Goal: Task Accomplishment & Management: Complete application form

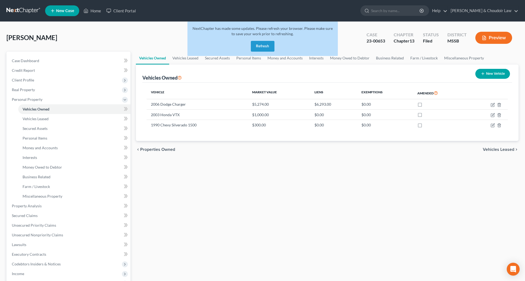
click at [267, 48] on button "Refresh" at bounding box center [263, 46] width 24 height 11
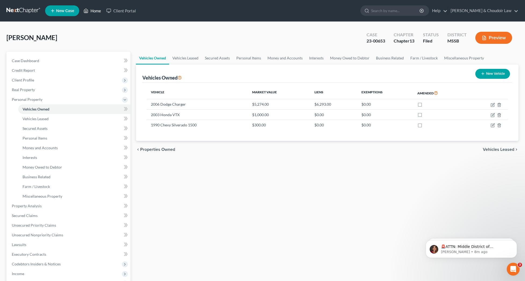
click at [89, 9] on link "Home" at bounding box center [92, 11] width 23 height 10
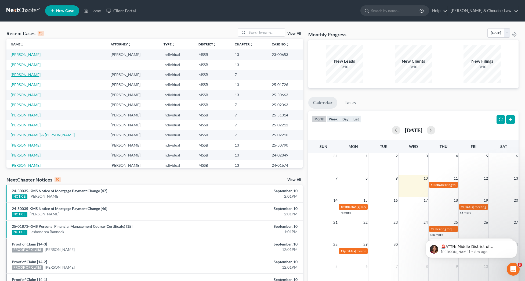
click at [26, 74] on link "[PERSON_NAME]" at bounding box center [26, 74] width 30 height 5
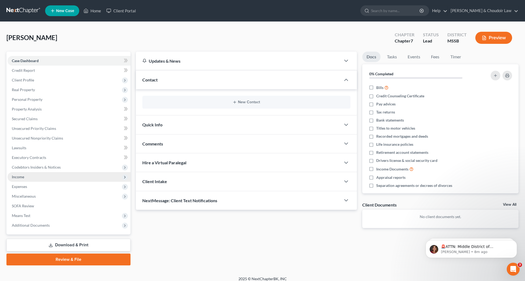
click at [28, 177] on span "Income" at bounding box center [69, 177] width 123 height 10
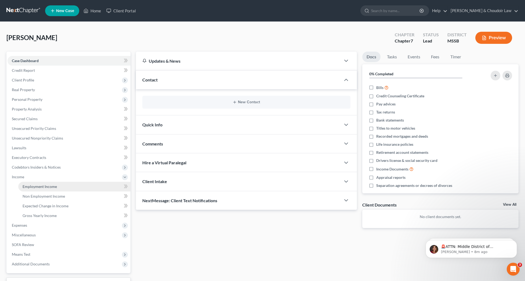
click at [34, 187] on span "Employment Income" at bounding box center [40, 186] width 34 height 5
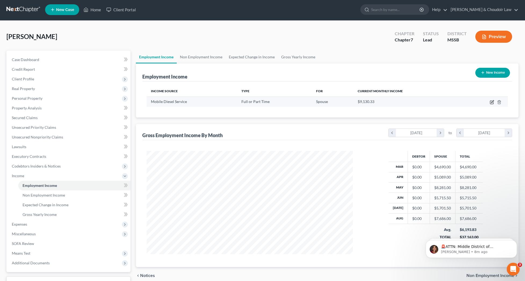
scroll to position [1, 0]
click at [492, 101] on icon "button" at bounding box center [492, 102] width 4 height 4
select select "0"
select select "25"
select select "3"
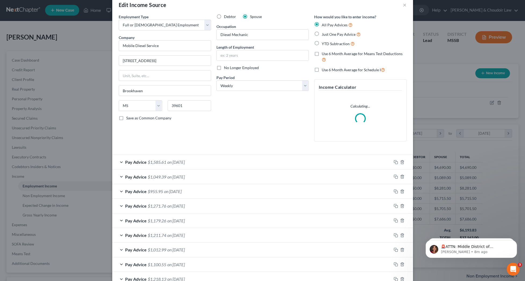
scroll to position [13, 0]
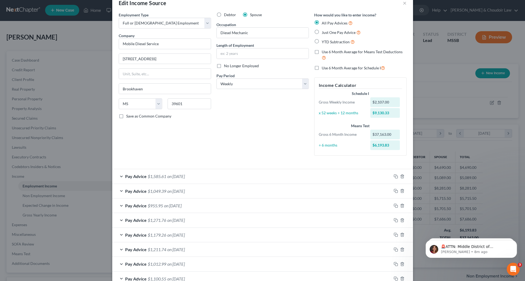
click at [364, 51] on span "Use 6 Month Average for Means Test Deductions" at bounding box center [362, 51] width 81 height 5
click at [328, 51] on input "Use 6 Month Average for Means Test Deductions" at bounding box center [325, 50] width 3 height 3
checkbox input "true"
click at [365, 68] on span "Use 6 Month Average for Schedule I" at bounding box center [351, 68] width 59 height 5
click at [328, 68] on input "Use 6 Month Average for Schedule I" at bounding box center [325, 66] width 3 height 3
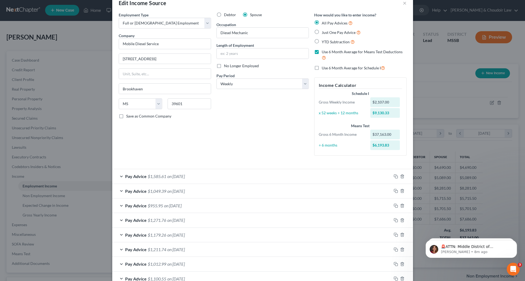
checkbox input "true"
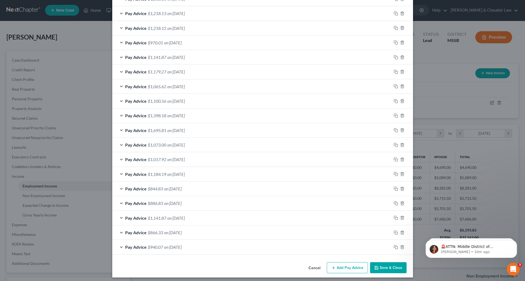
scroll to position [307, 0]
click at [383, 264] on button "Save & Close" at bounding box center [388, 267] width 37 height 11
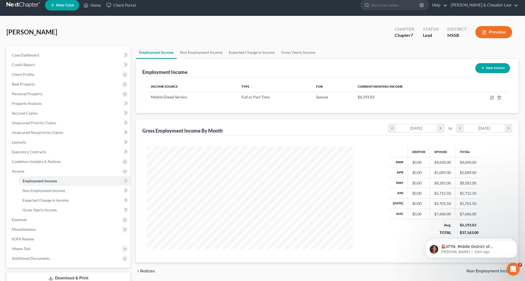
scroll to position [6, 0]
click at [205, 53] on link "Non Employment Income" at bounding box center [201, 52] width 49 height 13
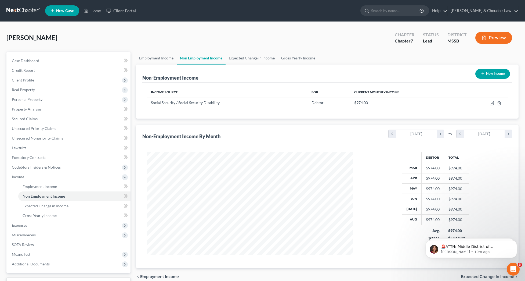
scroll to position [103, 217]
click at [494, 104] on icon "button" at bounding box center [491, 103] width 3 height 3
select select "4"
select select "0"
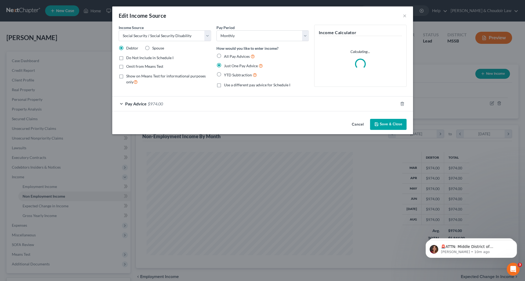
click at [220, 105] on div "Pay Advice $974.00" at bounding box center [255, 103] width 286 height 14
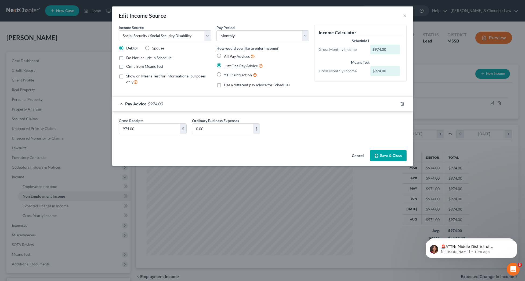
click at [389, 153] on button "Save & Close" at bounding box center [388, 155] width 37 height 11
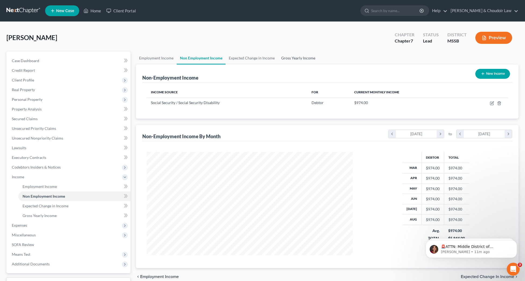
click at [302, 57] on link "Gross Yearly Income" at bounding box center [298, 58] width 41 height 13
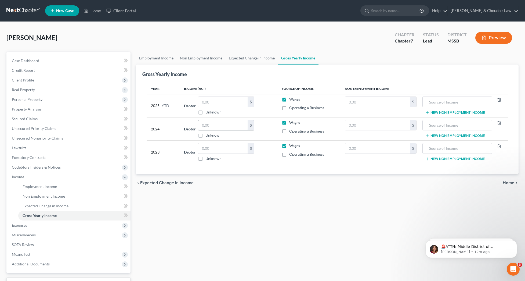
click at [223, 126] on input "text" at bounding box center [222, 125] width 49 height 10
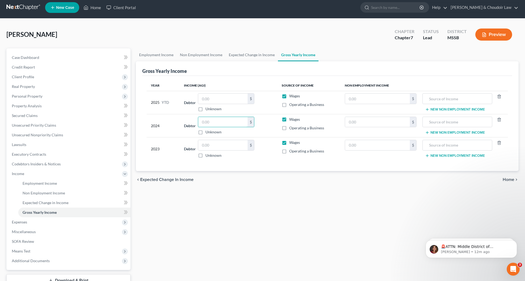
scroll to position [3, 0]
drag, startPoint x: 218, startPoint y: 109, endPoint x: 218, endPoint y: 114, distance: 5.4
click at [218, 109] on label "Unknown" at bounding box center [214, 108] width 16 height 5
click at [211, 109] on input "Unknown" at bounding box center [209, 107] width 3 height 3
checkbox input "true"
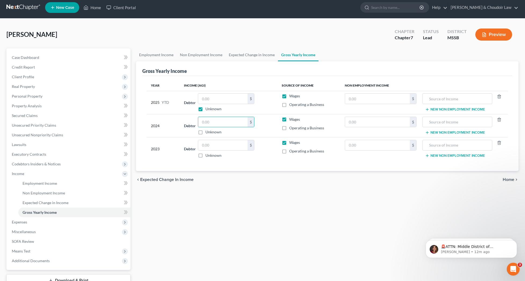
type input "0.00"
click at [220, 123] on input "text" at bounding box center [222, 122] width 49 height 10
type input "74,006"
click at [227, 141] on input "text" at bounding box center [222, 145] width 49 height 10
type input "87,393"
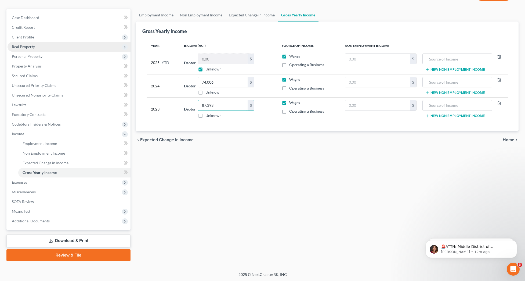
scroll to position [43, 0]
click at [27, 33] on span "Client Profile" at bounding box center [69, 37] width 123 height 10
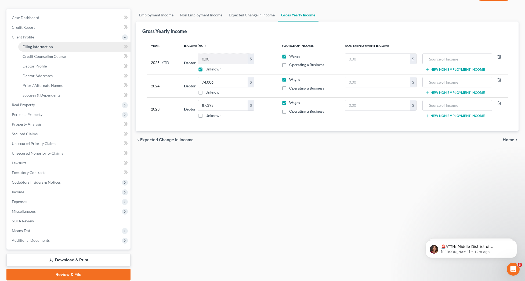
click at [28, 43] on link "Filing Information" at bounding box center [74, 47] width 112 height 10
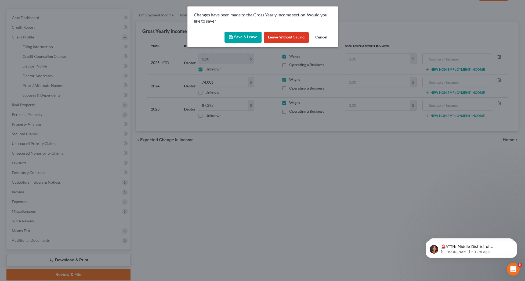
click at [238, 34] on button "Save & Leave" at bounding box center [243, 37] width 37 height 11
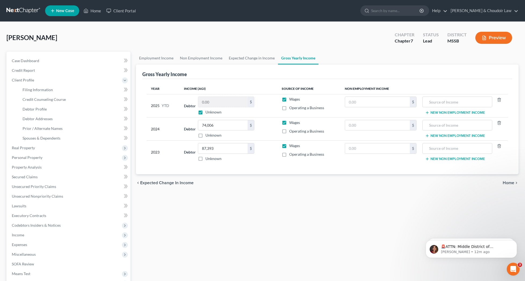
select select "1"
select select "0"
select select "44"
select select "0"
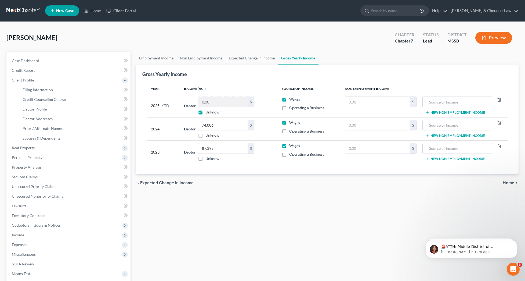
select select "25"
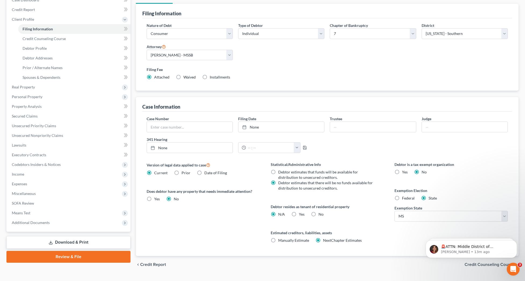
scroll to position [59, 0]
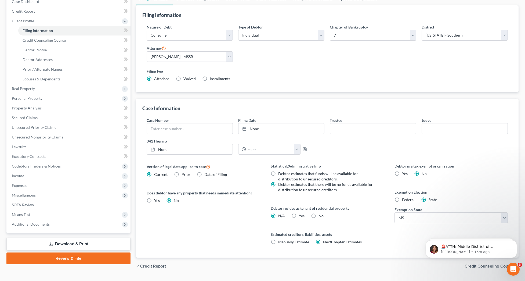
click at [321, 216] on span "No" at bounding box center [321, 215] width 5 height 5
click at [321, 216] on input "No" at bounding box center [322, 214] width 3 height 3
radio input "true"
radio input "false"
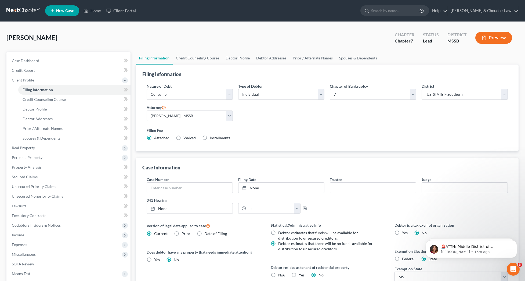
scroll to position [0, 0]
click at [202, 58] on link "Credit Counseling Course" at bounding box center [198, 58] width 50 height 13
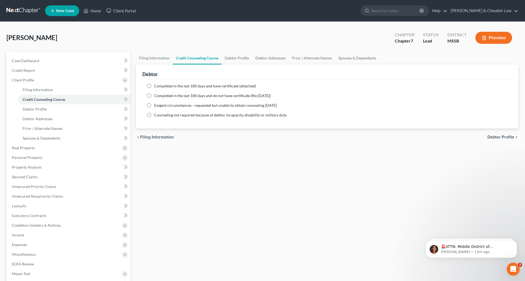
click at [196, 86] on span "Completed in the last 180 days and have certificate (attached)" at bounding box center [205, 86] width 102 height 5
click at [160, 86] on input "Completed in the last 180 days and have certificate (attached)" at bounding box center [157, 84] width 3 height 3
radio input "true"
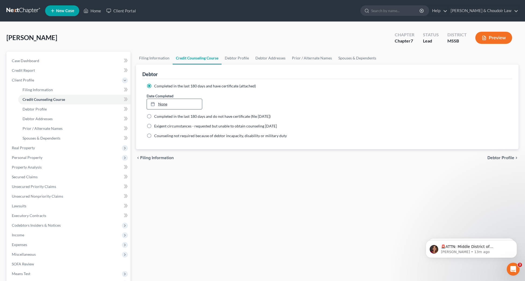
click at [181, 102] on link "None" at bounding box center [174, 104] width 55 height 10
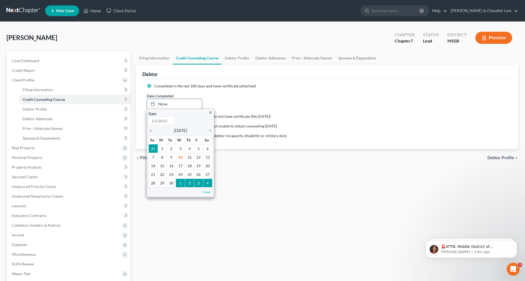
type input "9/10/2025"
click at [152, 131] on icon "chevron_left" at bounding box center [152, 130] width 7 height 4
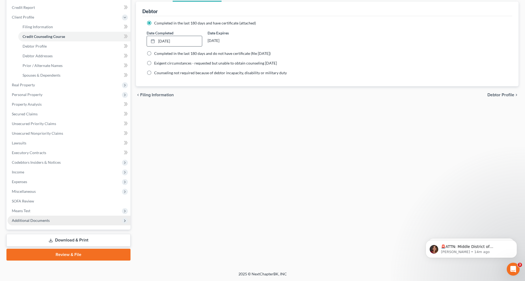
click at [38, 221] on span "Additional Documents" at bounding box center [31, 220] width 38 height 5
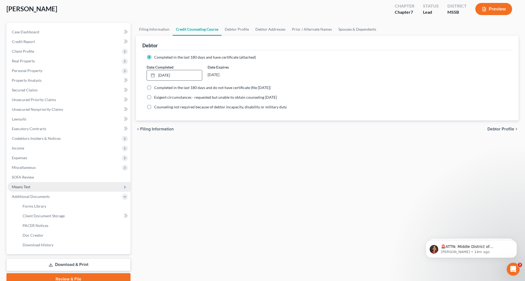
scroll to position [17, 0]
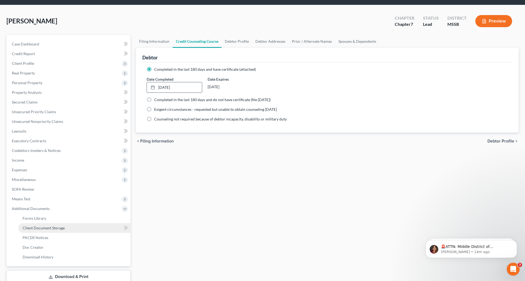
click at [53, 231] on link "Client Document Storage" at bounding box center [74, 228] width 112 height 10
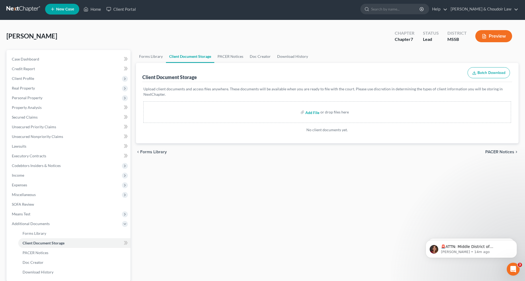
scroll to position [2, 0]
click at [310, 111] on input "file" at bounding box center [312, 112] width 13 height 10
type input "C:\fakepath\Smith, Tammy 17572-MSS-CC-040024289.pdf"
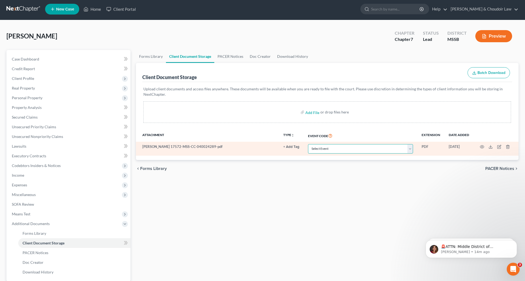
select select "4"
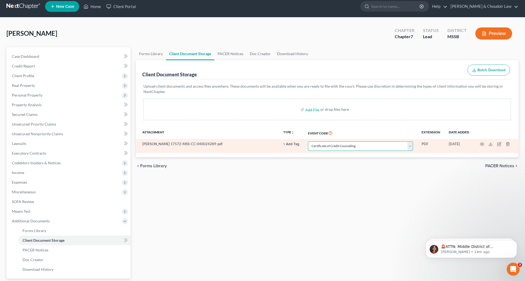
scroll to position [5, 0]
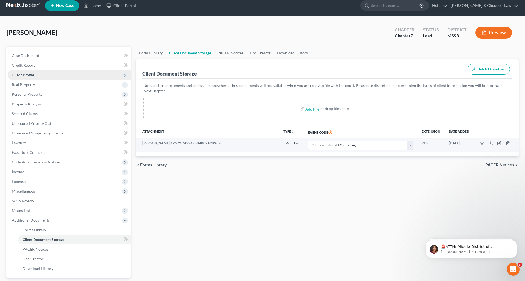
click at [29, 77] on span "Client Profile" at bounding box center [69, 75] width 123 height 10
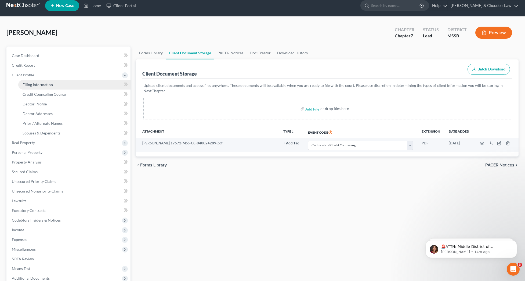
click at [30, 84] on span "Filing Information" at bounding box center [38, 84] width 30 height 5
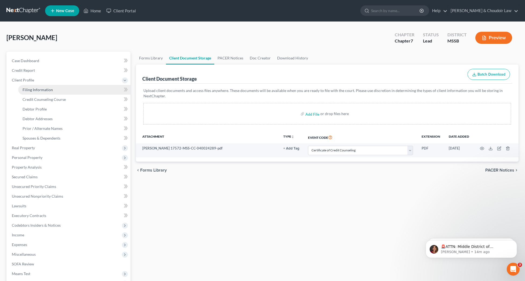
select select "1"
select select "0"
select select "44"
select select "0"
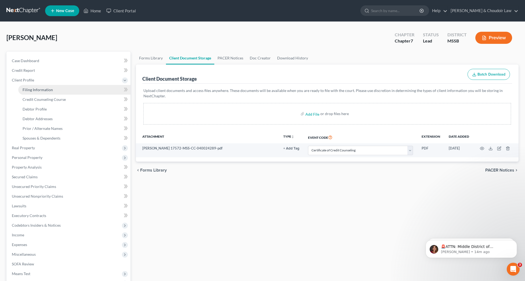
select select "25"
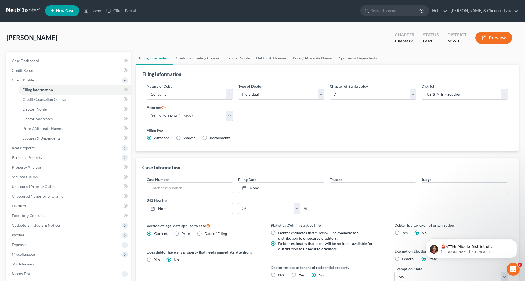
scroll to position [0, 0]
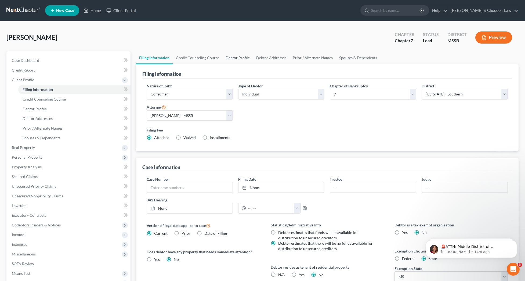
click at [236, 59] on link "Debtor Profile" at bounding box center [238, 57] width 31 height 13
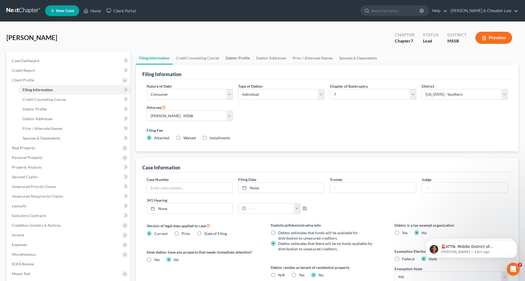
select select "1"
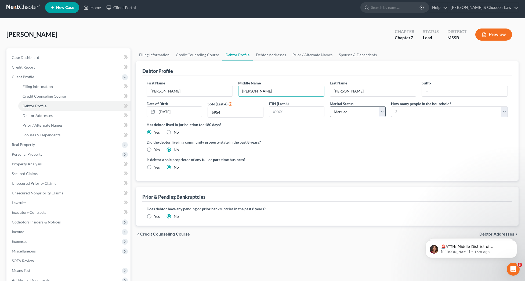
scroll to position [10, 0]
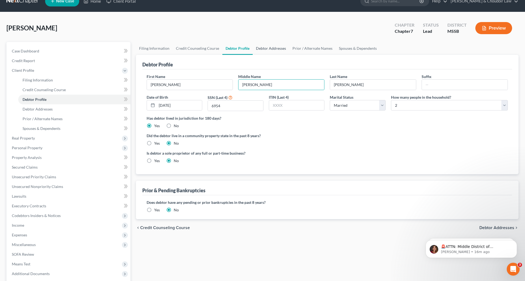
click at [262, 48] on link "Debtor Addresses" at bounding box center [271, 48] width 37 height 13
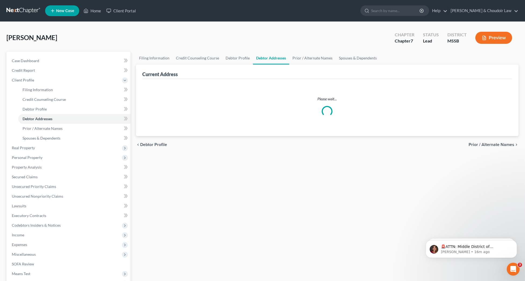
select select "0"
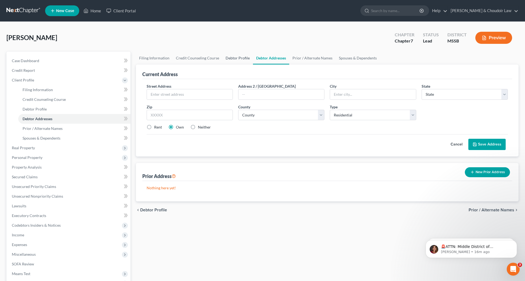
click at [242, 60] on link "Debtor Profile" at bounding box center [238, 58] width 31 height 13
select select "1"
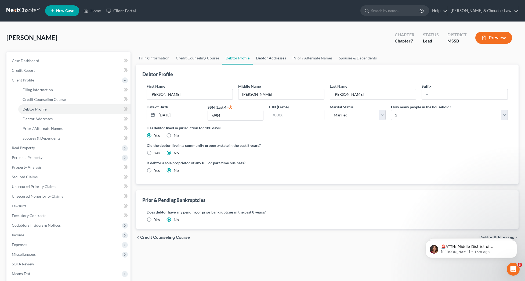
click at [270, 60] on link "Debtor Addresses" at bounding box center [271, 58] width 37 height 13
select select "0"
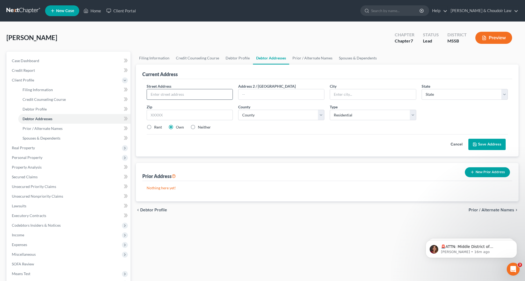
type input "6"
type input "881 Stillwood Ln SE"
type input "Bogue Chitto"
select select "25"
type input "39629"
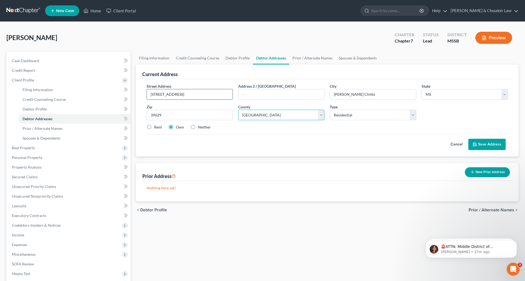
select select "42"
click at [480, 143] on button "Save Address" at bounding box center [487, 144] width 37 height 11
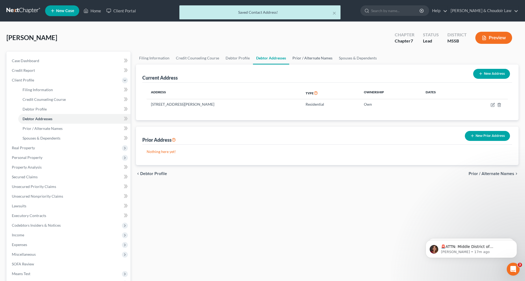
click at [307, 58] on link "Prior / Alternate Names" at bounding box center [312, 58] width 46 height 13
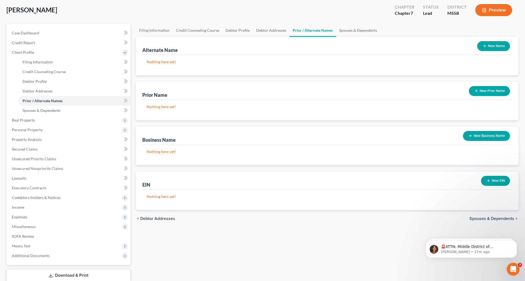
scroll to position [28, 0]
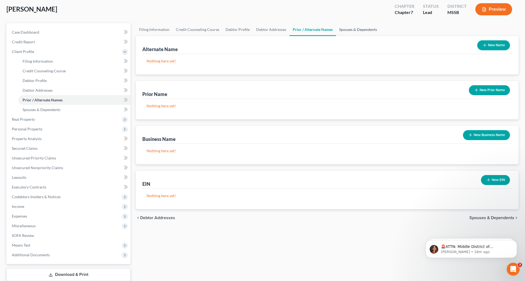
click at [358, 28] on link "Spouses & Dependents" at bounding box center [358, 29] width 44 height 13
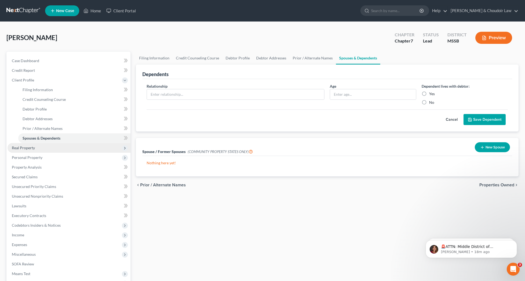
click at [54, 144] on span "Real Property" at bounding box center [69, 148] width 123 height 10
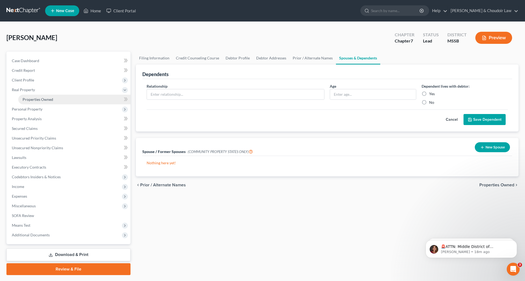
click at [45, 102] on link "Properties Owned" at bounding box center [74, 100] width 112 height 10
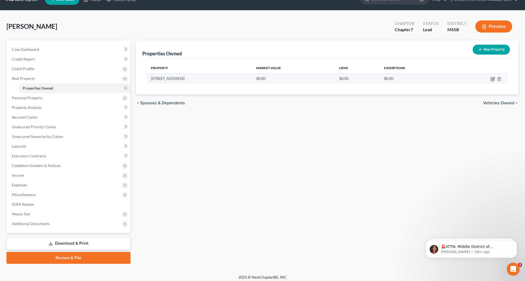
scroll to position [11, 0]
click at [493, 79] on icon "button" at bounding box center [493, 78] width 2 height 2
select select "25"
select select "42"
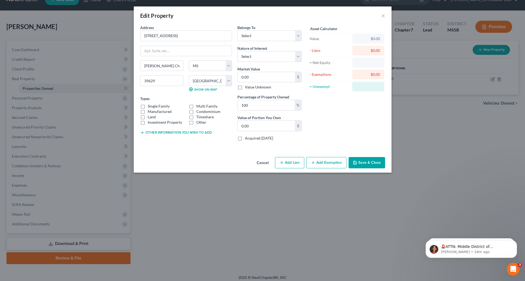
scroll to position [11, 0]
click at [163, 107] on label "Single Family" at bounding box center [159, 105] width 22 height 5
click at [153, 107] on input "Single Family" at bounding box center [151, 104] width 3 height 3
checkbox input "true"
click at [154, 117] on label "Land" at bounding box center [152, 116] width 8 height 5
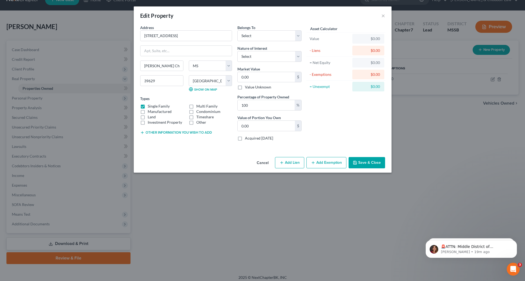
click at [153, 117] on input "Land" at bounding box center [151, 115] width 3 height 3
checkbox input "true"
click at [200, 122] on label "Other" at bounding box center [201, 122] width 10 height 5
click at [200, 122] on input "Other" at bounding box center [200, 121] width 3 height 3
checkbox input "true"
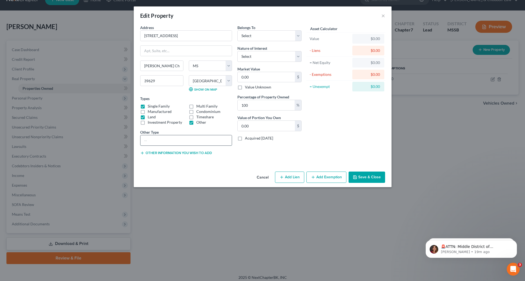
click at [192, 138] on input "text" at bounding box center [186, 140] width 91 height 10
type input "0"
type input "1"
type input "9 acres of real property and a home"
select select "1"
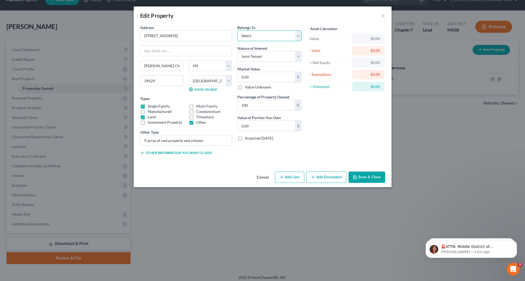
select select "3"
drag, startPoint x: 261, startPoint y: 77, endPoint x: 226, endPoint y: 76, distance: 34.7
click at [226, 76] on div "Address * 881 Stillwood Ln SE Bogue Chitto State AL AK AR AZ CA CO CT DE DC FL …" at bounding box center [221, 92] width 167 height 135
type input "1"
type input "1.00"
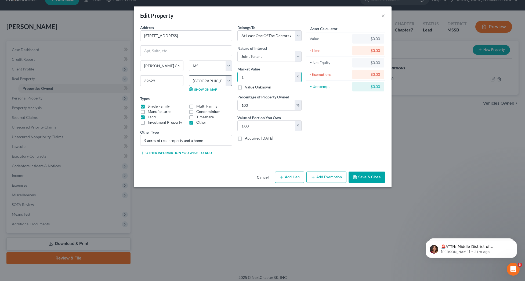
type input "13"
type input "13.00"
type input "130"
type input "130.00"
type input "1300"
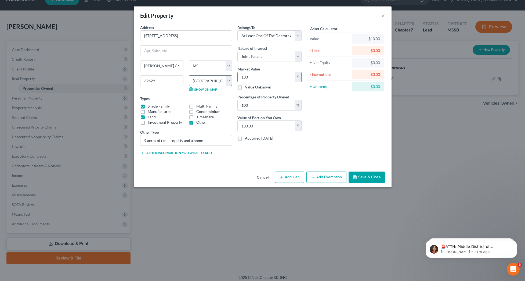
type input "1,300.00"
type input "1,3000"
type input "13,000.00"
type input "13,0000"
type input "130,000.00"
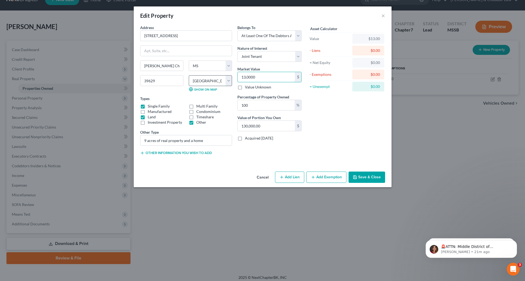
type input "130,000"
click at [341, 176] on button "Add Exemption" at bounding box center [327, 176] width 40 height 11
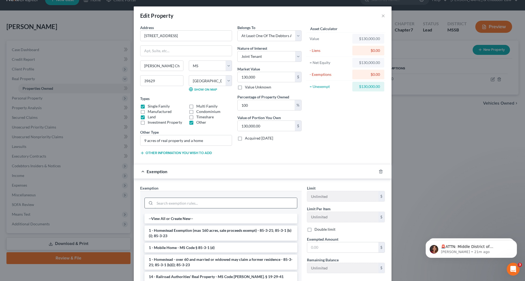
click at [274, 203] on input "search" at bounding box center [226, 203] width 142 height 10
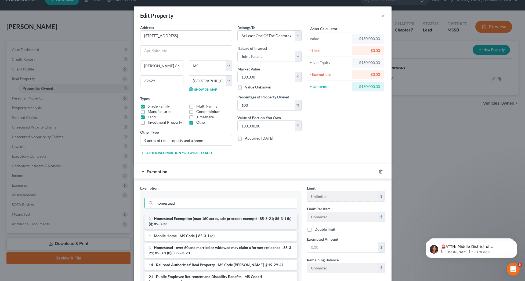
type input "homestead"
click at [267, 221] on li "1 - Homestead Exemption (max 160 acres, sale proceeds exempt) - 85-3-21; 85-3-1…" at bounding box center [221, 221] width 153 height 15
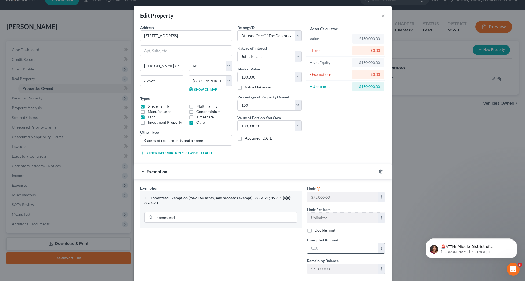
click at [326, 252] on input "text" at bounding box center [342, 248] width 71 height 10
type input "75,000"
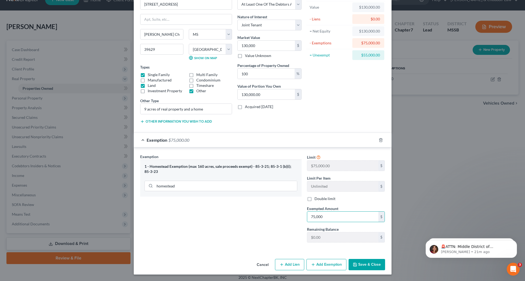
click at [364, 263] on button "Save & Close" at bounding box center [367, 264] width 37 height 11
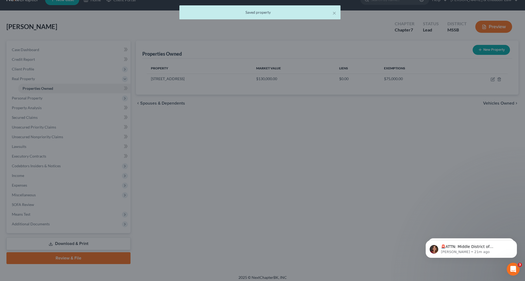
scroll to position [11, 0]
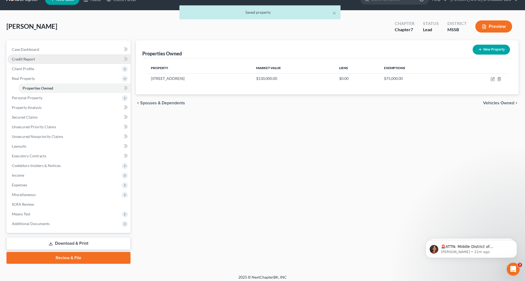
click at [30, 60] on span "Credit Report" at bounding box center [23, 59] width 23 height 5
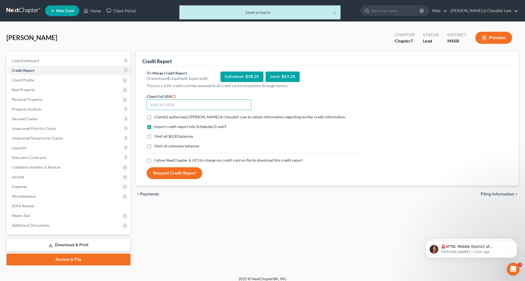
click at [241, 108] on input "text" at bounding box center [199, 104] width 105 height 11
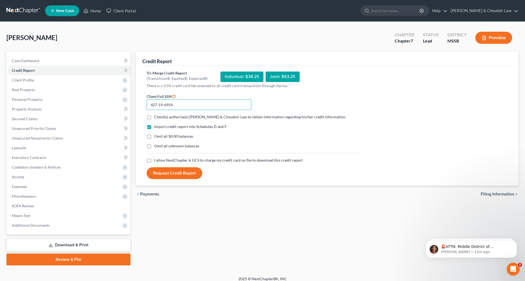
type input "427-19-6954"
click at [243, 117] on span "Client(s) authorize(s) Smith & Choudoir Law to obtain information regarding his…" at bounding box center [250, 116] width 192 height 5
click at [160, 117] on input "Client(s) authorize(s) Smith & Choudoir Law to obtain information regarding his…" at bounding box center [157, 115] width 3 height 3
checkbox input "true"
click at [181, 137] on span "Omit all $0.00 balances" at bounding box center [173, 136] width 39 height 5
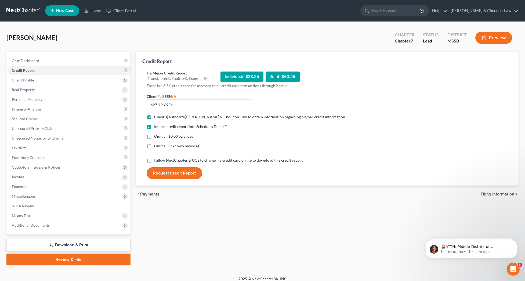
click at [160, 137] on input "Omit all $0.00 balances" at bounding box center [157, 135] width 3 height 3
checkbox input "true"
click at [183, 146] on span "Omit all unknown balances" at bounding box center [176, 146] width 45 height 5
click at [160, 146] on input "Omit all unknown balances" at bounding box center [157, 144] width 3 height 3
checkbox input "true"
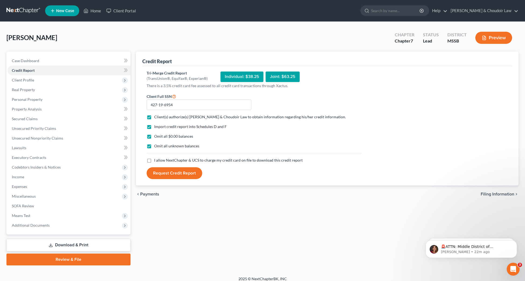
click at [189, 159] on span "I allow NextChapter & UCS to charge my credit card on file to download this cre…" at bounding box center [228, 160] width 149 height 5
click at [160, 159] on input "I allow NextChapter & UCS to charge my credit card on file to download this cre…" at bounding box center [157, 158] width 3 height 3
checkbox input "true"
click at [183, 171] on button "Request Credit Report" at bounding box center [175, 173] width 56 height 12
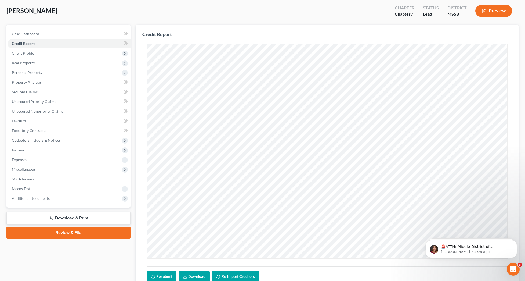
scroll to position [32, 0]
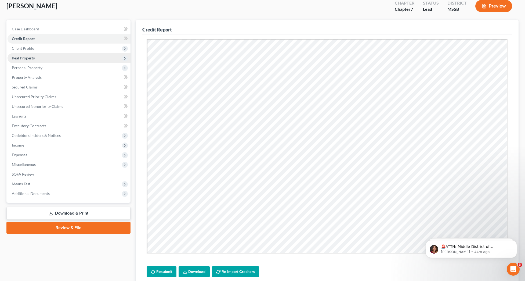
click at [32, 59] on span "Real Property" at bounding box center [23, 58] width 23 height 5
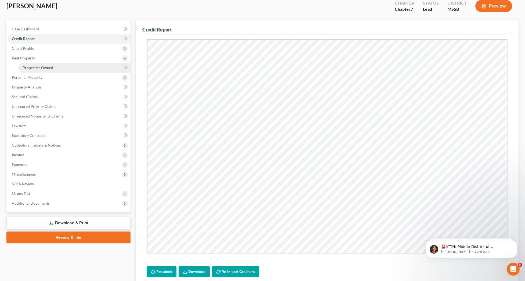
click at [36, 66] on span "Properties Owned" at bounding box center [38, 67] width 31 height 5
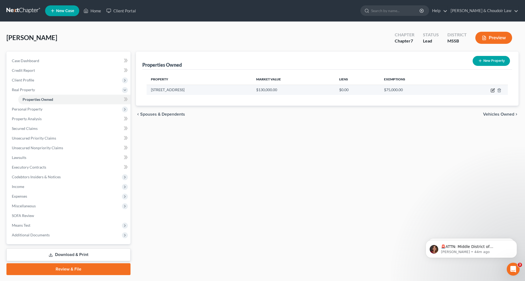
click at [494, 89] on icon "button" at bounding box center [493, 90] width 4 height 4
select select "25"
select select "42"
select select "3"
select select "1"
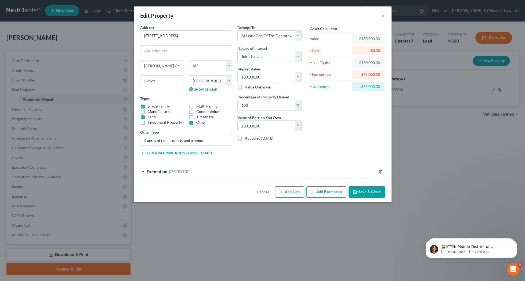
click at [297, 196] on button "Add Lien" at bounding box center [289, 191] width 29 height 11
select select "3"
select select "0"
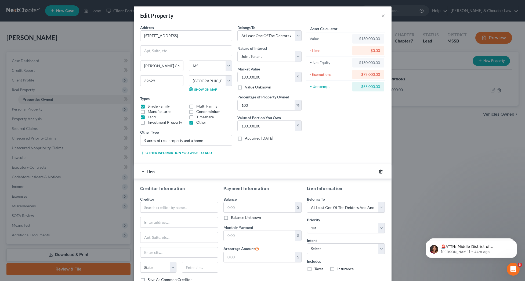
click at [382, 170] on icon "button" at bounding box center [381, 171] width 4 height 4
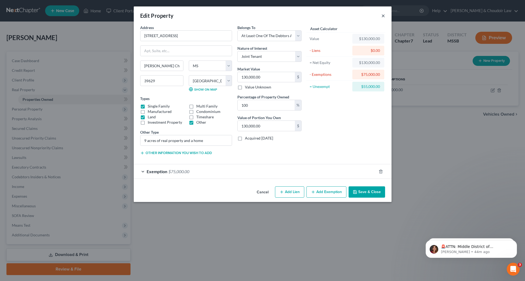
click at [384, 16] on button "×" at bounding box center [384, 15] width 4 height 6
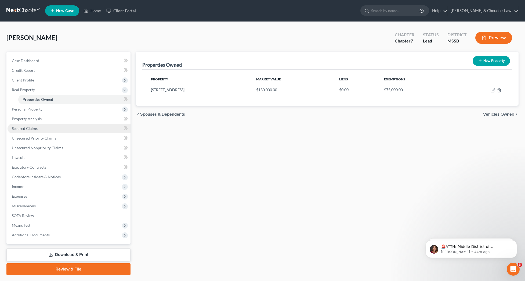
click at [26, 128] on span "Secured Claims" at bounding box center [25, 128] width 26 height 5
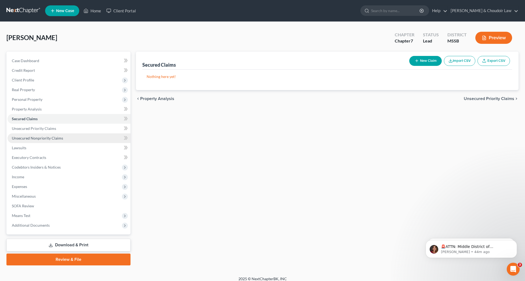
click at [32, 137] on span "Unsecured Nonpriority Claims" at bounding box center [37, 138] width 51 height 5
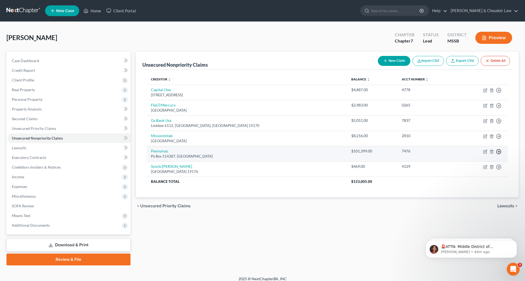
click at [498, 150] on icon "button" at bounding box center [498, 151] width 5 height 5
click at [466, 156] on link "Move to D" at bounding box center [474, 155] width 45 height 9
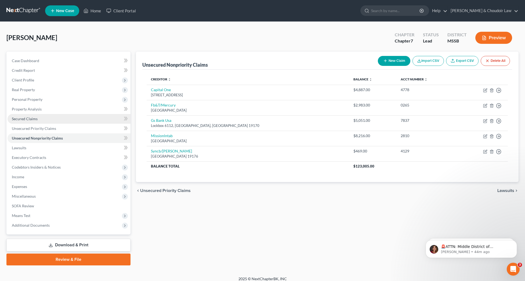
click at [42, 121] on link "Secured Claims" at bounding box center [69, 119] width 123 height 10
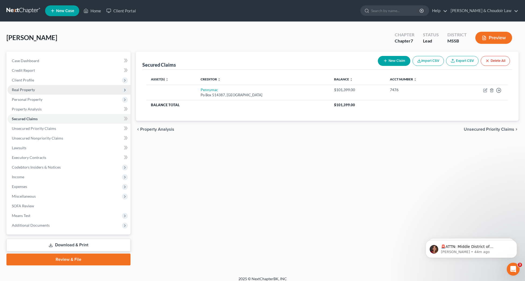
click at [30, 91] on span "Real Property" at bounding box center [23, 89] width 23 height 5
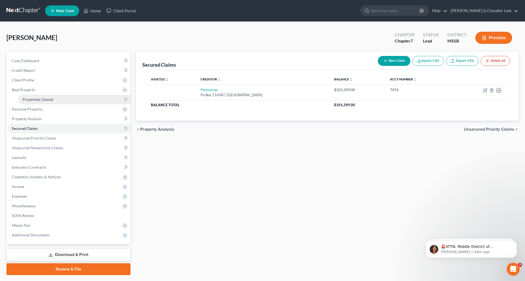
click at [36, 99] on span "Properties Owned" at bounding box center [38, 99] width 31 height 5
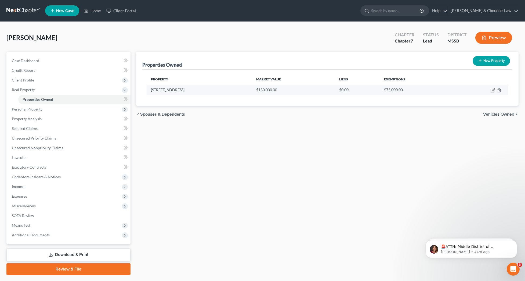
click at [493, 91] on icon "button" at bounding box center [493, 90] width 4 height 4
select select "25"
select select "42"
select select "3"
select select "1"
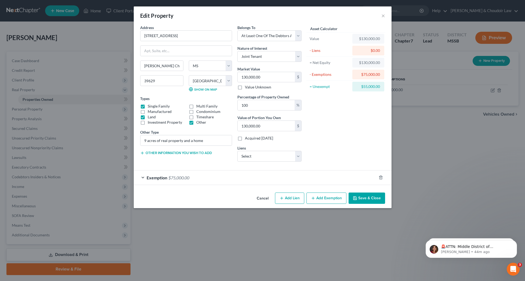
select select "4"
select select "0"
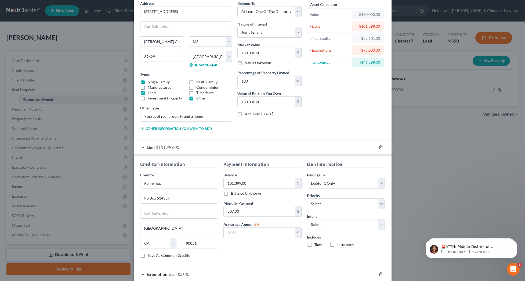
scroll to position [26, 0]
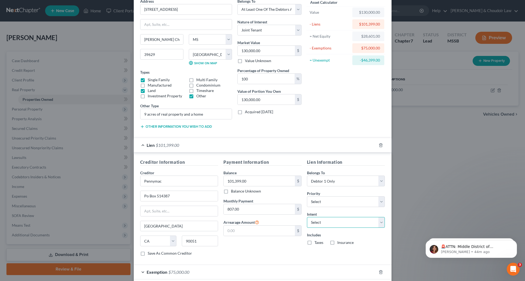
select select "2"
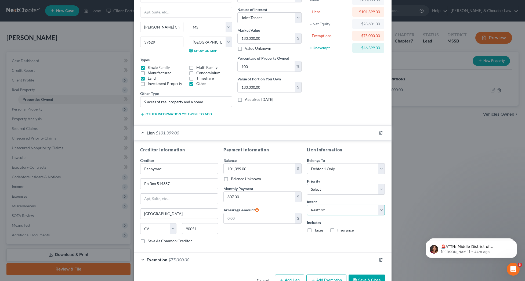
scroll to position [43, 0]
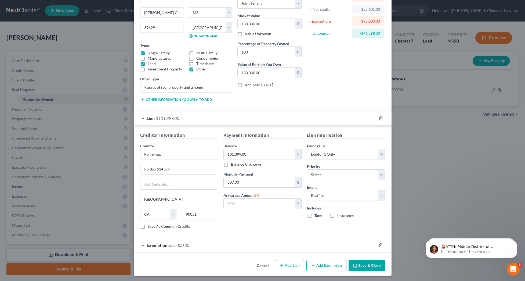
click at [315, 216] on label "Taxes" at bounding box center [319, 215] width 9 height 5
click at [317, 216] on input "Taxes" at bounding box center [318, 214] width 3 height 3
checkbox input "true"
click at [338, 217] on label "Insurance" at bounding box center [346, 215] width 16 height 5
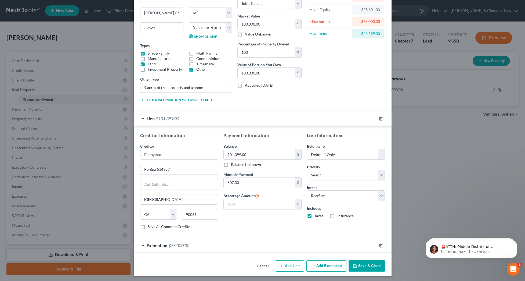
click at [340, 217] on input "Insurance" at bounding box center [341, 214] width 3 height 3
checkbox input "true"
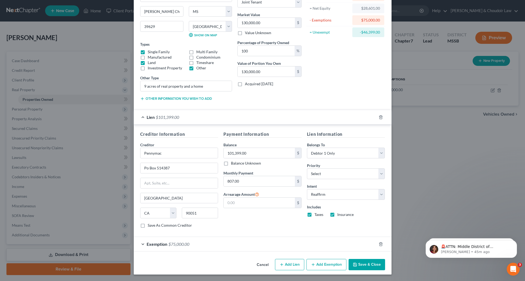
click at [368, 262] on button "Save & Close" at bounding box center [367, 264] width 37 height 11
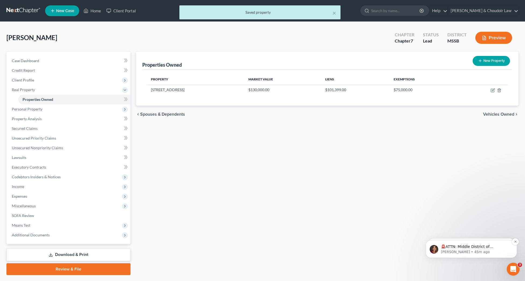
scroll to position [0, 0]
click at [515, 241] on icon "Dismiss notification" at bounding box center [515, 241] width 3 height 3
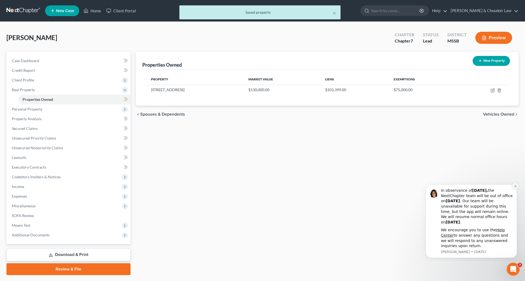
click at [517, 188] on button "Dismiss notification" at bounding box center [515, 185] width 7 height 7
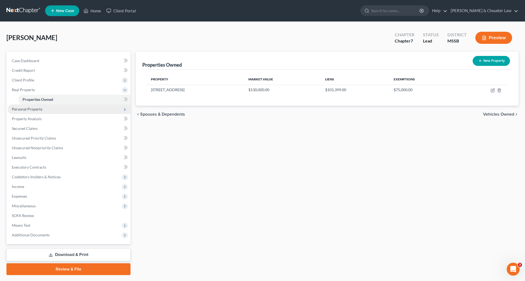
click at [30, 112] on span "Personal Property" at bounding box center [69, 109] width 123 height 10
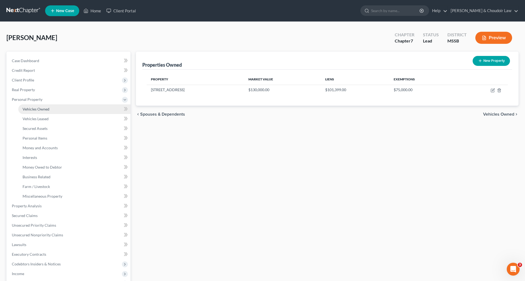
click at [40, 107] on span "Vehicles Owned" at bounding box center [36, 109] width 27 height 5
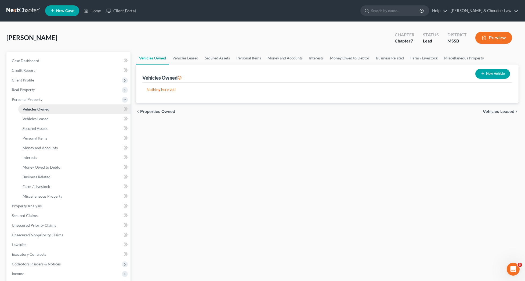
scroll to position [0, 0]
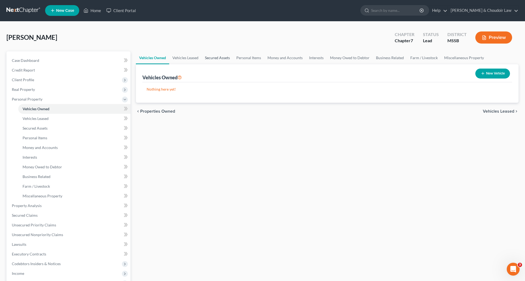
click at [223, 55] on link "Secured Assets" at bounding box center [217, 57] width 31 height 13
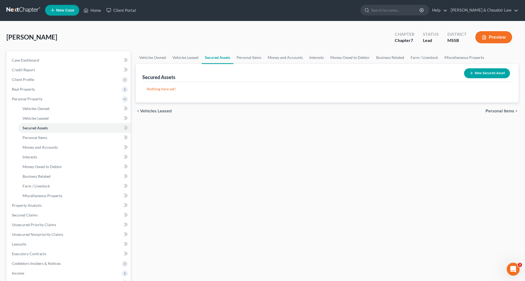
scroll to position [1, 0]
drag, startPoint x: 233, startPoint y: 60, endPoint x: 243, endPoint y: 60, distance: 10.2
click at [234, 60] on ul "Vehicles Owned Vehicles Leased Secured Assets Personal Items Money and Accounts…" at bounding box center [327, 57] width 383 height 13
click at [243, 60] on link "Personal Items" at bounding box center [249, 57] width 31 height 13
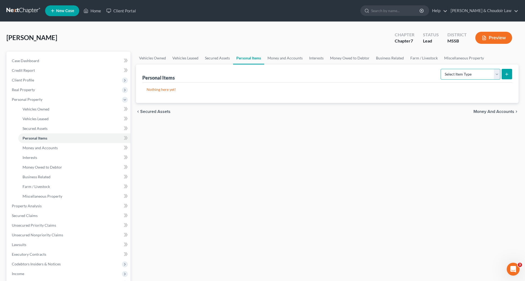
select select "clothing"
click at [511, 75] on button "submit" at bounding box center [507, 74] width 10 height 10
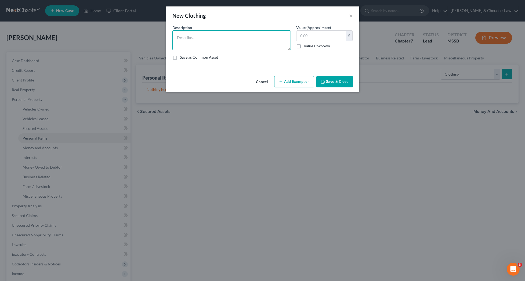
click at [227, 41] on textarea at bounding box center [232, 40] width 119 height 20
type textarea "Personal Clothing"
type input "500"
click at [299, 81] on button "Add Exemption" at bounding box center [294, 81] width 40 height 11
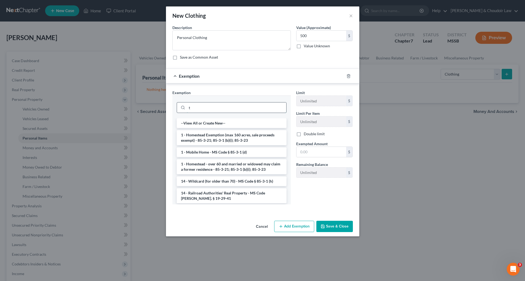
click at [274, 105] on input "t" at bounding box center [236, 107] width 99 height 10
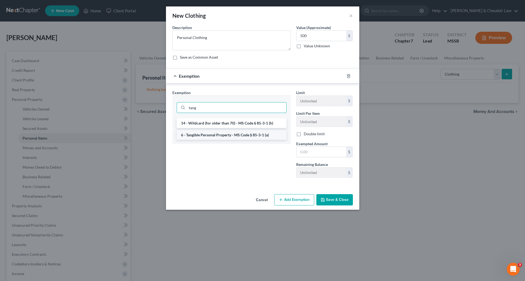
type input "tang"
click at [263, 135] on li "6 - Tangible Personal Property - MS Code § 85-3-1 (a)" at bounding box center [232, 135] width 110 height 10
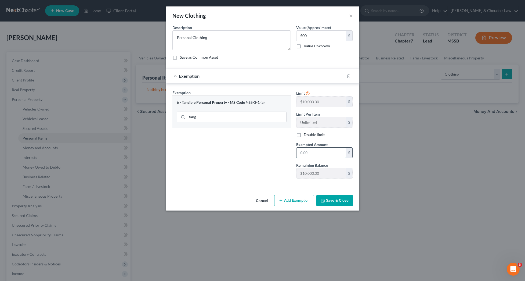
click at [307, 150] on input "text" at bounding box center [322, 153] width 50 height 10
type input "500"
click at [339, 202] on button "Save & Close" at bounding box center [335, 200] width 37 height 11
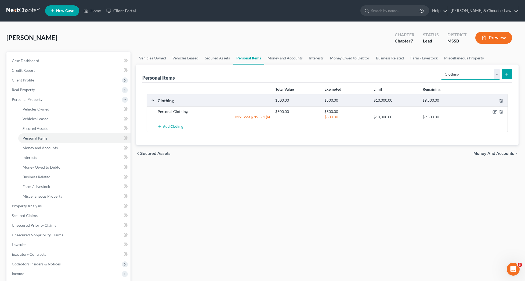
select select "electronics"
click at [505, 73] on button "submit" at bounding box center [507, 74] width 10 height 10
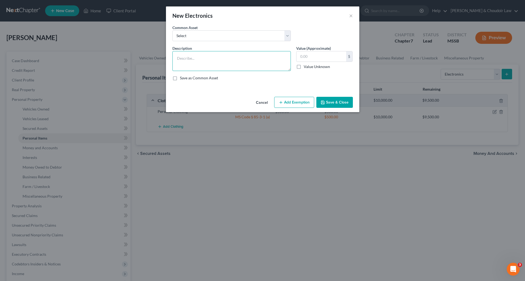
click at [266, 66] on textarea at bounding box center [232, 61] width 119 height 20
type textarea "Personal and Household Electronics"
type input "2,000"
click at [311, 102] on button "Add Exemption" at bounding box center [294, 102] width 40 height 11
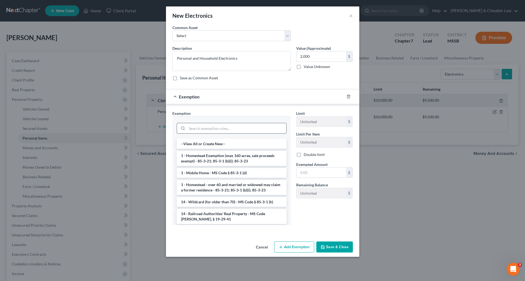
click at [284, 127] on input "search" at bounding box center [236, 128] width 99 height 10
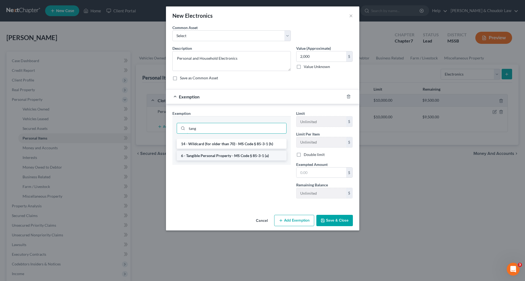
type input "tang"
click at [255, 158] on li "6 - Tangible Personal Property - MS Code § 85-3-1 (a)" at bounding box center [232, 156] width 110 height 10
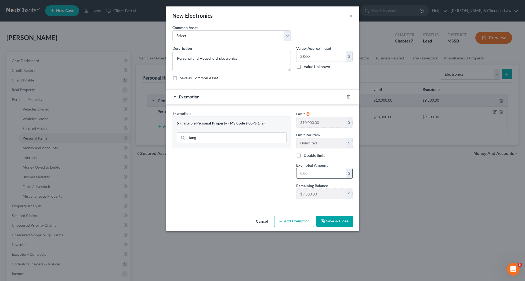
click at [307, 173] on input "text" at bounding box center [322, 173] width 50 height 10
type input "2,000"
click at [329, 223] on button "Save & Close" at bounding box center [335, 221] width 37 height 11
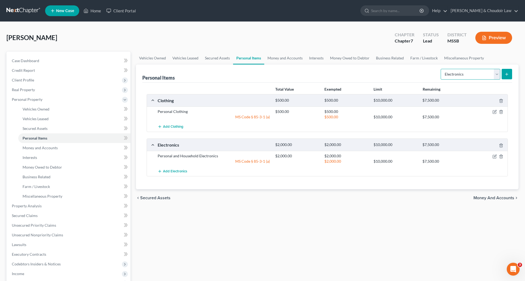
select select "household_goods"
click at [505, 71] on button "submit" at bounding box center [507, 74] width 10 height 10
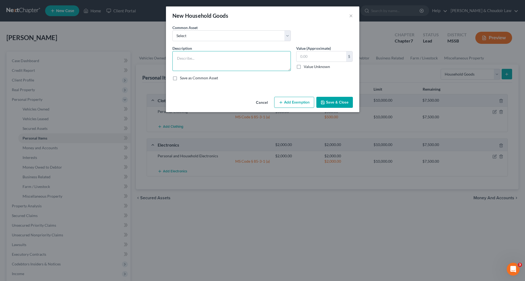
click at [250, 63] on textarea at bounding box center [232, 61] width 119 height 20
type textarea "Household Goods, Furniture, and Appliances"
type input "3,500"
click at [304, 107] on button "Add Exemption" at bounding box center [294, 102] width 40 height 11
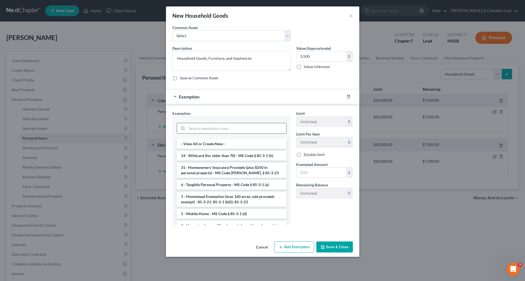
click at [280, 126] on input "search" at bounding box center [236, 128] width 99 height 10
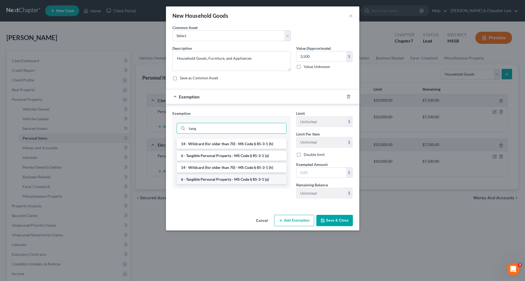
type input "tang"
click at [239, 177] on li "6 - Tangible Personal Property - MS Code § 85-3-1 (a)" at bounding box center [232, 179] width 110 height 10
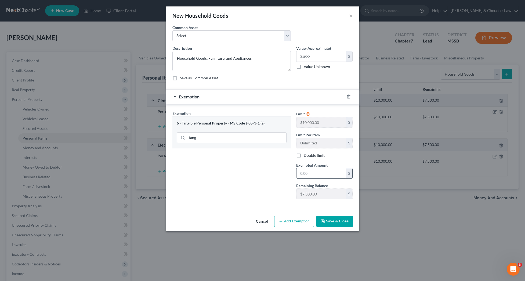
click at [306, 173] on input "text" at bounding box center [322, 173] width 50 height 10
type input "3,500"
click at [345, 220] on button "Save & Close" at bounding box center [335, 221] width 37 height 11
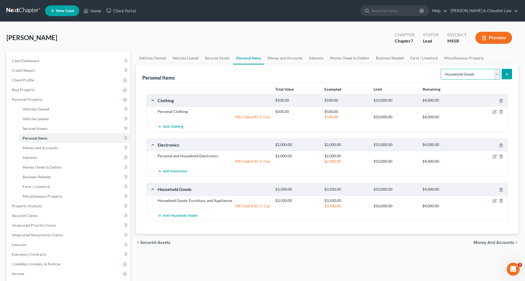
select select "other"
click at [507, 70] on button "submit" at bounding box center [507, 74] width 10 height 10
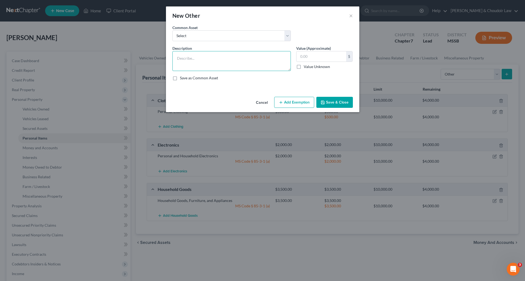
click at [236, 62] on textarea at bounding box center [232, 61] width 119 height 20
type textarea "Lawncare Equipment and Miscellaneous Tools"
type input "500"
click at [296, 97] on button "Add Exemption" at bounding box center [294, 102] width 40 height 11
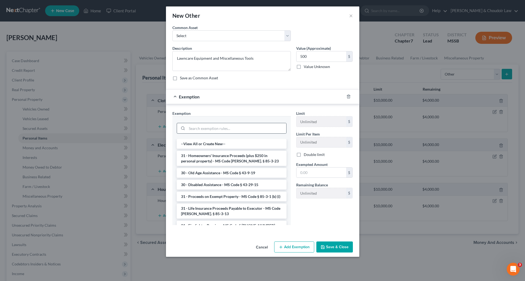
click at [260, 133] on div at bounding box center [232, 128] width 110 height 11
click at [261, 131] on input "search" at bounding box center [236, 128] width 99 height 10
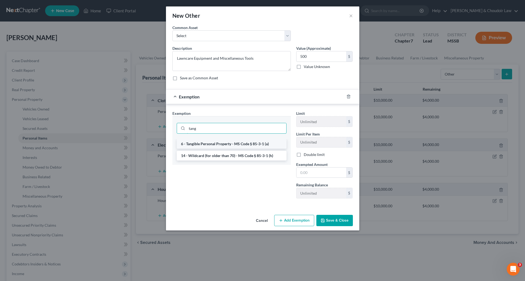
type input "tang"
click at [235, 145] on li "6 - Tangible Personal Property - MS Code § 85-3-1 (a)" at bounding box center [232, 144] width 110 height 10
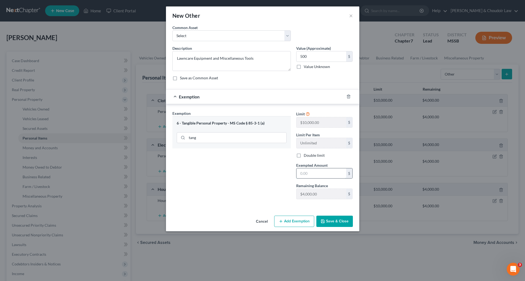
click at [311, 169] on input "text" at bounding box center [322, 173] width 50 height 10
type input "500"
click at [347, 221] on button "Save & Close" at bounding box center [335, 221] width 37 height 11
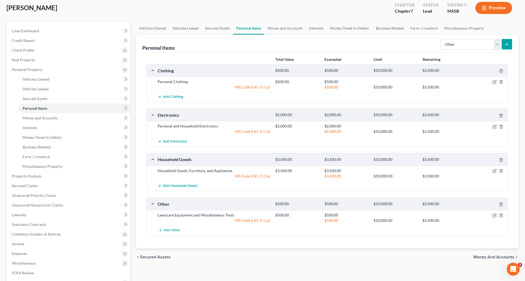
scroll to position [31, 0]
click at [296, 27] on link "Money and Accounts" at bounding box center [285, 27] width 42 height 13
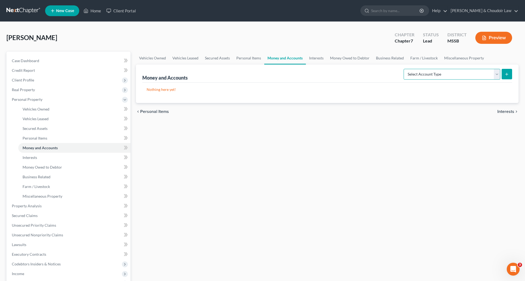
select select "checking"
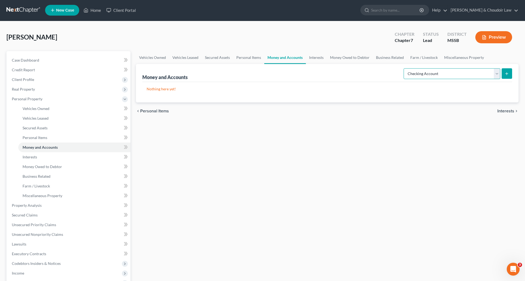
scroll to position [2, 0]
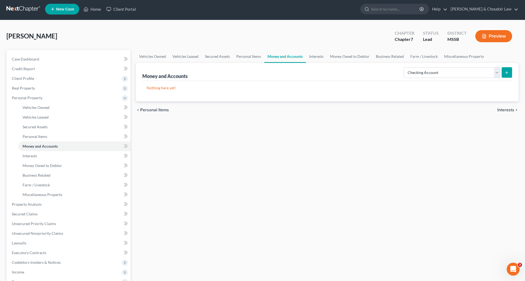
click at [503, 73] on button "submit" at bounding box center [507, 72] width 10 height 10
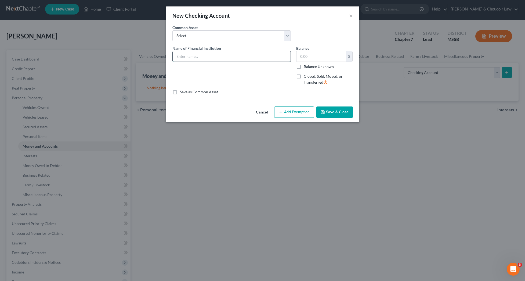
click at [229, 53] on input "text" at bounding box center [232, 56] width 118 height 10
type input "Trustmark (0820)"
type input "495.44"
click at [330, 109] on button "Save & Close" at bounding box center [335, 111] width 37 height 11
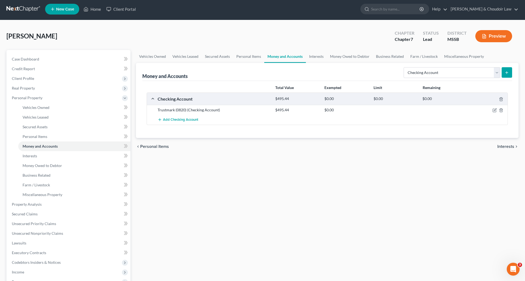
scroll to position [8, 0]
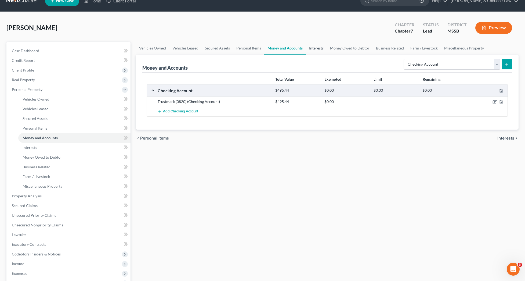
click at [316, 44] on link "Interests" at bounding box center [316, 48] width 21 height 13
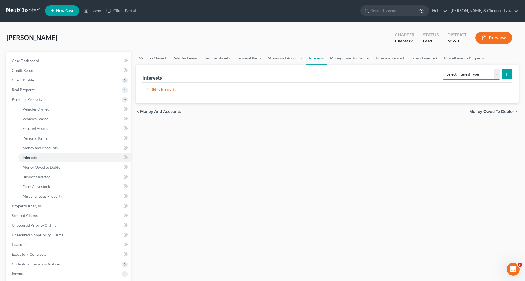
select select "whole_life_insurance"
click at [508, 71] on button "submit" at bounding box center [507, 74] width 10 height 10
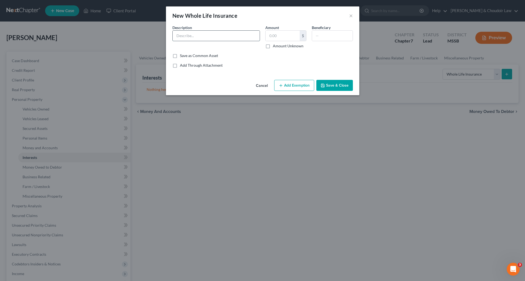
click at [230, 38] on input "text" at bounding box center [216, 36] width 87 height 10
type input "Global Life Ins. (face value 20k)"
type input "0"
click at [284, 44] on label "Amount Unknown" at bounding box center [288, 45] width 31 height 5
click at [279, 44] on input "Amount Unknown" at bounding box center [276, 44] width 3 height 3
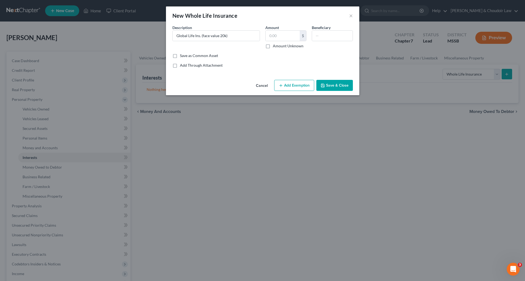
checkbox input "true"
click at [262, 83] on button "Cancel" at bounding box center [262, 85] width 20 height 11
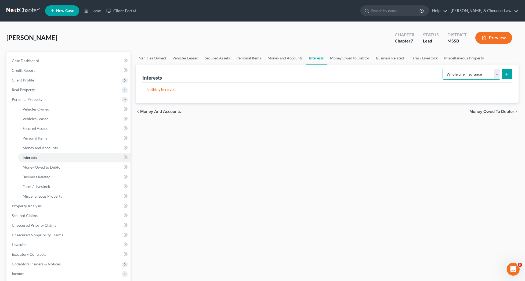
select select "term_life_insurance"
click at [504, 74] on button "submit" at bounding box center [507, 74] width 10 height 10
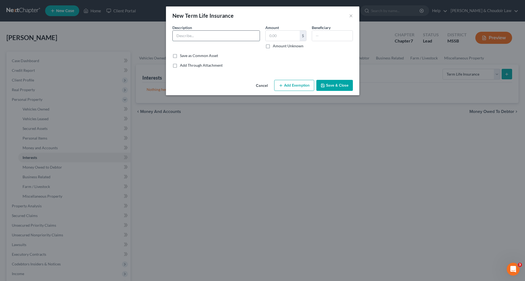
click at [242, 36] on input "text" at bounding box center [216, 36] width 87 height 10
type input "Global Life Ins. (face value 20k)"
click at [281, 45] on label "Amount Unknown" at bounding box center [288, 45] width 31 height 5
click at [279, 45] on input "Amount Unknown" at bounding box center [276, 44] width 3 height 3
checkbox input "true"
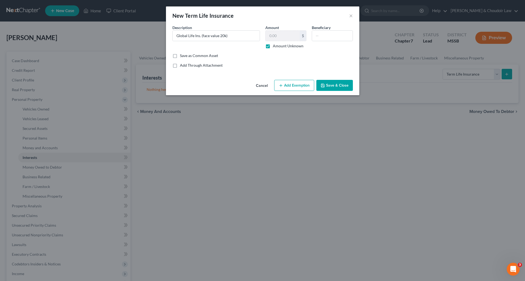
click at [337, 86] on button "Save & Close" at bounding box center [335, 85] width 37 height 11
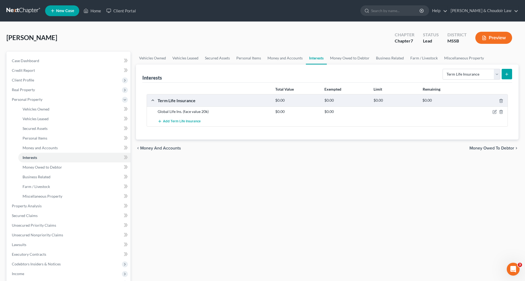
scroll to position [5, 0]
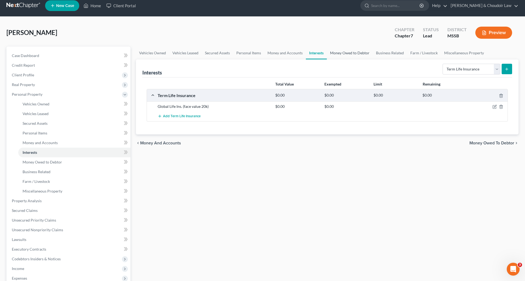
click at [349, 51] on link "Money Owed to Debtor" at bounding box center [350, 52] width 46 height 13
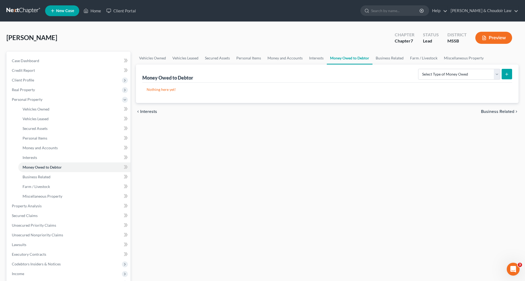
scroll to position [0, 0]
click at [438, 68] on div "Select Type of Money Owed Accounts Receivable Alimony Child Support Claims Agai…" at bounding box center [464, 74] width 96 height 14
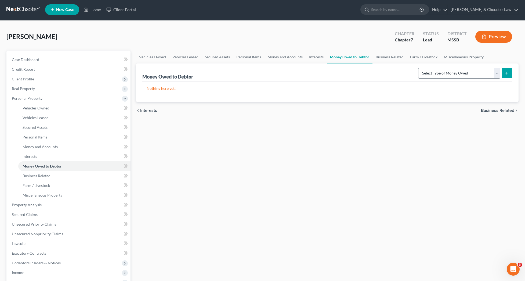
scroll to position [2, 0]
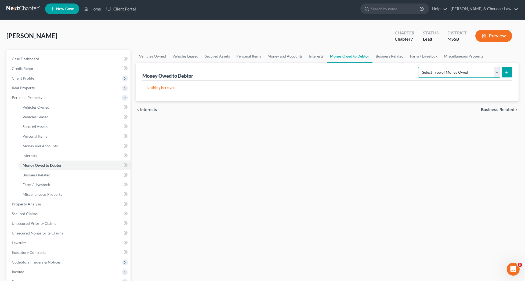
select select "expected_tax_refund"
click at [508, 74] on icon "submit" at bounding box center [507, 72] width 4 height 4
select select "0"
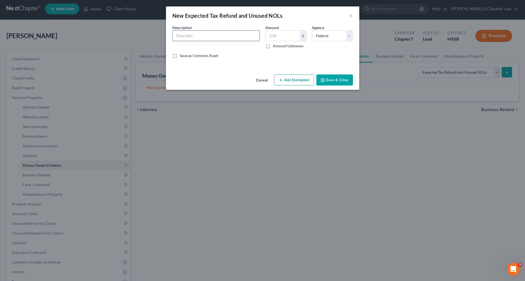
click at [224, 39] on input "text" at bounding box center [216, 36] width 87 height 10
type input "f"
type input "Federal Tax Refund (2024)"
type input "5,300"
click at [291, 78] on button "Add Exemption" at bounding box center [294, 79] width 40 height 11
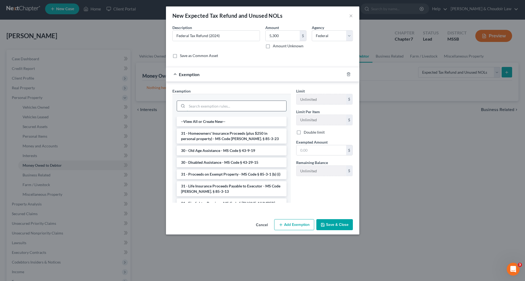
click at [275, 105] on input "search" at bounding box center [236, 106] width 99 height 10
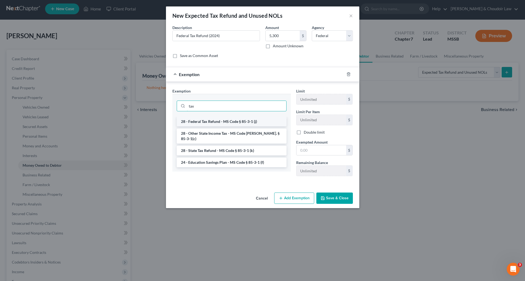
type input "tax"
click at [272, 118] on li "28 - Federal Tax Refund - MS Code § 85-3-1 (j)" at bounding box center [232, 122] width 110 height 10
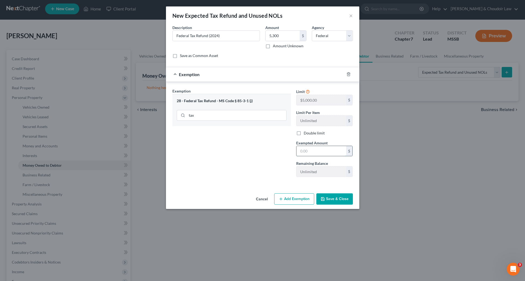
click at [312, 150] on input "text" at bounding box center [322, 151] width 50 height 10
type input "5,000"
click at [343, 197] on button "Save & Close" at bounding box center [335, 198] width 37 height 11
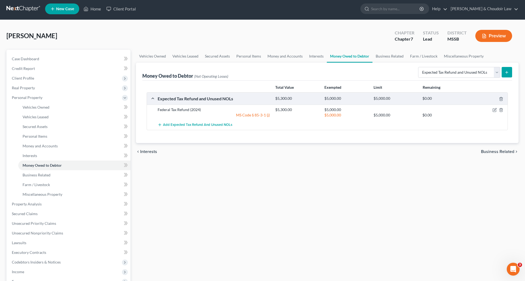
scroll to position [10, 0]
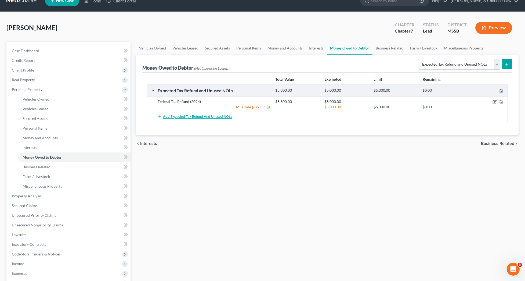
click at [201, 117] on span "Add Expected Tax Refund and Unused NOLs" at bounding box center [197, 117] width 69 height 4
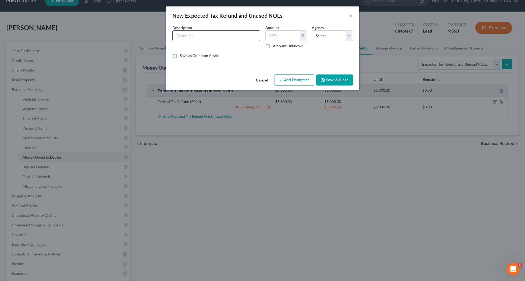
click at [198, 40] on input "text" at bounding box center [216, 36] width 87 height 10
type input "State Tax Refund (MS)"
type input "659"
select select "1"
click at [305, 80] on button "Add Exemption" at bounding box center [294, 79] width 40 height 11
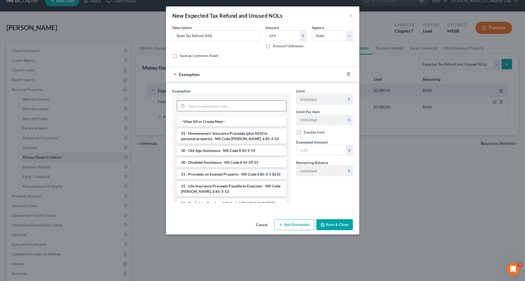
click at [267, 106] on input "search" at bounding box center [236, 106] width 99 height 10
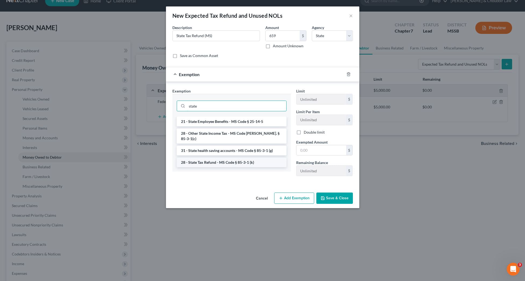
type input "state"
click at [236, 157] on li "28 - State Tax Refund - MS Code § 85-3-1 (k)" at bounding box center [232, 162] width 110 height 10
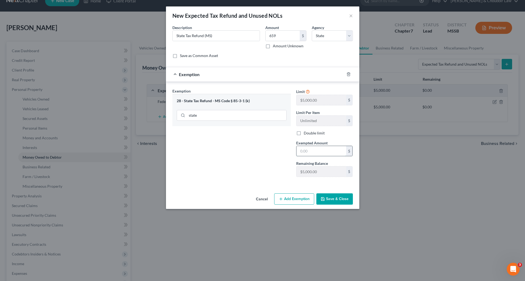
click at [312, 151] on input "text" at bounding box center [322, 151] width 50 height 10
type input "5,000"
click at [338, 196] on button "Save & Close" at bounding box center [335, 198] width 37 height 11
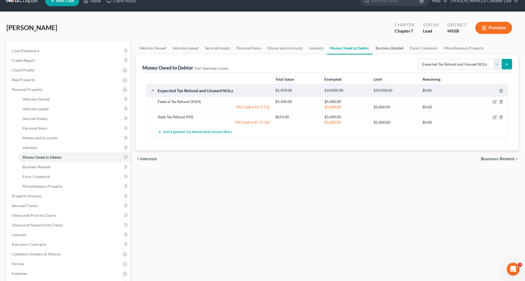
click at [393, 52] on link "Business Related" at bounding box center [390, 48] width 34 height 13
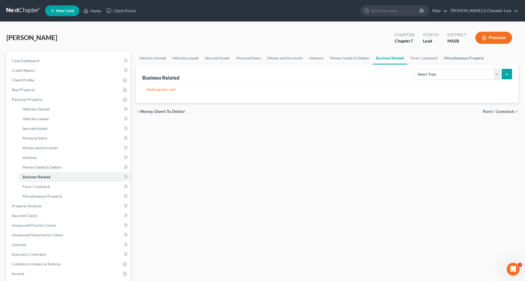
click at [460, 60] on link "Miscellaneous Property" at bounding box center [464, 58] width 46 height 13
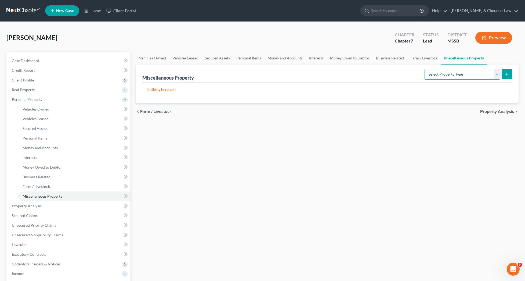
scroll to position [31, 0]
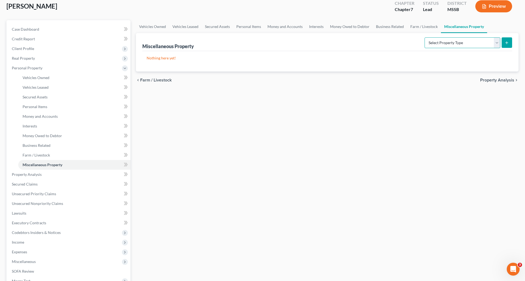
select select "holding_for_another"
click at [506, 43] on icon "submit" at bounding box center [507, 43] width 4 height 4
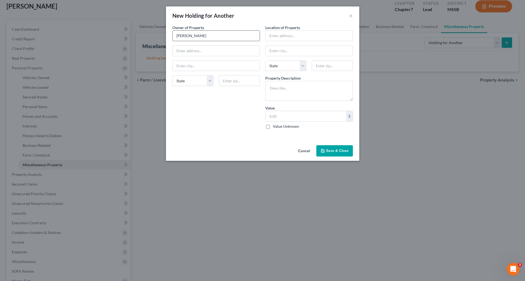
type input "Larry Williams"
type input "2"
type input "881 Stillwood Lane"
type input "Bogue Chitto"
select select "25"
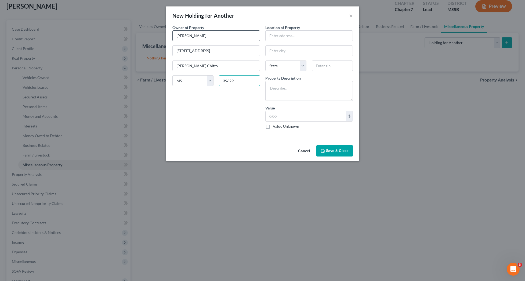
type input "39629"
type input "881 Stillwood Lane"
type input "Bogue Chitto"
select select "25"
type input "39629"
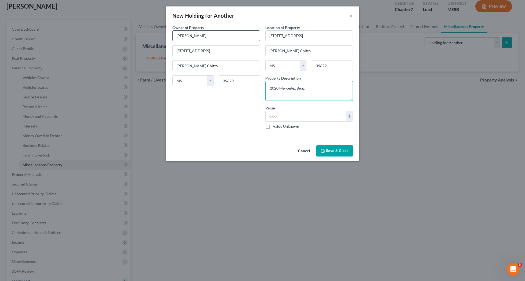
type textarea "2020 Mercedez Benz"
type input "20,000"
click at [335, 147] on button "Save & Close" at bounding box center [335, 150] width 37 height 11
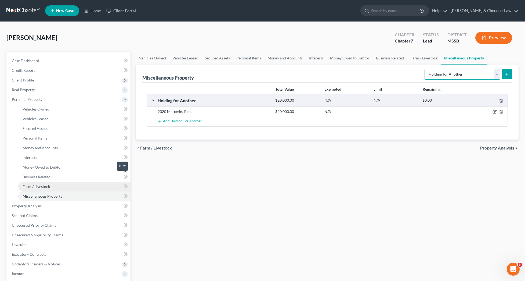
scroll to position [0, 0]
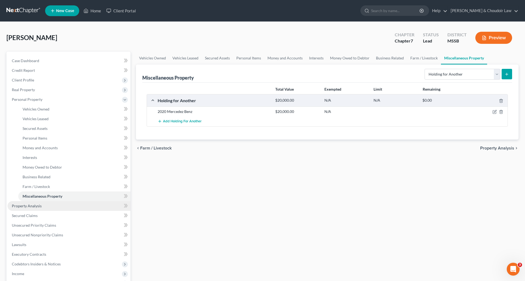
click at [40, 209] on link "Property Analysis" at bounding box center [69, 206] width 123 height 10
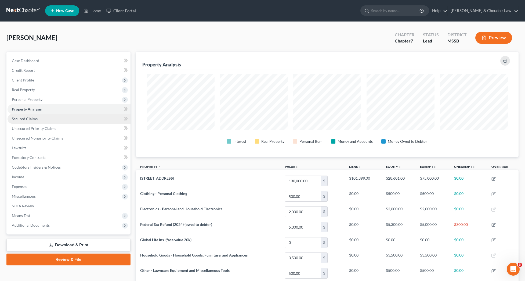
click at [29, 122] on link "Secured Claims" at bounding box center [69, 119] width 123 height 10
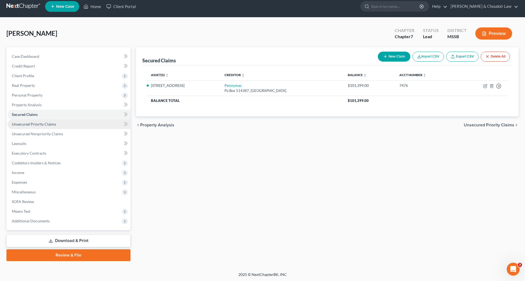
click at [35, 127] on link "Unsecured Priority Claims" at bounding box center [69, 124] width 123 height 10
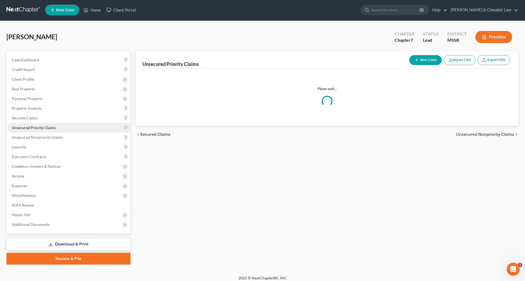
scroll to position [2, 0]
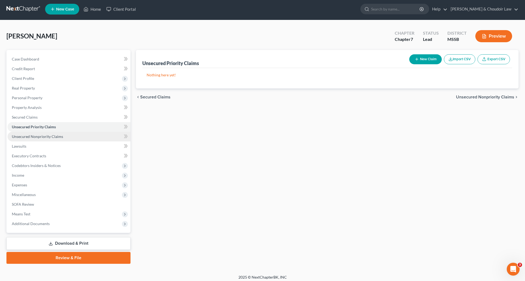
click at [36, 132] on link "Unsecured Nonpriority Claims" at bounding box center [69, 137] width 123 height 10
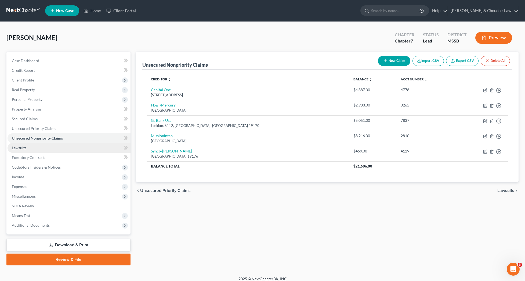
click at [38, 149] on link "Lawsuits" at bounding box center [69, 148] width 123 height 10
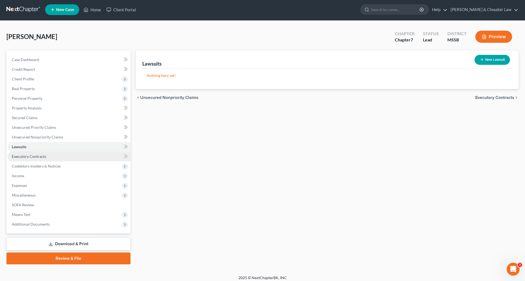
scroll to position [2, 0]
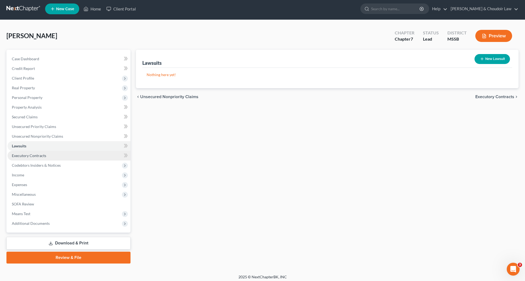
click at [40, 157] on span "Executory Contracts" at bounding box center [29, 155] width 34 height 5
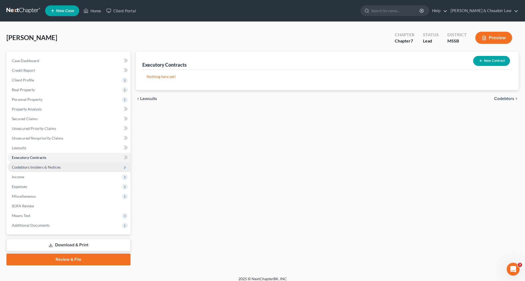
click at [38, 165] on span "Codebtors Insiders & Notices" at bounding box center [36, 167] width 49 height 5
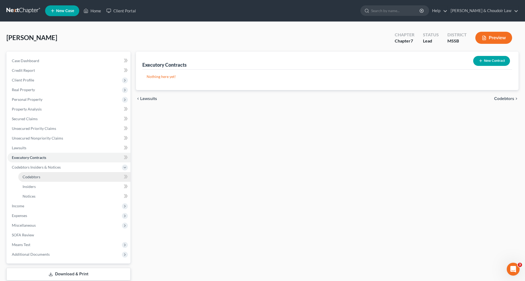
click at [37, 176] on span "Codebtors" at bounding box center [32, 176] width 18 height 5
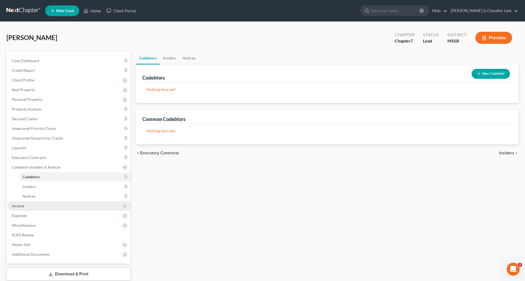
click at [29, 208] on span "Income" at bounding box center [69, 206] width 123 height 10
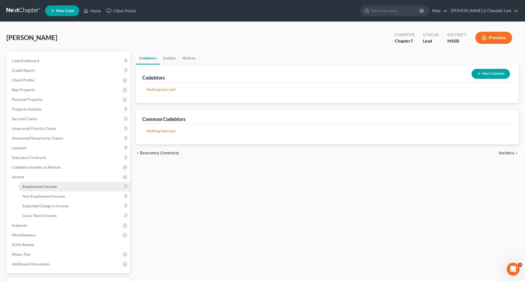
click at [43, 184] on span "Employment Income" at bounding box center [40, 186] width 34 height 5
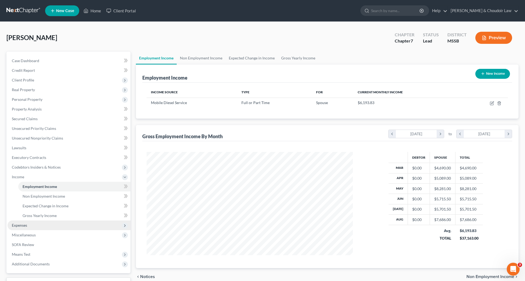
scroll to position [103, 217]
click at [34, 226] on span "Expenses" at bounding box center [69, 225] width 123 height 10
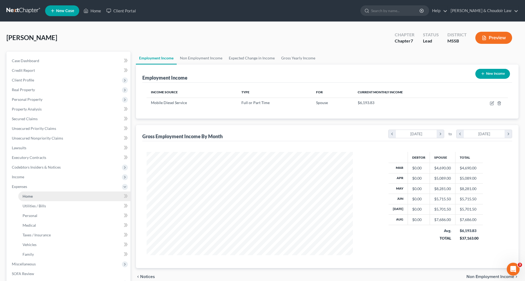
click at [32, 196] on span "Home" at bounding box center [28, 196] width 10 height 5
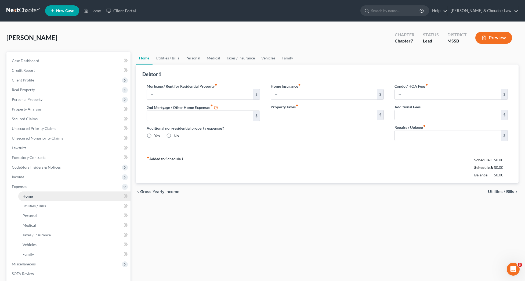
type input "0.00"
radio input "true"
type input "0.00"
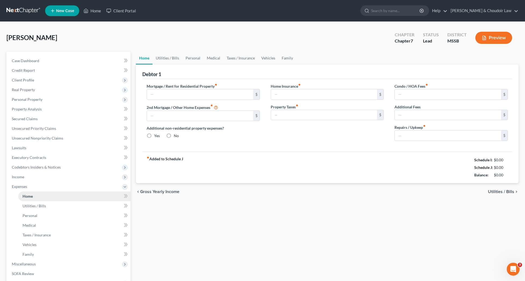
type input "0.00"
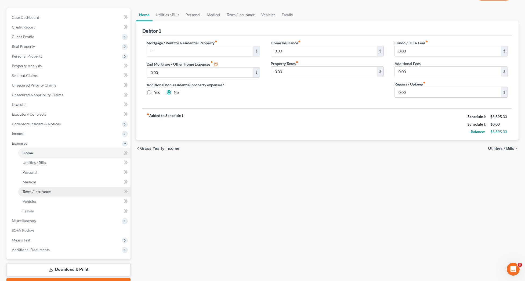
scroll to position [45, 0]
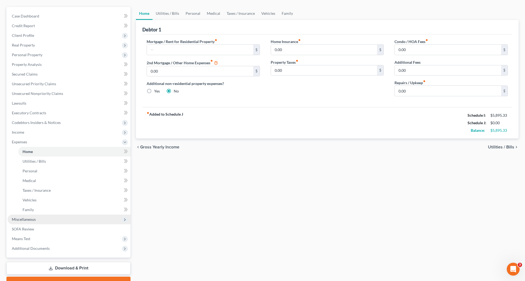
click at [33, 222] on span "Miscellaneous" at bounding box center [69, 219] width 123 height 10
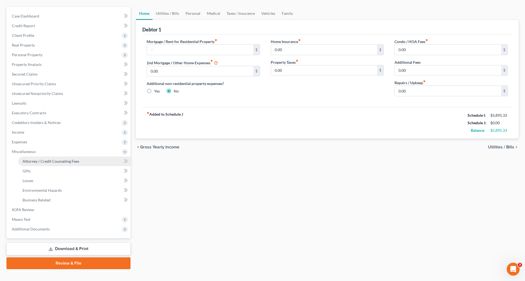
click at [49, 161] on span "Attorney / Credit Counseling Fees" at bounding box center [51, 161] width 57 height 5
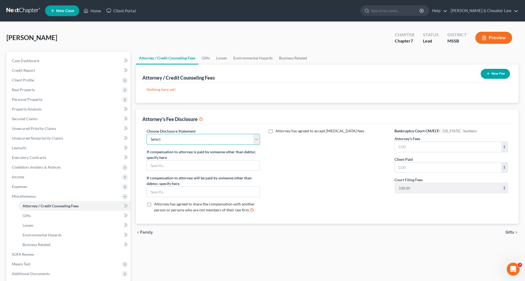
select select "1"
click at [402, 149] on input "text" at bounding box center [448, 147] width 106 height 10
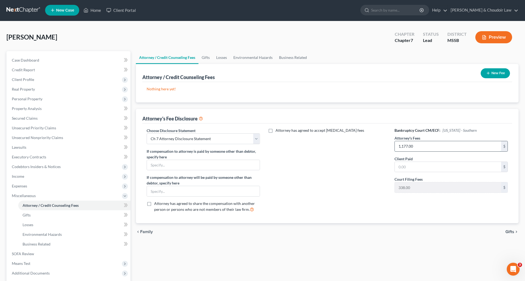
type input "1,177.00"
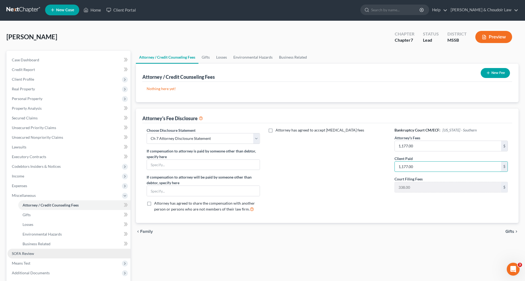
type input "1,177.00"
click at [32, 253] on span "SOFA Review" at bounding box center [23, 253] width 22 height 5
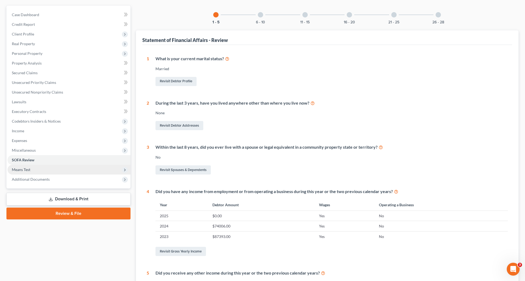
scroll to position [47, 0]
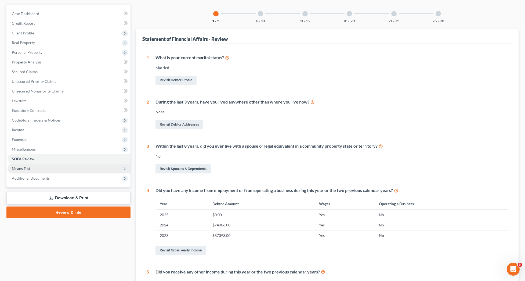
click at [27, 169] on span "Means Test" at bounding box center [21, 168] width 19 height 5
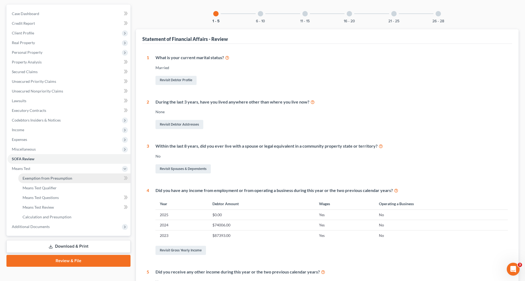
click at [31, 176] on span "Exemption from Presumption" at bounding box center [48, 178] width 50 height 5
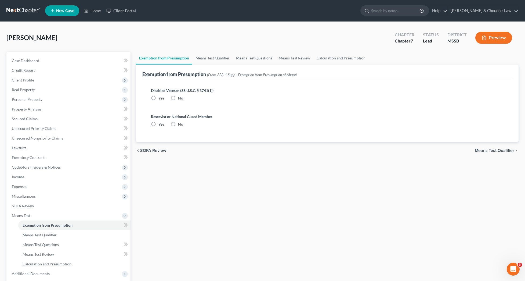
click at [178, 97] on label "No" at bounding box center [180, 97] width 5 height 5
click at [180, 97] on input "No" at bounding box center [181, 96] width 3 height 3
radio input "true"
drag, startPoint x: 172, startPoint y: 122, endPoint x: 186, endPoint y: 94, distance: 32.1
click at [178, 122] on label "No" at bounding box center [180, 123] width 5 height 5
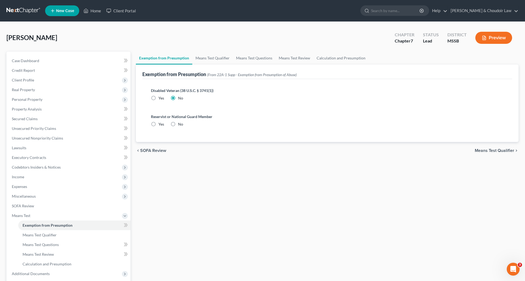
click at [180, 122] on input "No" at bounding box center [181, 122] width 3 height 3
radio input "true"
click at [210, 56] on link "Means Test Qualifier" at bounding box center [212, 58] width 41 height 13
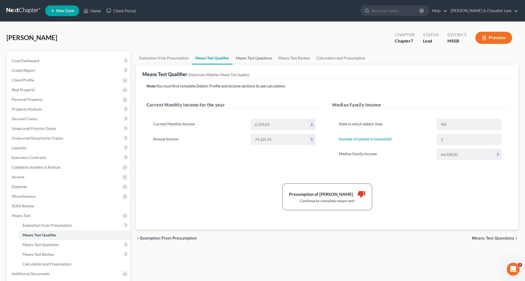
click at [251, 58] on link "Means Test Questions" at bounding box center [254, 58] width 43 height 13
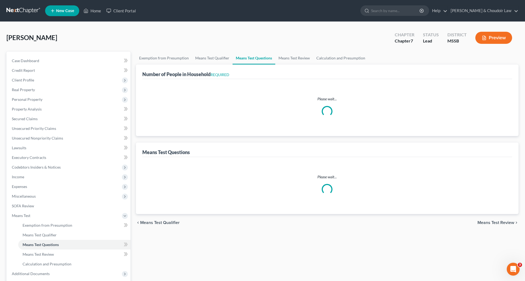
select select "0"
select select "60"
select select "0"
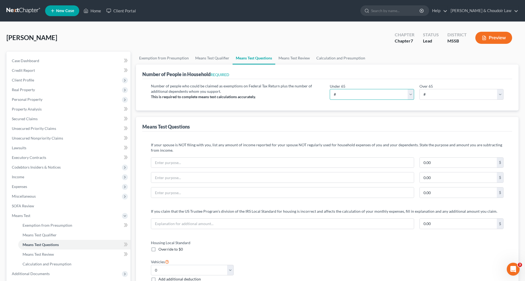
select select "2"
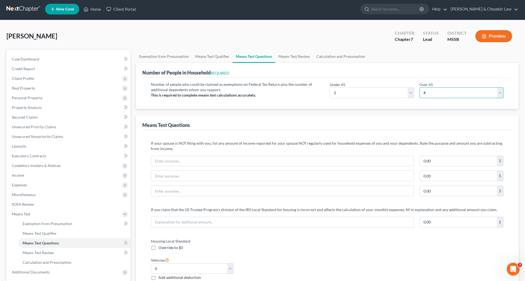
select select "2"
select select "0"
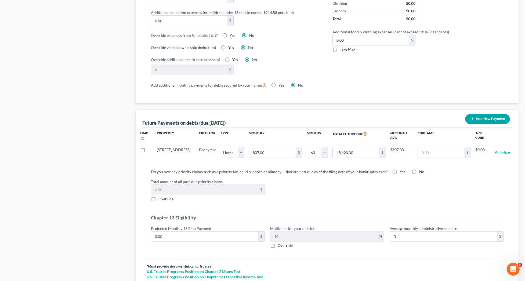
scroll to position [427, 0]
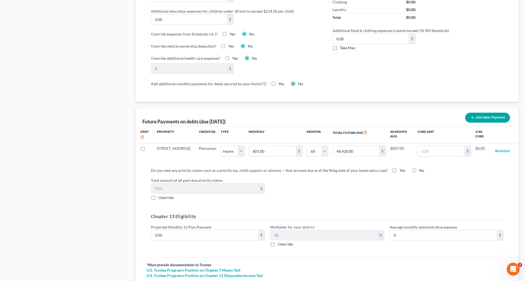
click at [419, 169] on label "No" at bounding box center [421, 170] width 5 height 5
click at [422, 169] on input "No" at bounding box center [423, 169] width 3 height 3
radio input "true"
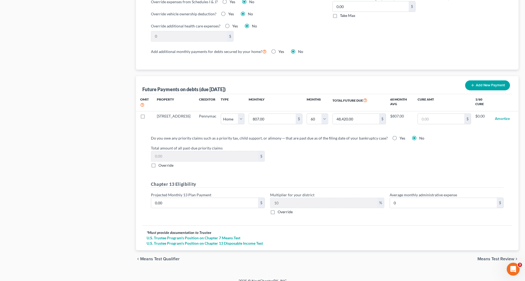
scroll to position [464, 0]
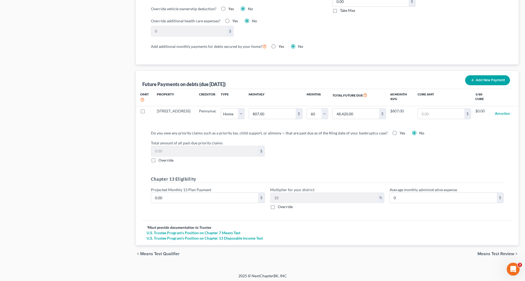
click at [286, 207] on span "Override" at bounding box center [285, 206] width 15 height 5
click at [284, 207] on input "Override" at bounding box center [281, 205] width 3 height 3
checkbox input "true"
click at [287, 197] on input "text" at bounding box center [324, 198] width 107 height 10
type input "0"
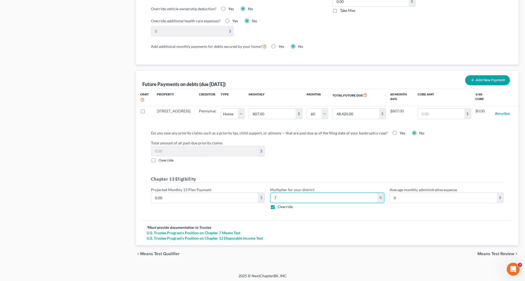
scroll to position [465, 0]
type input "7"
drag, startPoint x: 189, startPoint y: 196, endPoint x: 135, endPoint y: 197, distance: 53.7
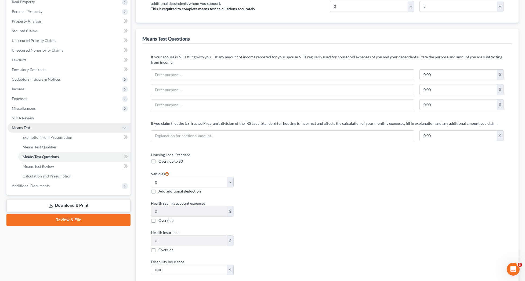
scroll to position [88, 0]
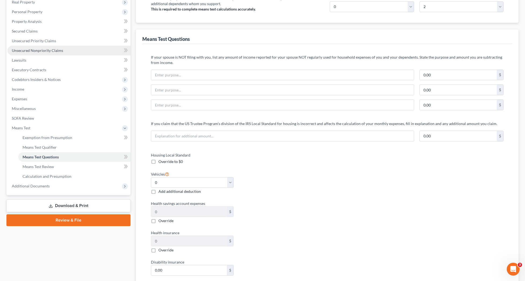
click at [43, 51] on span "Unsecured Nonpriority Claims" at bounding box center [37, 50] width 51 height 5
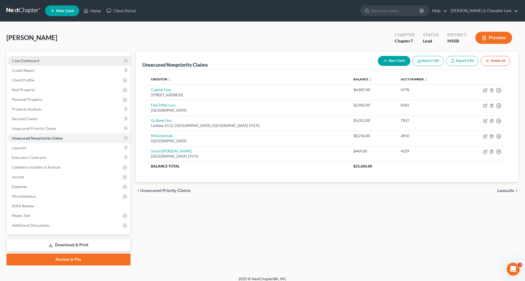
scroll to position [3, 0]
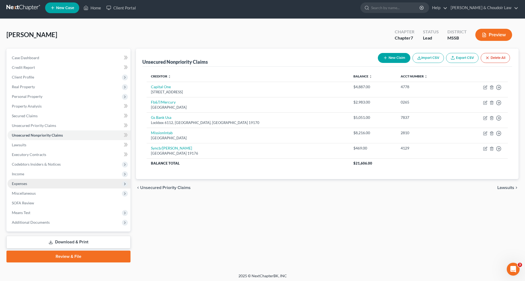
click at [28, 185] on span "Expenses" at bounding box center [69, 184] width 123 height 10
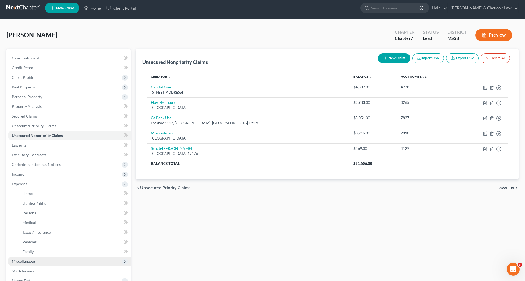
click at [29, 262] on span "Miscellaneous" at bounding box center [24, 261] width 24 height 5
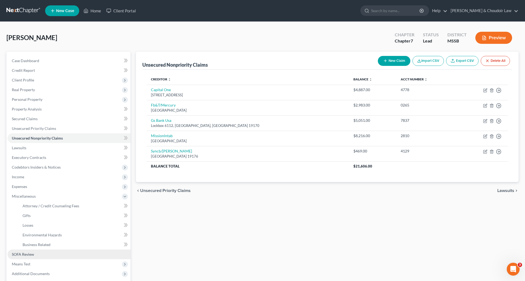
scroll to position [0, 0]
click at [32, 254] on span "SOFA Review" at bounding box center [23, 254] width 22 height 5
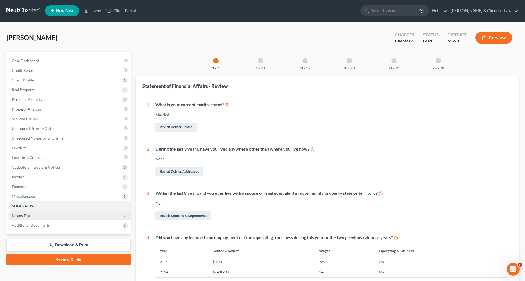
click at [41, 216] on span "Means Test" at bounding box center [69, 216] width 123 height 10
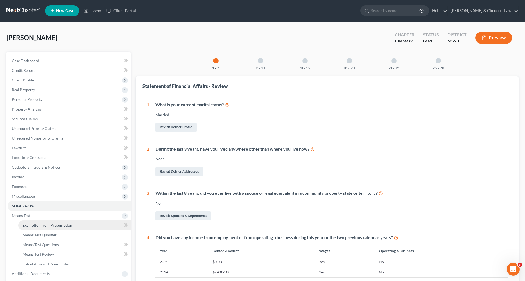
click at [41, 225] on span "Exemption from Presumption" at bounding box center [48, 225] width 50 height 5
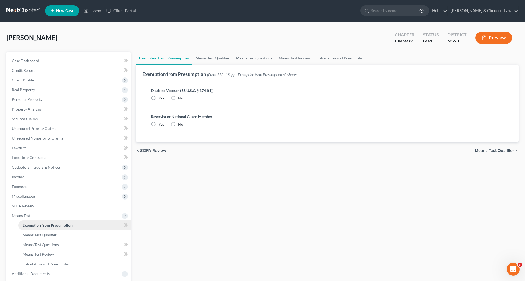
radio input "true"
click at [249, 59] on link "Means Test Questions" at bounding box center [254, 58] width 43 height 13
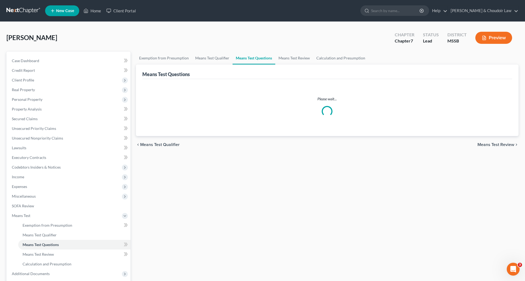
select select "0"
select select "2"
select select "0"
select select "60"
select select "0"
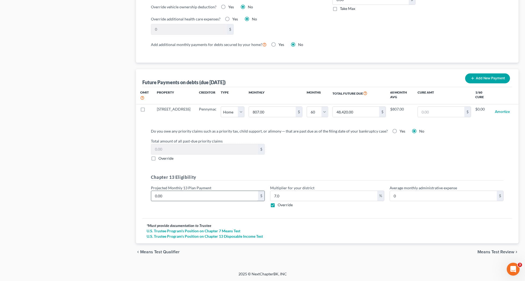
scroll to position [466, 0]
drag, startPoint x: 148, startPoint y: 195, endPoint x: 137, endPoint y: 196, distance: 11.3
click at [137, 196] on div "Future Payments on debts (due in 60 months) Add New Payment Omit Property Credi…" at bounding box center [327, 156] width 383 height 174
type input "1"
type input "0.07"
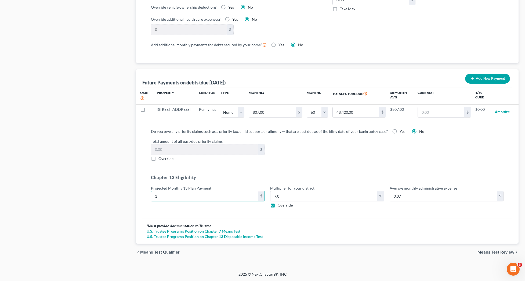
type input "12"
type input "0.84"
type input "124"
type input "8.68"
type input "1240"
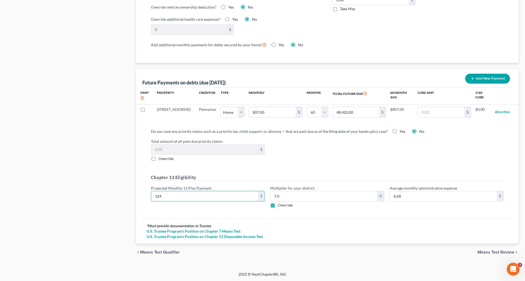
type input "86.80"
type input "1,240.7"
type input "86.84"
type input "1,240.77"
type input "86.85"
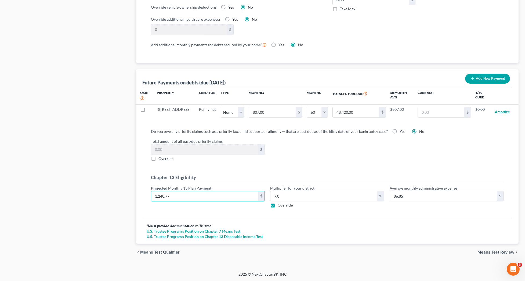
type input "1,240.77"
click at [485, 252] on span "Means Test Review" at bounding box center [496, 252] width 37 height 4
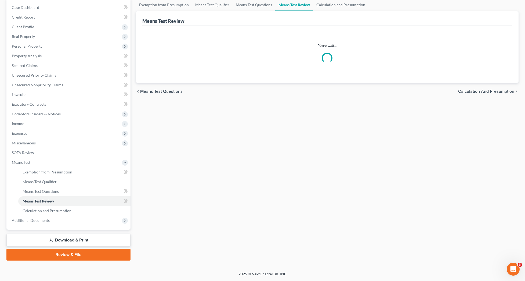
scroll to position [16, 0]
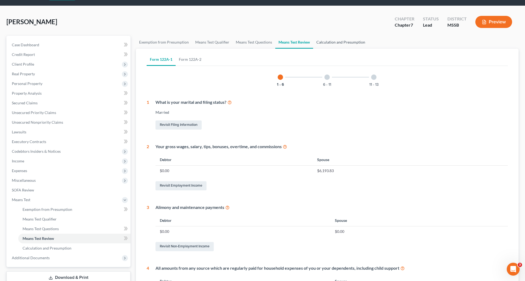
click at [347, 45] on link "Calculation and Presumption" at bounding box center [340, 42] width 55 height 13
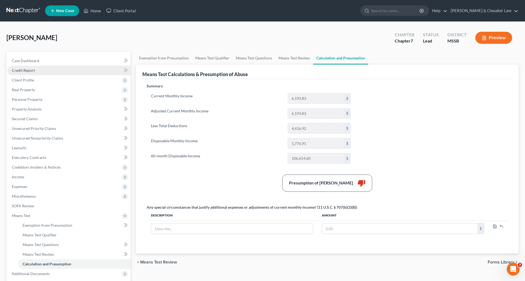
click at [29, 72] on span "Credit Report" at bounding box center [23, 70] width 23 height 5
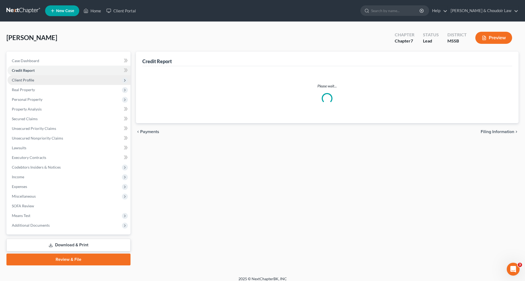
click at [28, 79] on span "Client Profile" at bounding box center [23, 80] width 22 height 5
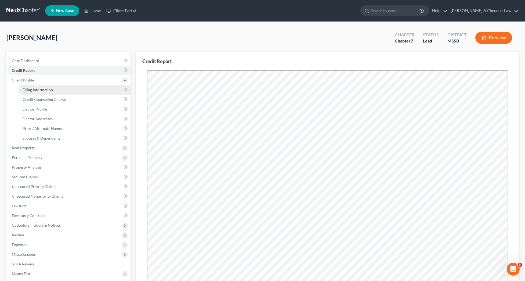
click at [30, 87] on span "Filing Information" at bounding box center [38, 89] width 30 height 5
select select "1"
select select "0"
select select "44"
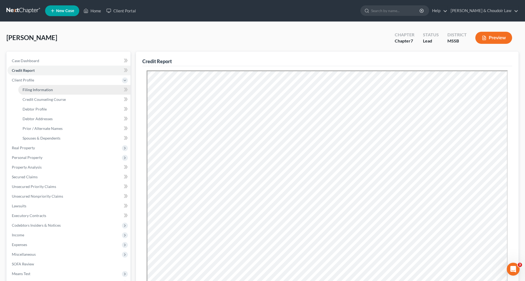
select select "0"
select select "25"
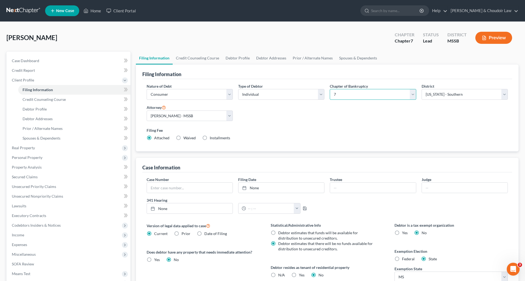
select select "3"
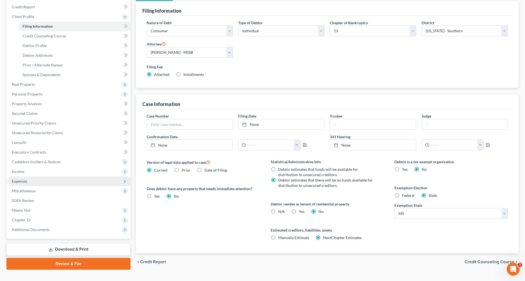
click at [19, 181] on span "Expenses" at bounding box center [19, 181] width 15 height 5
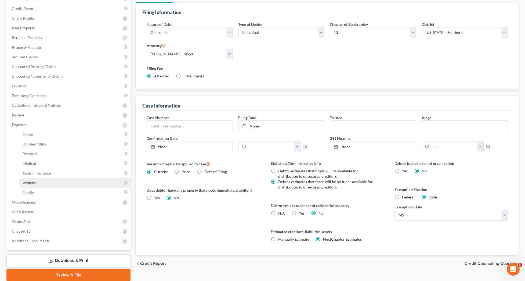
scroll to position [61, 0]
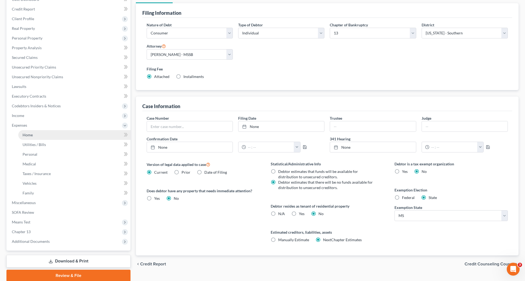
click at [33, 136] on link "Home" at bounding box center [74, 135] width 112 height 10
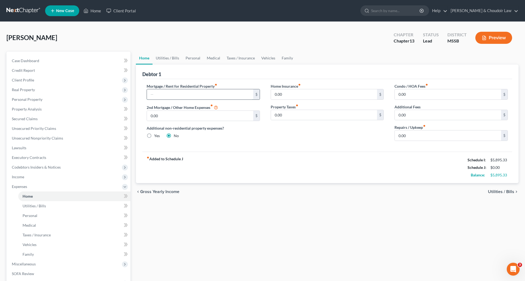
click at [190, 95] on input "text" at bounding box center [200, 94] width 106 height 10
type input "804.00"
drag, startPoint x: 414, startPoint y: 137, endPoint x: 382, endPoint y: 136, distance: 31.7
click at [382, 136] on div "Mortgage / Rent for Residential Property fiber_manual_record 804.00 $ 2nd Mortg…" at bounding box center [327, 114] width 372 height 62
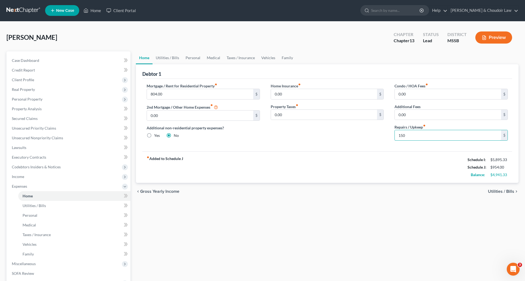
scroll to position [0, 0]
type input "150"
click at [160, 58] on link "Utilities / Bills" at bounding box center [168, 57] width 30 height 13
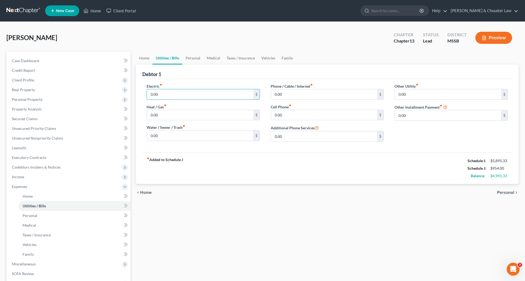
drag, startPoint x: 164, startPoint y: 92, endPoint x: 139, endPoint y: 94, distance: 24.8
click at [139, 94] on div "Debtor 1 Electric fiber_manual_record 0.00 $ Heat / Gas fiber_manual_record 0.0…" at bounding box center [327, 123] width 383 height 119
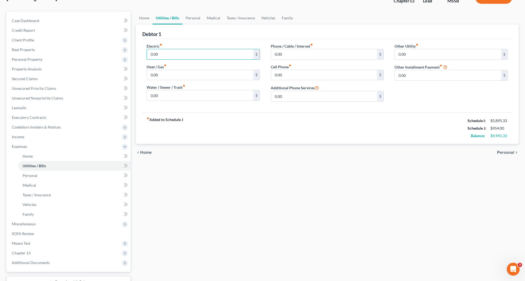
scroll to position [44, 0]
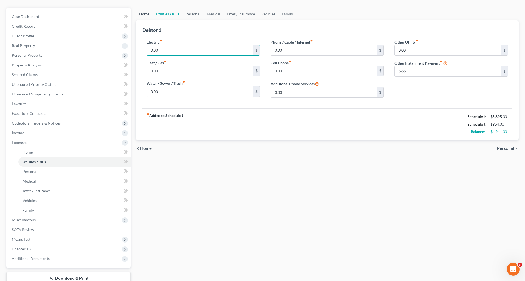
click at [145, 14] on link "Home" at bounding box center [144, 14] width 17 height 13
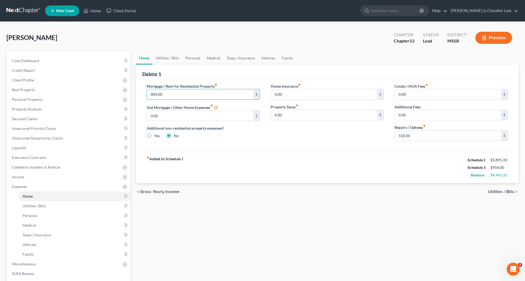
drag, startPoint x: 171, startPoint y: 95, endPoint x: 133, endPoint y: 92, distance: 37.7
click at [133, 94] on div "Home Utilities / Bills Personal Medical Taxes / Insurance Vehicles Family Debto…" at bounding box center [327, 197] width 388 height 291
type input "807.54"
click at [173, 55] on link "Utilities / Bills" at bounding box center [168, 58] width 30 height 13
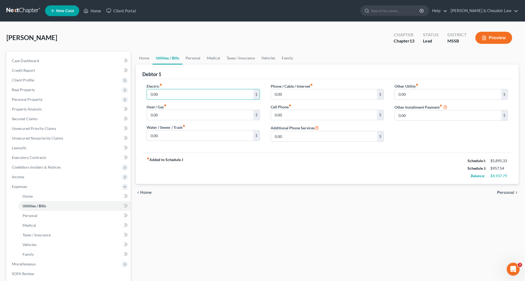
drag, startPoint x: 163, startPoint y: 92, endPoint x: 134, endPoint y: 92, distance: 28.8
click at [134, 92] on div "Home Utilities / Bills Personal Medical Taxes / Insurance Vehicles Family Debto…" at bounding box center [327, 197] width 388 height 291
type input "240"
drag, startPoint x: 164, startPoint y: 114, endPoint x: 127, endPoint y: 113, distance: 37.1
click at [129, 113] on div "Petition Navigation Case Dashboard Payments Invoices Payments Payments Credit R…" at bounding box center [263, 197] width 518 height 291
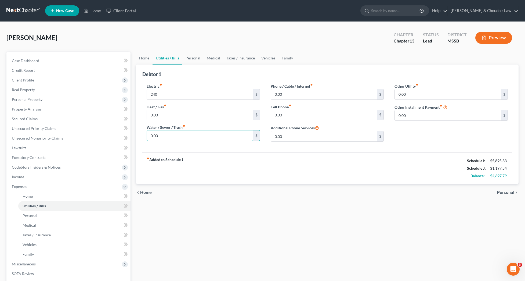
drag, startPoint x: 161, startPoint y: 138, endPoint x: 131, endPoint y: 135, distance: 30.2
click at [131, 135] on div "Petition Navigation Case Dashboard Payments Invoices Payments Payments Credit R…" at bounding box center [263, 197] width 518 height 291
type input "100"
drag, startPoint x: 294, startPoint y: 95, endPoint x: 255, endPoint y: 94, distance: 39.0
type input "175.00"
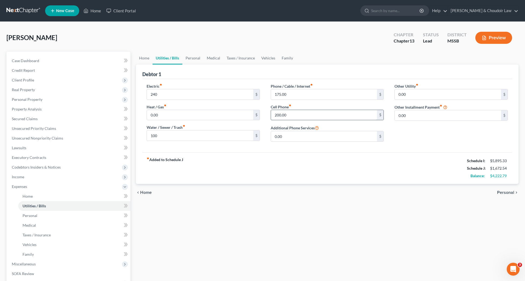
type input "200.00"
click at [193, 58] on link "Personal" at bounding box center [192, 58] width 21 height 13
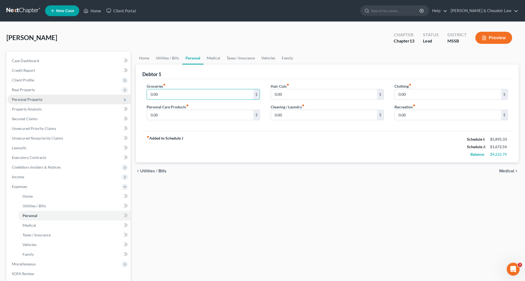
drag, startPoint x: 175, startPoint y: 97, endPoint x: 117, endPoint y: 95, distance: 57.8
click at [117, 95] on div "Petition Navigation Case Dashboard Payments Invoices Payments Payments Credit R…" at bounding box center [263, 197] width 518 height 291
type input "750.00"
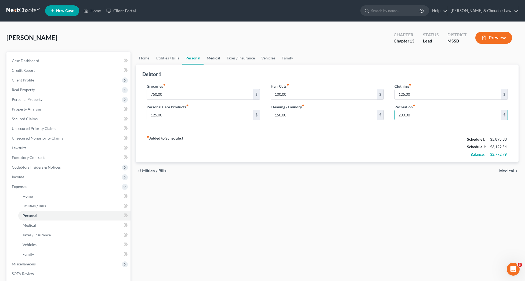
click at [207, 60] on link "Medical" at bounding box center [214, 58] width 20 height 13
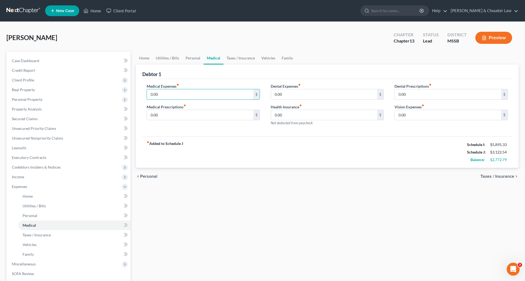
drag, startPoint x: 167, startPoint y: 96, endPoint x: 134, endPoint y: 95, distance: 33.6
click at [134, 95] on div "Home Utilities / Bills Personal Medical Taxes / Insurance Vehicles Family Debto…" at bounding box center [327, 197] width 388 height 291
drag, startPoint x: 147, startPoint y: 116, endPoint x: 138, endPoint y: 116, distance: 8.6
click at [138, 116] on div "Debtor 1 Medical Expenses fiber_manual_record 750 $ Medical Prescriptions fiber…" at bounding box center [327, 115] width 383 height 103
drag, startPoint x: 167, startPoint y: 97, endPoint x: 138, endPoint y: 96, distance: 29.3
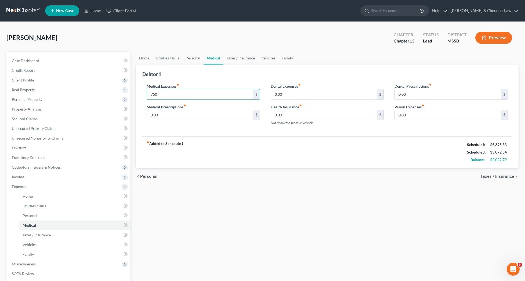
click at [138, 96] on div "Debtor 1 Medical Expenses fiber_manual_record 750 $ Medical Prescriptions fiber…" at bounding box center [327, 115] width 383 height 103
click at [237, 79] on div "Medical Expenses fiber_manual_record 940 $ Medical Prescriptions fiber_manual_r…" at bounding box center [327, 108] width 370 height 58
drag, startPoint x: 297, startPoint y: 94, endPoint x: 251, endPoint y: 92, distance: 46.5
click at [251, 92] on div "Medical Expenses fiber_manual_record 940 $ Medical Prescriptions fiber_manual_r…" at bounding box center [327, 106] width 372 height 47
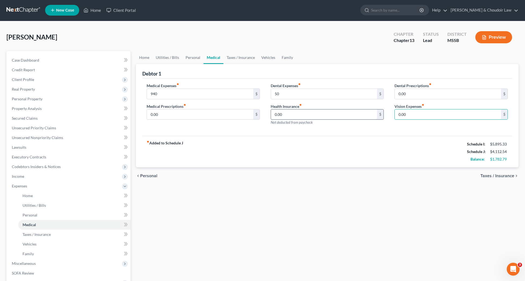
drag, startPoint x: 413, startPoint y: 113, endPoint x: 370, endPoint y: 114, distance: 43.5
click at [370, 114] on div "Medical Expenses fiber_manual_record 940 $ Medical Prescriptions fiber_manual_r…" at bounding box center [327, 106] width 372 height 47
click at [371, 134] on div "Medical Expenses fiber_manual_record 940 $ Medical Prescriptions fiber_manual_r…" at bounding box center [327, 107] width 370 height 58
drag, startPoint x: 166, startPoint y: 114, endPoint x: 124, endPoint y: 112, distance: 42.0
click at [124, 112] on div "Petition Navigation Case Dashboard Payments Invoices Payments Payments Credit R…" at bounding box center [263, 196] width 518 height 291
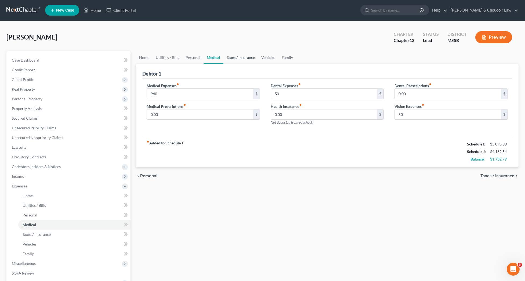
click at [229, 54] on link "Taxes / Insurance" at bounding box center [241, 57] width 35 height 13
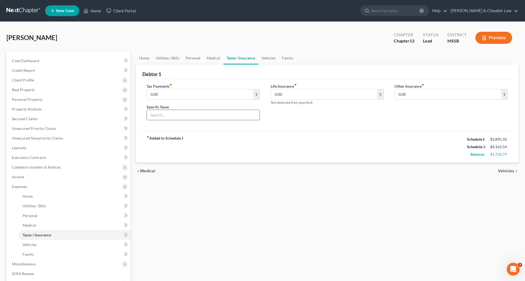
click at [166, 116] on input "text" at bounding box center [203, 115] width 113 height 10
drag, startPoint x: 168, startPoint y: 95, endPoint x: 134, endPoint y: 95, distance: 34.7
click at [134, 95] on div "Home Utilities / Bills Personal Medical Taxes / Insurance Vehicles Family Debto…" at bounding box center [327, 197] width 388 height 291
click at [268, 58] on link "Vehicles" at bounding box center [269, 58] width 20 height 13
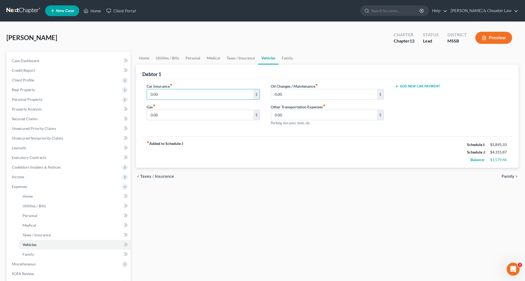
drag, startPoint x: 163, startPoint y: 93, endPoint x: 134, endPoint y: 93, distance: 29.0
click at [134, 93] on div "Home Utilities / Bills Personal Medical Taxes / Insurance Vehicles Family Debto…" at bounding box center [327, 197] width 388 height 291
click at [286, 58] on link "Family" at bounding box center [288, 58] width 18 height 13
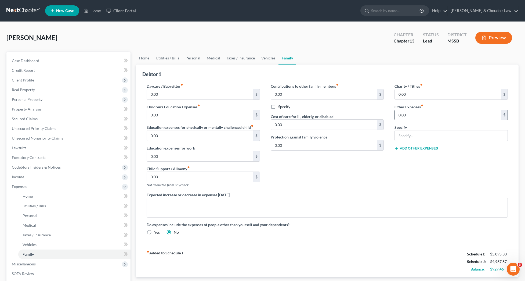
click at [411, 118] on input "0.00" at bounding box center [448, 115] width 106 height 10
click at [409, 133] on input "text" at bounding box center [451, 135] width 113 height 10
drag, startPoint x: 421, startPoint y: 114, endPoint x: 391, endPoint y: 116, distance: 30.4
click at [391, 116] on div "Charity / Tithes fiber_manual_record 0.00 $ Other Expenses fiber_manual_record …" at bounding box center [451, 137] width 124 height 109
click at [418, 168] on div "Charity / Tithes fiber_manual_record 0.00 $ Other Expenses fiber_manual_record …" at bounding box center [451, 137] width 124 height 109
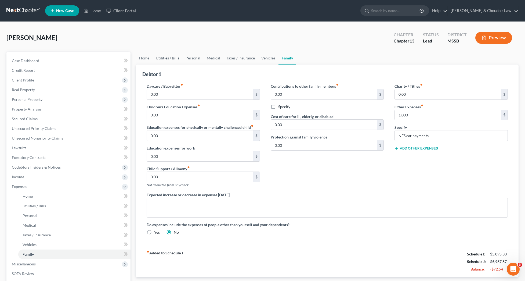
click at [167, 55] on link "Utilities / Bills" at bounding box center [168, 58] width 30 height 13
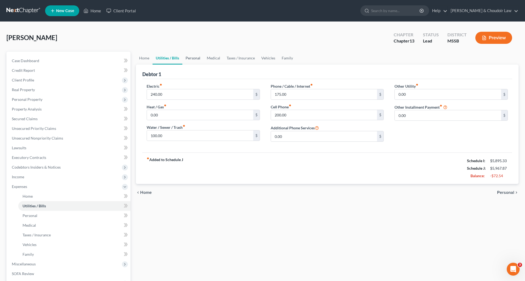
click at [194, 59] on link "Personal" at bounding box center [192, 58] width 21 height 13
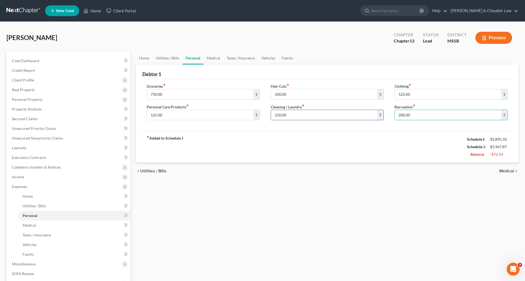
drag, startPoint x: 422, startPoint y: 113, endPoint x: 368, endPoint y: 115, distance: 54.6
click at [368, 115] on div "Groceries fiber_manual_record 750.00 $ Personal Care Products fiber_manual_reco…" at bounding box center [327, 103] width 372 height 41
click at [372, 145] on div "fiber_manual_record Added to Schedule J Schedule I: $5,895.33 Schedule J: $5,86…" at bounding box center [327, 146] width 370 height 31
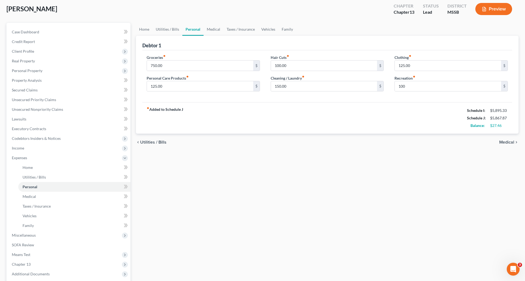
scroll to position [27, 0]
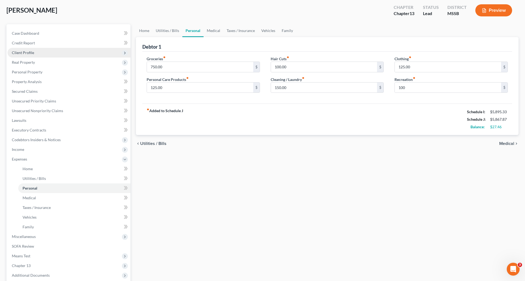
click at [27, 55] on span "Client Profile" at bounding box center [69, 53] width 123 height 10
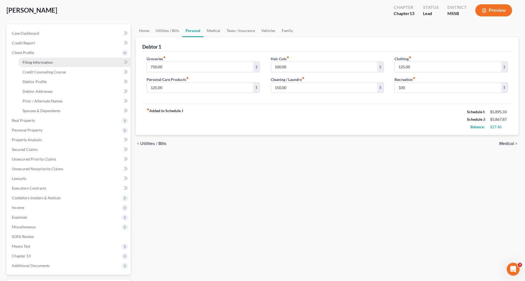
click at [37, 66] on link "Filing Information" at bounding box center [74, 63] width 112 height 10
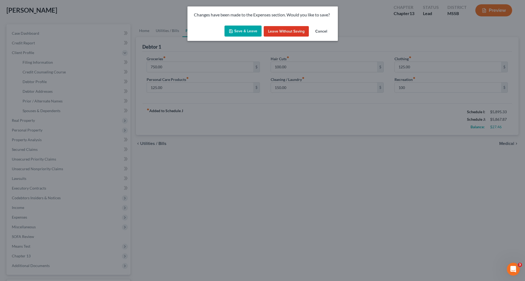
click at [239, 30] on button "Save & Leave" at bounding box center [243, 31] width 37 height 11
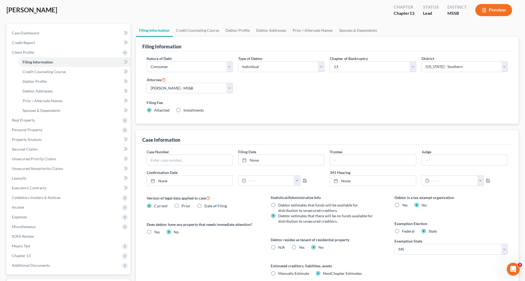
scroll to position [0, 0]
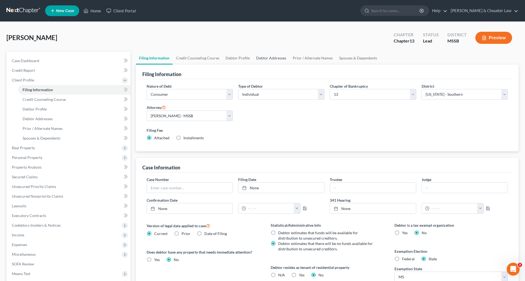
click at [274, 56] on link "Debtor Addresses" at bounding box center [271, 58] width 37 height 13
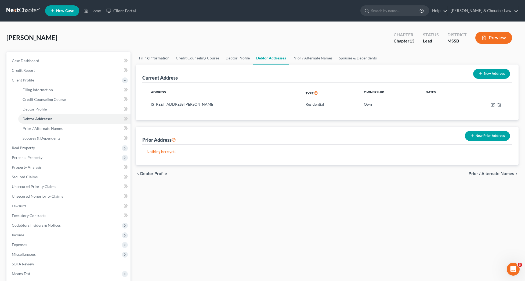
click at [157, 58] on link "Filing Information" at bounding box center [154, 58] width 37 height 13
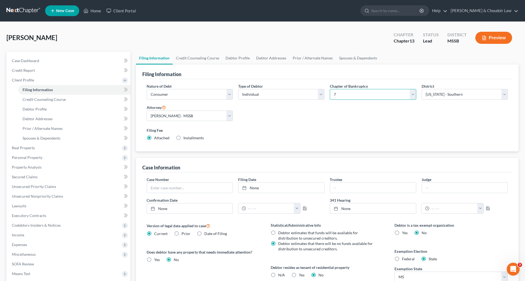
drag, startPoint x: 351, startPoint y: 95, endPoint x: 329, endPoint y: 121, distance: 33.2
click at [329, 121] on div "Nature of Debt Select Business Consumer Other Nature of Business Select Clearin…" at bounding box center [327, 114] width 367 height 62
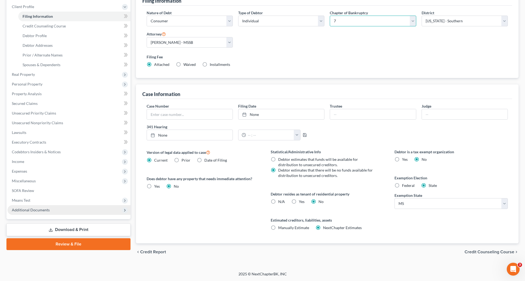
scroll to position [73, 0]
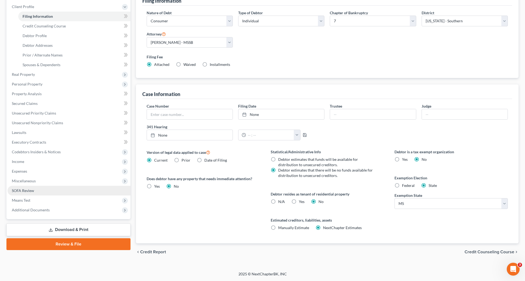
click at [31, 191] on span "SOFA Review" at bounding box center [23, 190] width 22 height 5
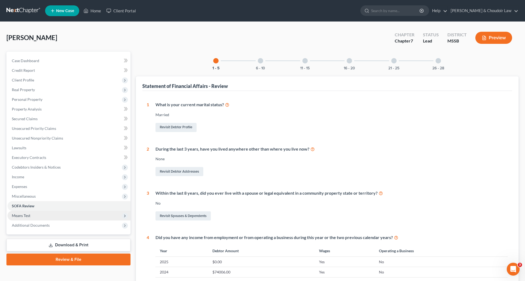
click at [36, 216] on span "Means Test" at bounding box center [69, 216] width 123 height 10
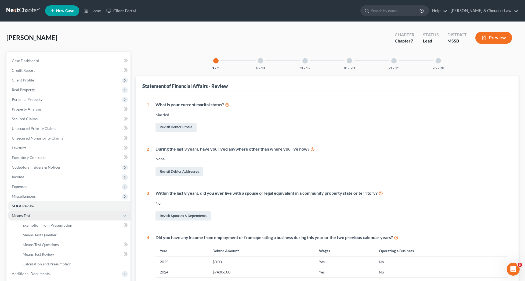
scroll to position [0, 0]
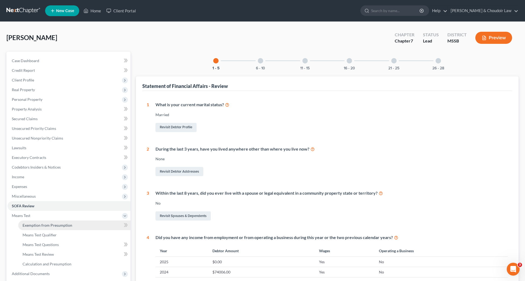
click at [38, 225] on span "Exemption from Presumption" at bounding box center [48, 225] width 50 height 5
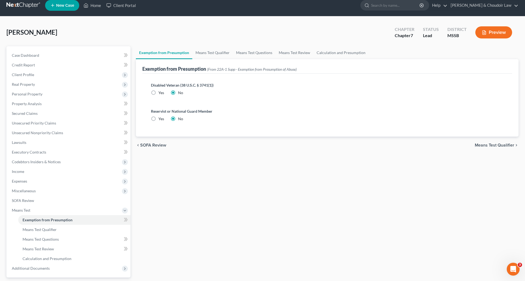
scroll to position [12, 0]
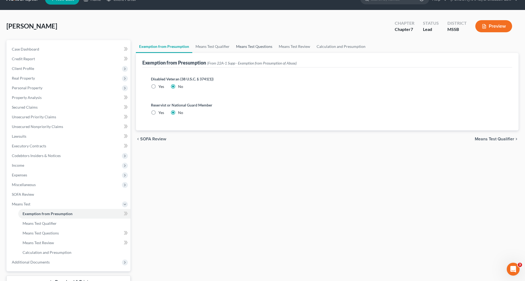
click at [249, 46] on link "Means Test Questions" at bounding box center [254, 46] width 43 height 13
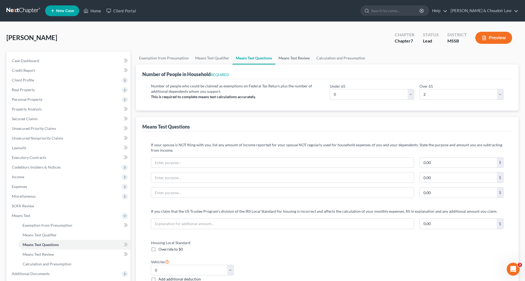
click at [293, 58] on link "Means Test Review" at bounding box center [294, 58] width 38 height 13
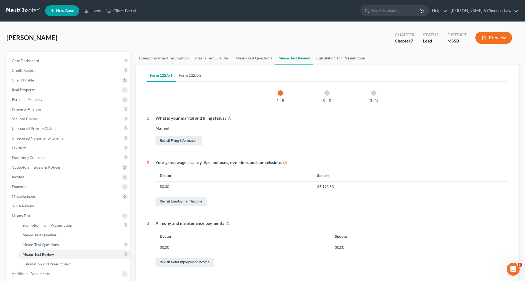
click at [329, 58] on link "Calculation and Presumption" at bounding box center [340, 58] width 55 height 13
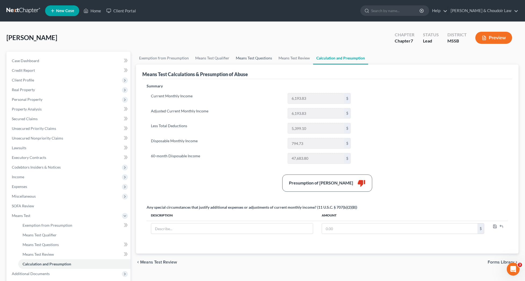
click at [253, 57] on link "Means Test Questions" at bounding box center [254, 58] width 43 height 13
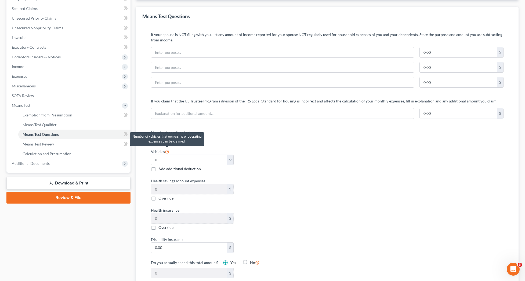
scroll to position [109, 0]
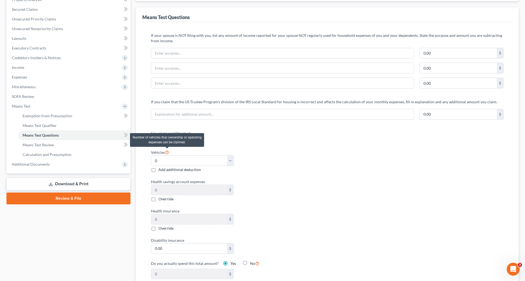
click at [168, 152] on icon at bounding box center [167, 151] width 4 height 5
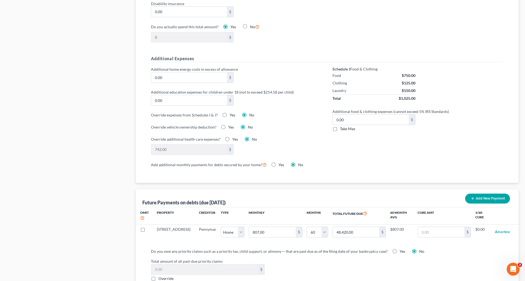
scroll to position [346, 0]
click at [232, 138] on label "Yes" at bounding box center [235, 138] width 6 height 5
click at [235, 138] on input "Yes" at bounding box center [236, 137] width 3 height 3
click at [252, 139] on label "No" at bounding box center [254, 138] width 5 height 5
click at [254, 139] on input "No" at bounding box center [255, 137] width 3 height 3
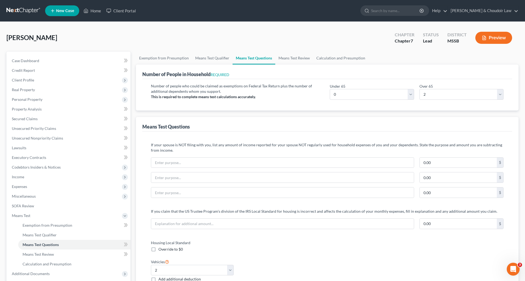
scroll to position [0, 0]
click at [286, 60] on link "Means Test Review" at bounding box center [294, 58] width 38 height 13
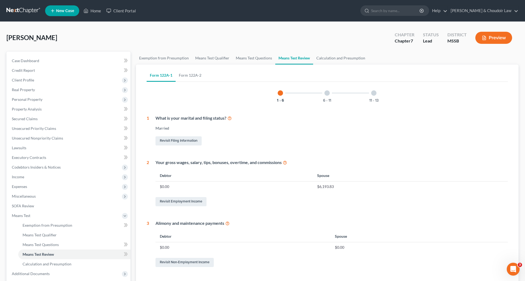
click at [508, 40] on button "Preview" at bounding box center [494, 38] width 37 height 12
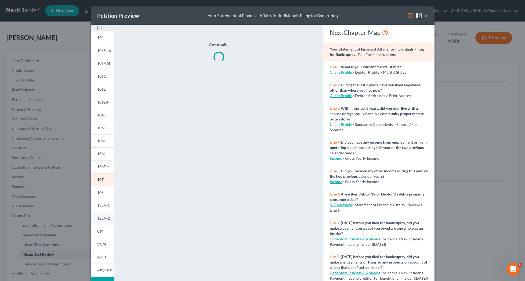
click at [103, 216] on span "122A-2" at bounding box center [103, 218] width 13 height 5
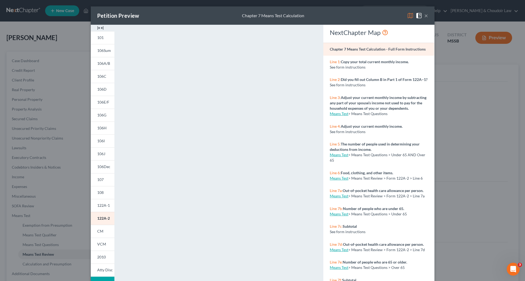
click at [426, 17] on button "×" at bounding box center [427, 15] width 4 height 6
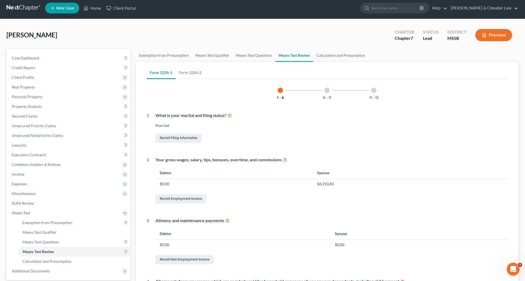
scroll to position [3, 0]
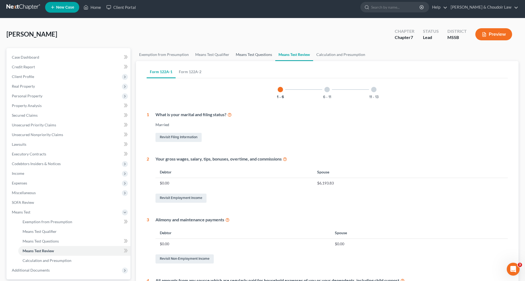
click at [242, 55] on link "Means Test Questions" at bounding box center [254, 54] width 43 height 13
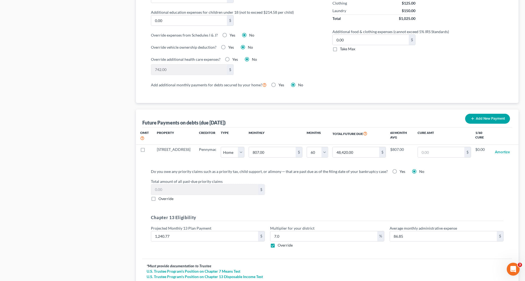
scroll to position [425, 0]
click at [485, 121] on button "Add New Payment" at bounding box center [487, 119] width 45 height 10
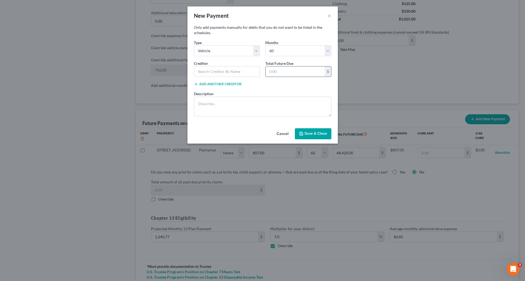
click at [288, 72] on input "text" at bounding box center [295, 71] width 59 height 10
click at [256, 103] on textarea at bounding box center [263, 106] width 138 height 20
click at [317, 134] on button "Save & Close" at bounding box center [313, 133] width 37 height 11
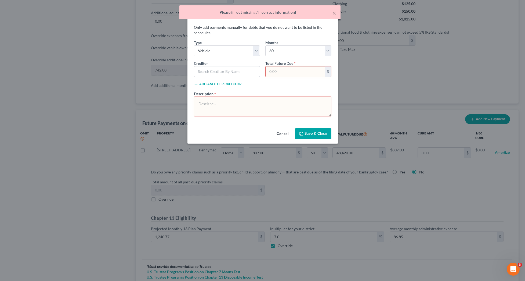
click at [293, 71] on input "text" at bounding box center [295, 71] width 59 height 10
click at [308, 132] on button "Save & Close" at bounding box center [313, 133] width 37 height 11
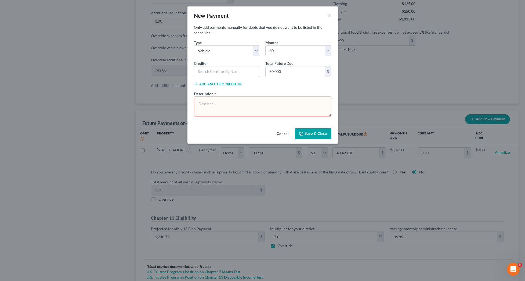
click at [293, 104] on textarea at bounding box center [263, 106] width 138 height 20
click at [244, 67] on input "text" at bounding box center [227, 71] width 66 height 11
click at [314, 136] on button "Save & Close" at bounding box center [313, 133] width 37 height 11
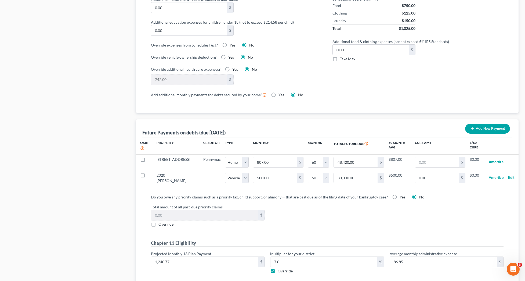
scroll to position [415, 0]
click at [489, 127] on button "Add New Payment" at bounding box center [487, 129] width 45 height 10
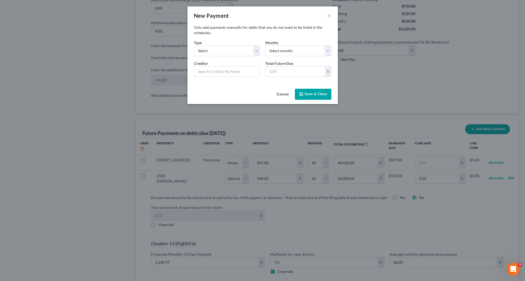
click at [229, 60] on div "Creditor" at bounding box center [226, 68] width 71 height 16
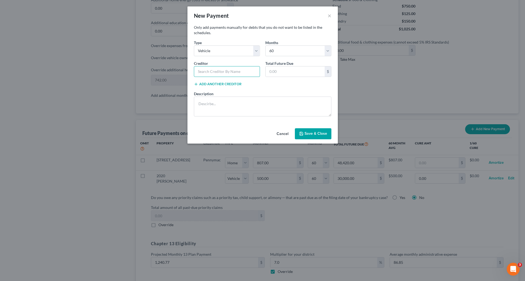
click at [236, 73] on input "text" at bounding box center [227, 71] width 66 height 11
click at [243, 105] on textarea at bounding box center [263, 106] width 138 height 20
click at [318, 134] on button "Save & Close" at bounding box center [313, 133] width 37 height 11
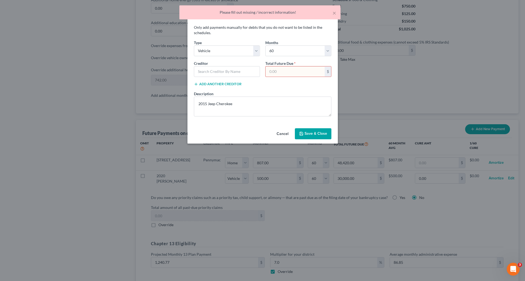
click at [304, 70] on input "text" at bounding box center [295, 71] width 59 height 10
click at [317, 132] on button "Save & Close" at bounding box center [313, 133] width 37 height 11
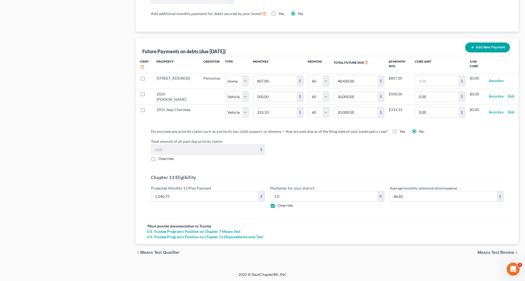
click at [496, 253] on span "Means Test Review" at bounding box center [496, 252] width 37 height 4
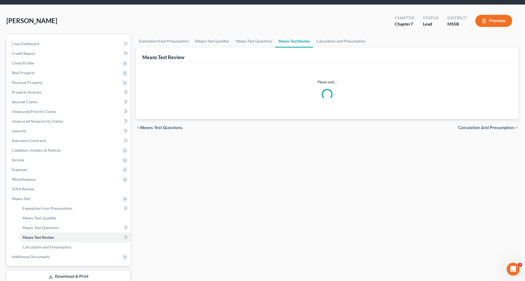
scroll to position [1, 0]
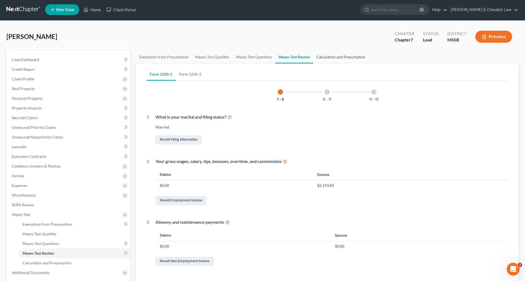
click at [342, 57] on link "Calculation and Presumption" at bounding box center [340, 57] width 55 height 13
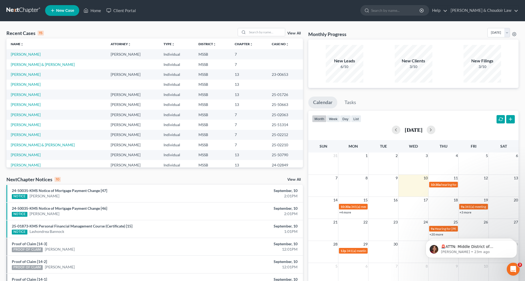
scroll to position [1, 0]
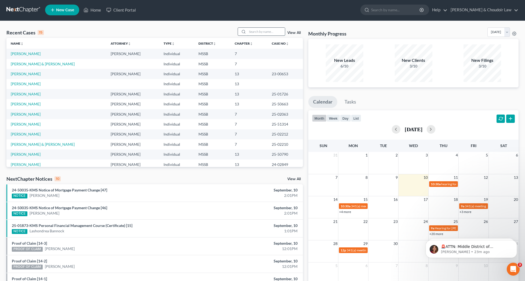
click at [256, 33] on input "search" at bounding box center [266, 32] width 38 height 8
type input "[PERSON_NAME]"
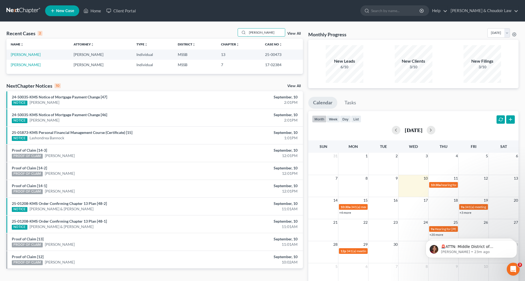
scroll to position [0, 0]
click at [38, 55] on link "[PERSON_NAME]" at bounding box center [26, 54] width 30 height 5
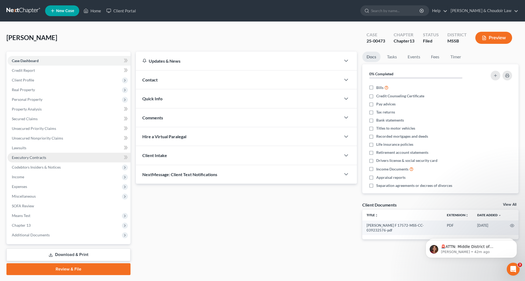
click at [33, 158] on span "Executory Contracts" at bounding box center [29, 157] width 34 height 5
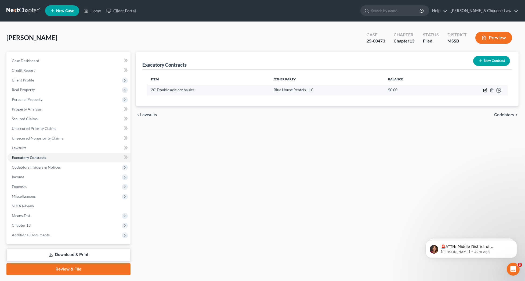
click at [485, 90] on icon "button" at bounding box center [486, 89] width 2 height 2
select select "3"
select select "44"
select select "0"
select select "2"
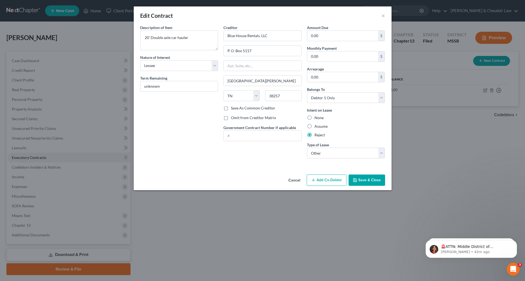
click at [374, 182] on button "Save & Close" at bounding box center [367, 179] width 37 height 11
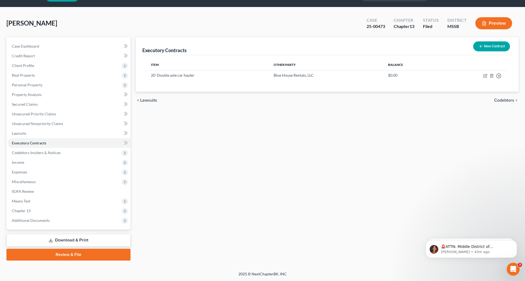
scroll to position [15, 0]
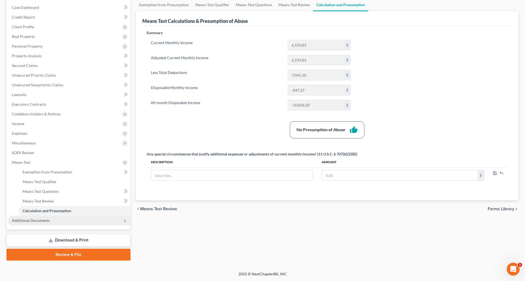
scroll to position [53, 0]
click at [77, 242] on link "Download & Print" at bounding box center [68, 240] width 124 height 13
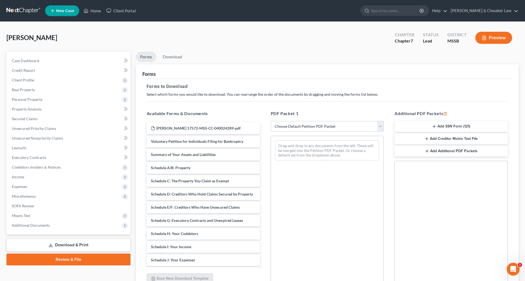
select select "0"
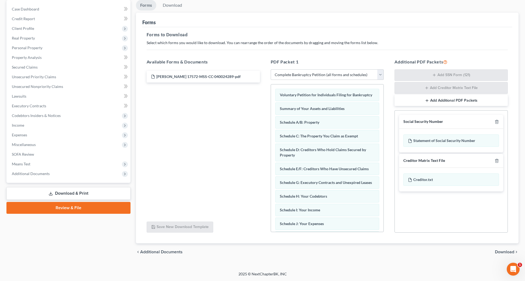
click at [502, 252] on span "Download" at bounding box center [504, 252] width 19 height 4
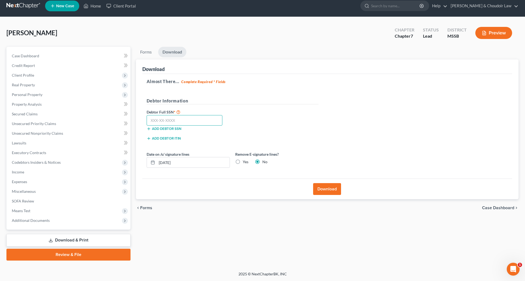
click at [210, 119] on input "text" at bounding box center [185, 120] width 76 height 11
type input "427-19-6954"
drag, startPoint x: 179, startPoint y: 161, endPoint x: 135, endPoint y: 161, distance: 43.5
click at [135, 161] on div "Forms Download Forms Forms to Download Select which forms you would like to dow…" at bounding box center [327, 154] width 388 height 214
type input "09/11/2025"
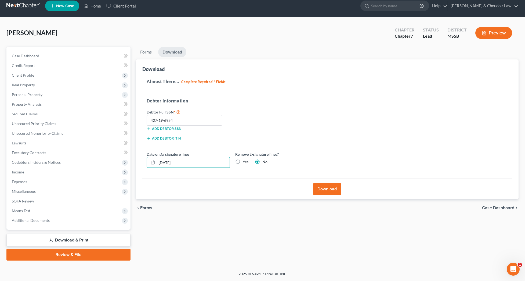
click at [243, 162] on label "Yes" at bounding box center [246, 161] width 6 height 5
click at [245, 162] on input "Yes" at bounding box center [246, 160] width 3 height 3
radio input "true"
radio input "false"
click at [319, 186] on button "Download" at bounding box center [327, 189] width 28 height 12
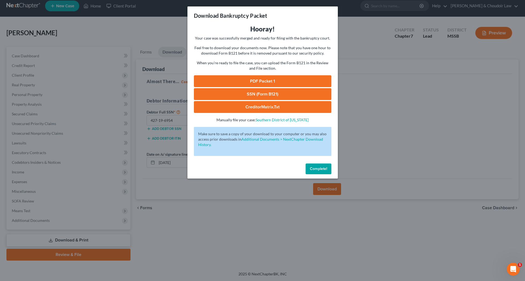
click at [308, 76] on link "PDF Packet 1" at bounding box center [263, 81] width 138 height 12
click at [271, 94] on link "SSN (Form B121)" at bounding box center [263, 94] width 138 height 12
click at [314, 166] on button "Complete!" at bounding box center [319, 168] width 26 height 11
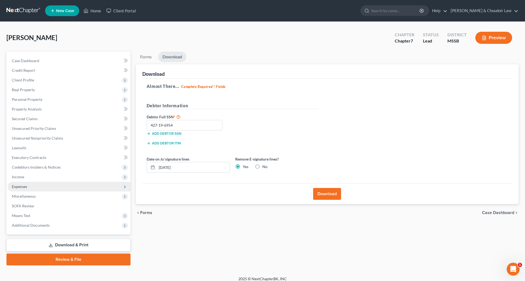
scroll to position [0, 0]
click at [20, 184] on span "Expenses" at bounding box center [19, 186] width 15 height 5
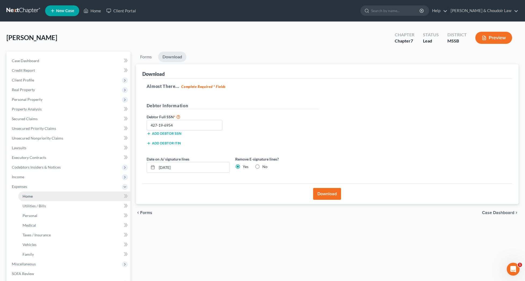
click at [27, 199] on link "Home" at bounding box center [74, 196] width 112 height 10
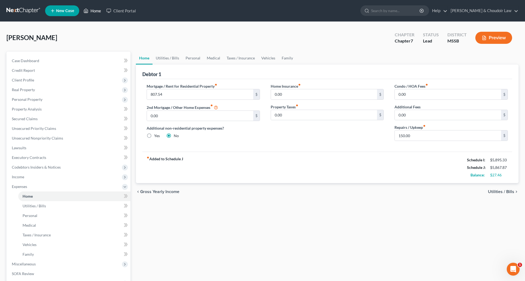
click at [98, 12] on link "Home" at bounding box center [92, 11] width 23 height 10
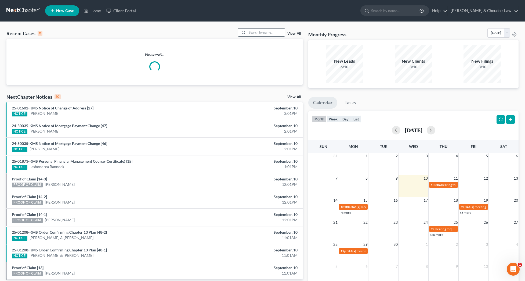
click at [279, 33] on input "search" at bounding box center [266, 32] width 38 height 8
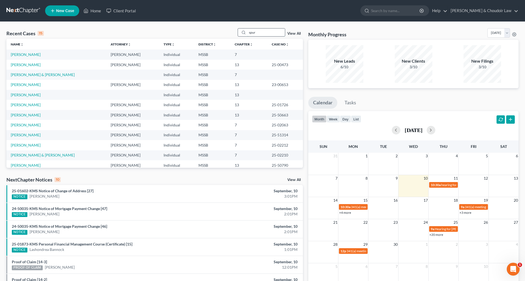
type input "spur"
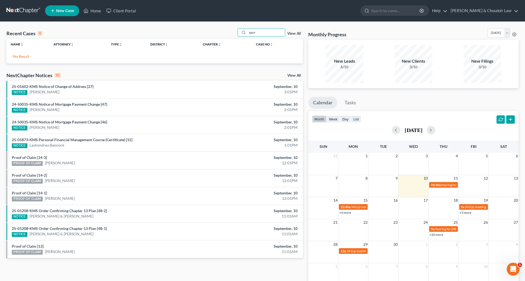
click at [67, 11] on span "New Case" at bounding box center [65, 11] width 18 height 4
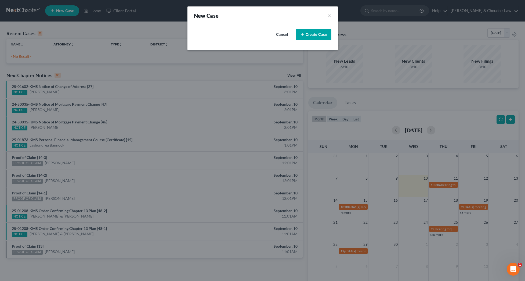
select select "44"
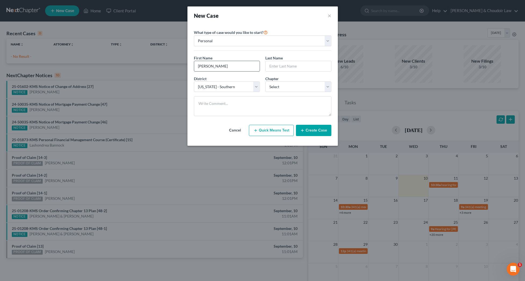
type input "Mary"
type input "Spurgeon"
select select "0"
click at [317, 133] on button "Create Case" at bounding box center [313, 130] width 35 height 11
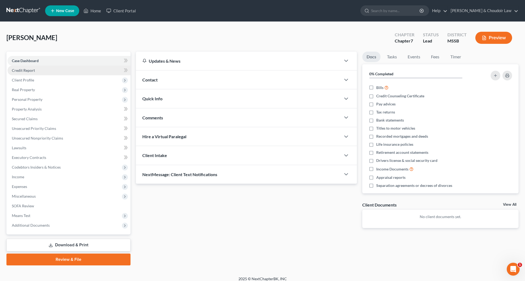
click at [19, 70] on span "Credit Report" at bounding box center [23, 70] width 23 height 5
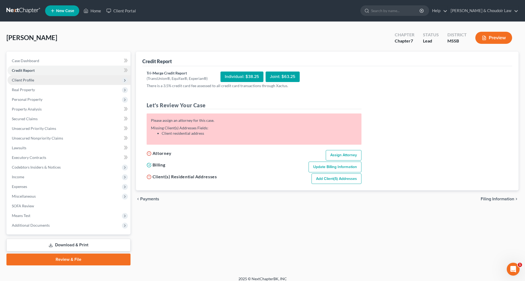
click at [27, 80] on span "Client Profile" at bounding box center [23, 80] width 22 height 5
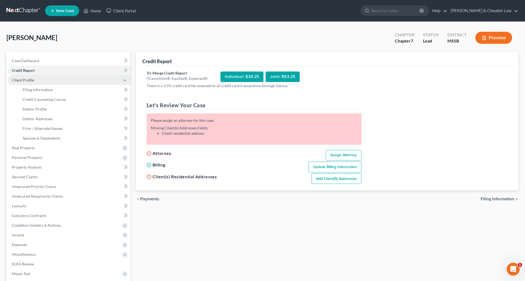
scroll to position [1, 0]
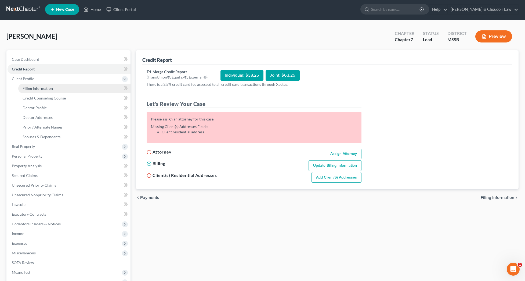
click at [31, 87] on span "Filing Information" at bounding box center [38, 88] width 30 height 5
select select "1"
select select "0"
select select "44"
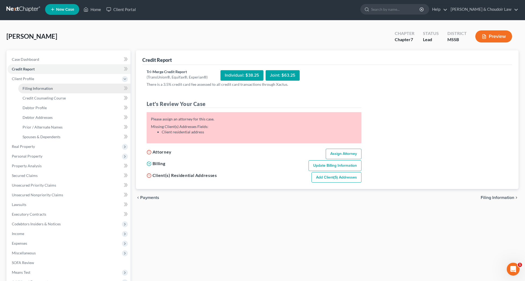
select select "25"
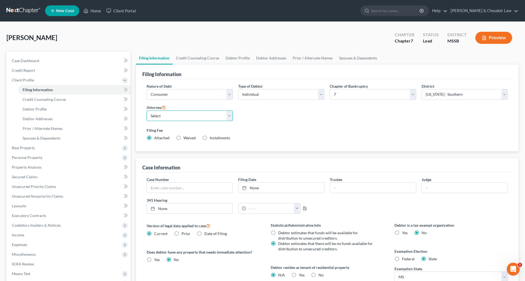
select select "0"
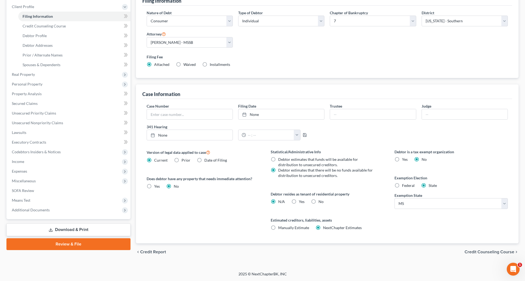
scroll to position [74, 1]
click at [319, 202] on label "No" at bounding box center [321, 201] width 5 height 5
click at [321, 202] on input "No" at bounding box center [322, 200] width 3 height 3
radio input "true"
radio input "false"
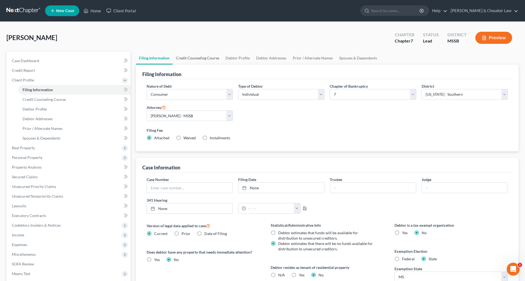
scroll to position [0, 0]
click at [192, 56] on link "Credit Counseling Course" at bounding box center [198, 58] width 50 height 13
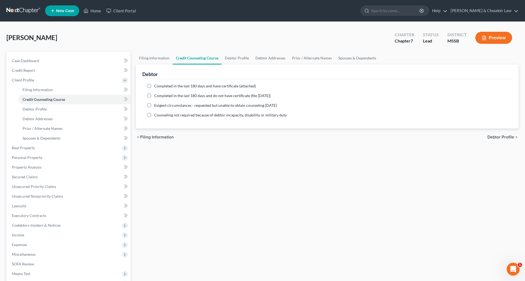
click at [196, 88] on label "Completed in the last 180 days and have certificate (attached)" at bounding box center [205, 85] width 102 height 5
click at [160, 87] on input "Completed in the last 180 days and have certificate (attached)" at bounding box center [157, 84] width 3 height 3
radio input "true"
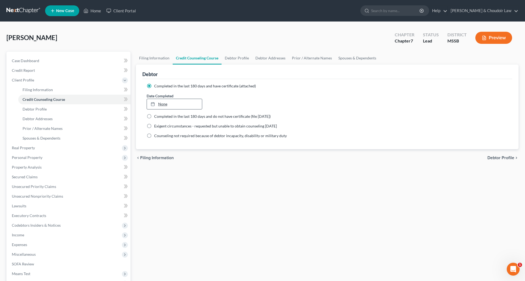
click at [189, 103] on link "None" at bounding box center [174, 104] width 55 height 10
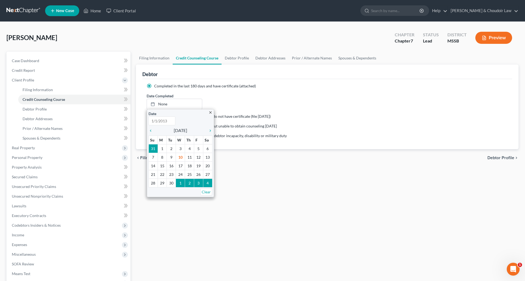
type input "9/10/2025"
click at [217, 96] on div "Date Completed 9/10/2025 close Date 9/10/2025 Time 12:00 AM chevron_left Septem…" at bounding box center [327, 101] width 367 height 16
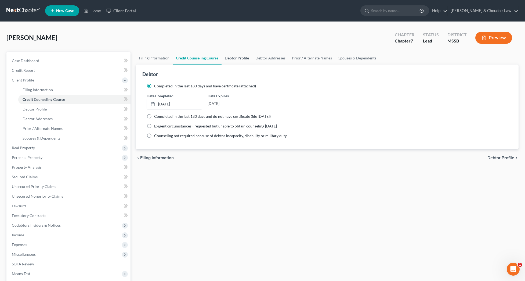
click at [236, 55] on link "Debtor Profile" at bounding box center [237, 58] width 31 height 13
select select "0"
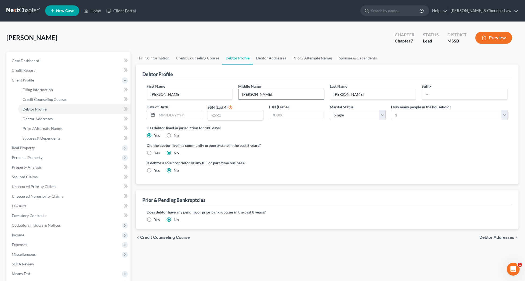
type input "Sanders"
type input "11/29/1952"
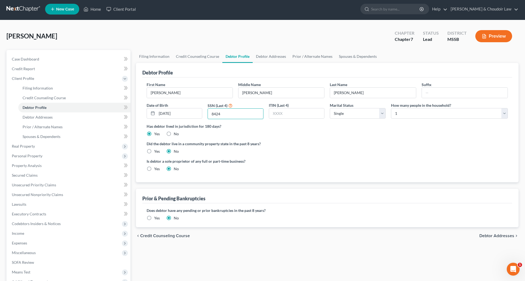
scroll to position [2, 0]
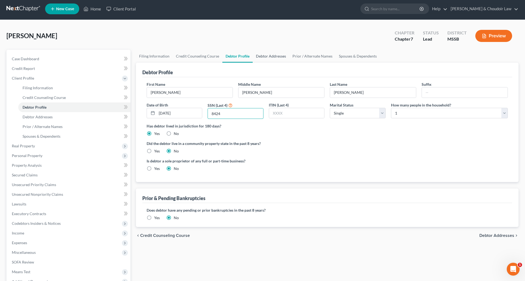
type input "8424"
click at [271, 56] on link "Debtor Addresses" at bounding box center [271, 56] width 37 height 13
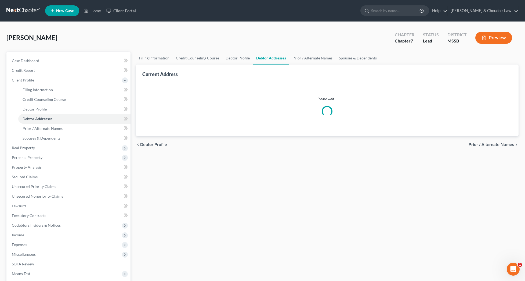
select select "0"
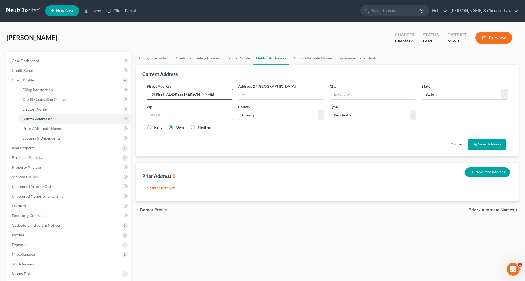
type input "306 Wilson Dr."
type input "q"
click at [254, 95] on input "q" at bounding box center [282, 94] width 86 height 10
type input "McComb"
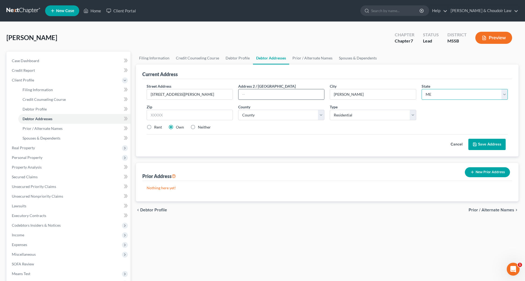
select select "25"
type input "39648"
type input "Mccomb"
select select "56"
click at [156, 127] on label "Rent" at bounding box center [158, 126] width 8 height 5
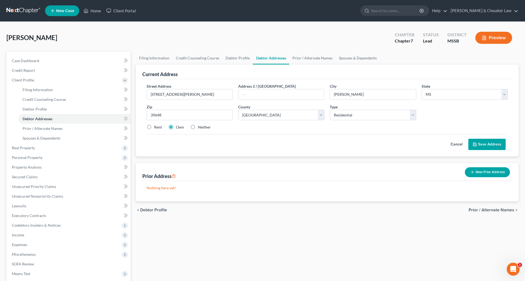
click at [156, 127] on input "Rent" at bounding box center [157, 125] width 3 height 3
radio input "true"
click at [158, 60] on link "Filing Information" at bounding box center [154, 58] width 37 height 13
select select "1"
select select "0"
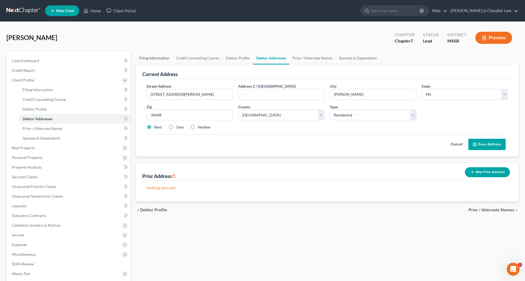
select select "0"
select select "44"
select select "0"
select select "25"
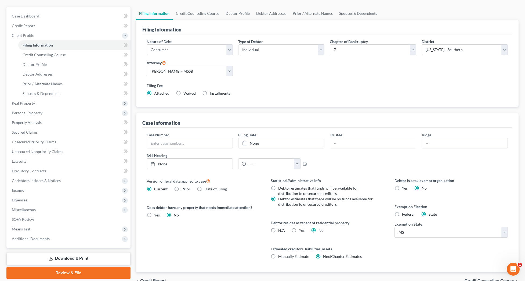
scroll to position [45, 0]
click at [299, 230] on label "Yes Yes" at bounding box center [302, 229] width 6 height 5
click at [301, 230] on input "Yes Yes" at bounding box center [302, 228] width 3 height 3
radio input "true"
radio input "false"
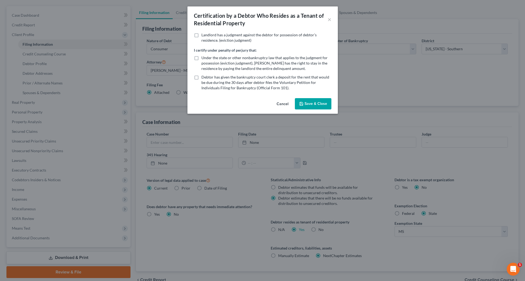
click at [314, 106] on button "Save & Close" at bounding box center [313, 103] width 37 height 11
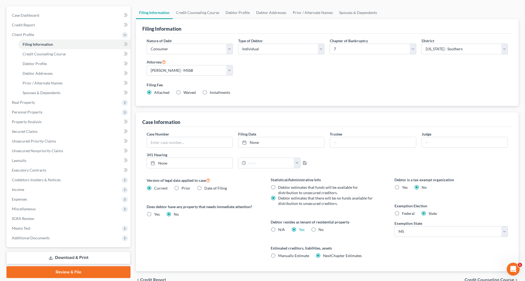
scroll to position [21, 0]
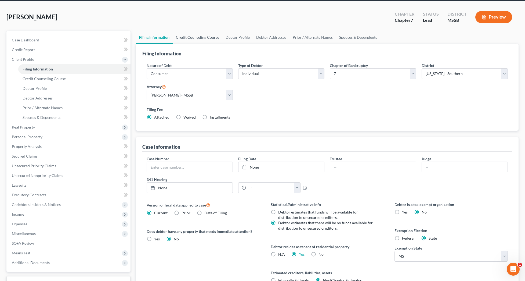
click at [204, 35] on link "Credit Counseling Course" at bounding box center [198, 37] width 50 height 13
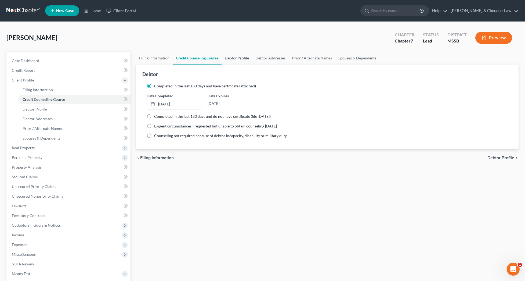
click at [243, 60] on link "Debtor Profile" at bounding box center [237, 58] width 31 height 13
select select "0"
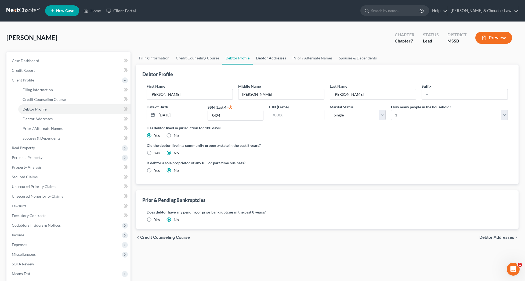
click at [271, 58] on link "Debtor Addresses" at bounding box center [271, 58] width 37 height 13
select select "0"
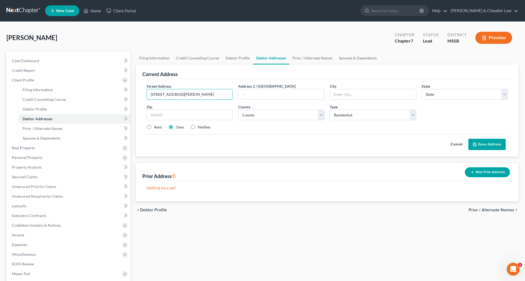
type input "306 Wilson Dr."
type input "McComb"
select select "25"
type input "39648"
type input "Mccomb"
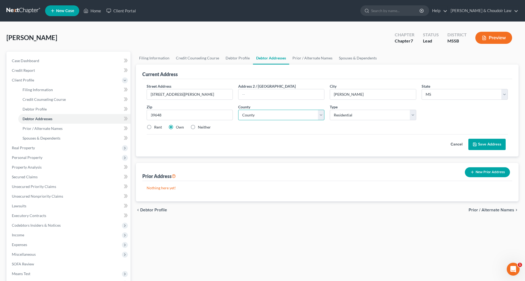
select select "56"
click at [154, 127] on label "Rent" at bounding box center [158, 126] width 8 height 5
click at [156, 127] on input "Rent" at bounding box center [157, 125] width 3 height 3
radio input "true"
click at [474, 142] on button "Save Address" at bounding box center [487, 144] width 37 height 11
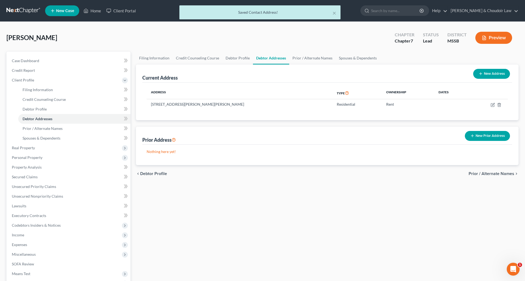
scroll to position [0, 0]
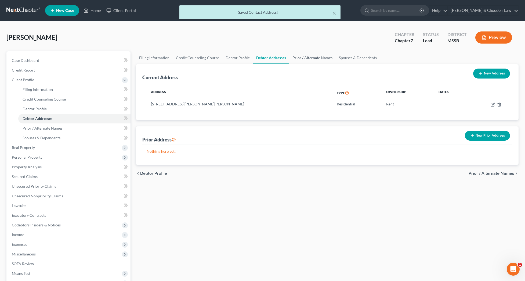
click at [318, 58] on link "Prior / Alternate Names" at bounding box center [312, 57] width 46 height 13
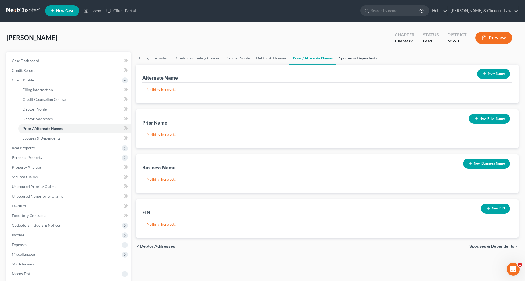
scroll to position [0, 0]
click at [361, 58] on link "Spouses & Dependents" at bounding box center [358, 58] width 44 height 13
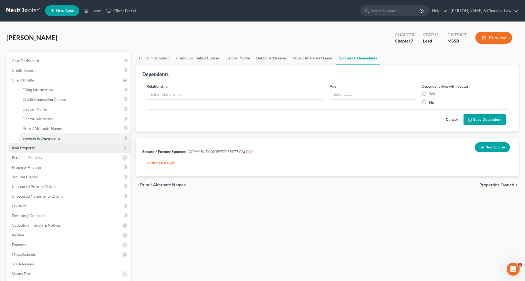
click at [33, 148] on span "Real Property" at bounding box center [23, 147] width 23 height 5
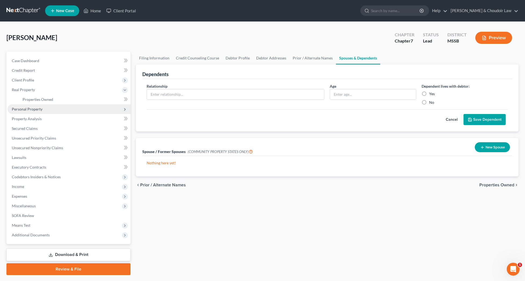
click at [35, 113] on span "Personal Property" at bounding box center [69, 109] width 123 height 10
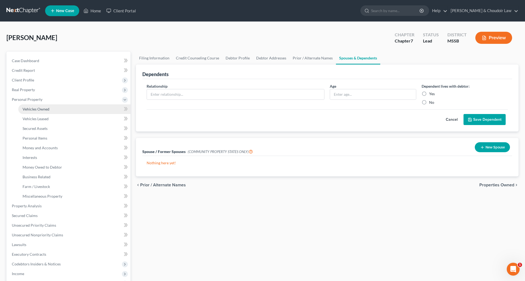
click at [37, 109] on span "Vehicles Owned" at bounding box center [36, 109] width 27 height 5
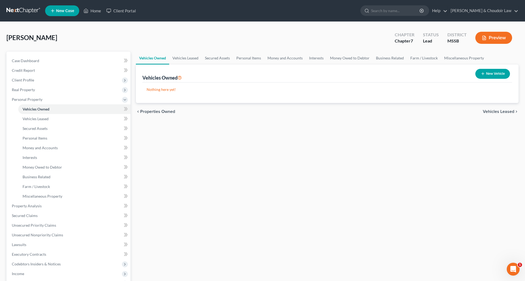
click at [505, 75] on button "New Vehicle" at bounding box center [493, 74] width 35 height 10
select select "0"
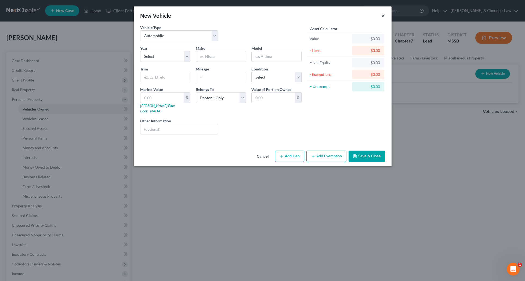
click at [382, 15] on button "×" at bounding box center [384, 15] width 4 height 6
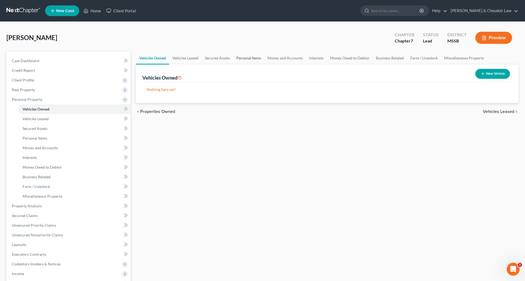
click at [247, 57] on link "Personal Items" at bounding box center [248, 58] width 31 height 13
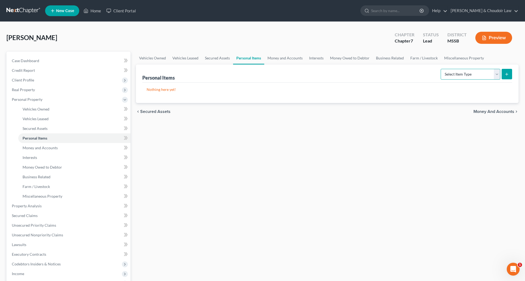
select select "clothing"
click at [508, 75] on icon "submit" at bounding box center [507, 74] width 4 height 4
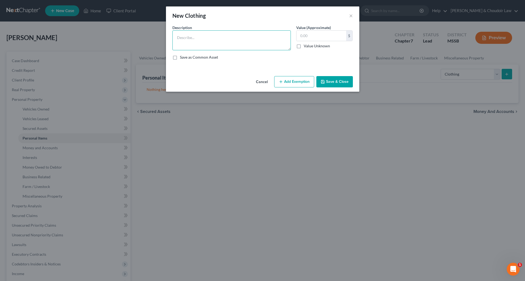
click at [251, 37] on textarea at bounding box center [232, 40] width 119 height 20
type textarea "Personal Clothing"
type input "4"
type input "500"
click at [306, 78] on button "Add Exemption" at bounding box center [294, 81] width 40 height 11
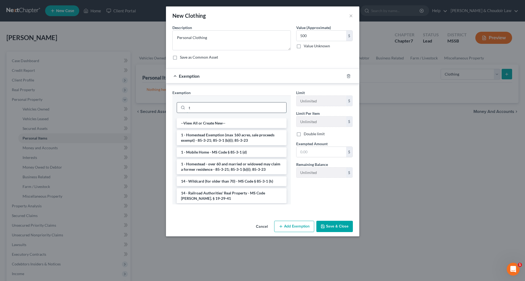
click at [278, 107] on input "t" at bounding box center [236, 107] width 99 height 10
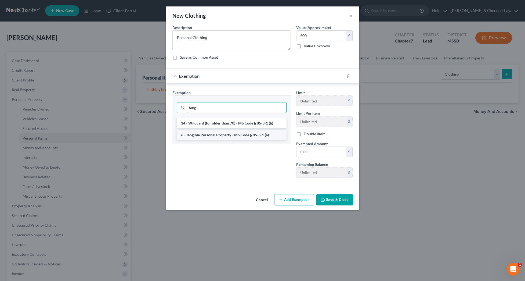
type input "tang"
click at [254, 134] on li "6 - Tangible Personal Property - MS Code § 85-3-1 (a)" at bounding box center [232, 135] width 110 height 10
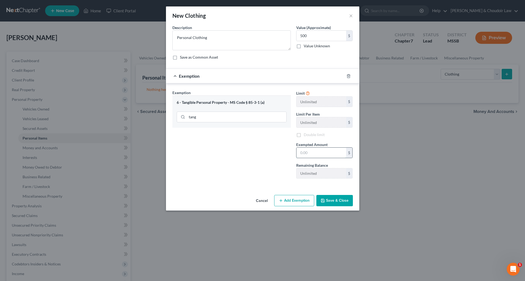
click at [312, 153] on input "text" at bounding box center [322, 153] width 50 height 10
type input "500"
drag, startPoint x: 318, startPoint y: 36, endPoint x: 271, endPoint y: 37, distance: 46.8
click at [271, 37] on div "Description * Personal Clothing Value (Approximate) 500.00 $ Value Unknown Bala…" at bounding box center [263, 45] width 186 height 40
type input "300"
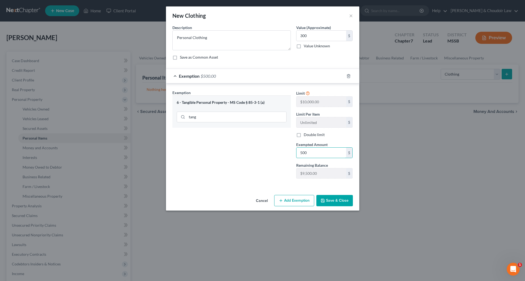
drag, startPoint x: 322, startPoint y: 153, endPoint x: 260, endPoint y: 152, distance: 61.8
click at [260, 153] on div "Exemption Set must be selected for CA. Exemption * 6 - Tangible Personal Proper…" at bounding box center [263, 136] width 186 height 93
type input "300"
click at [343, 203] on button "Save & Close" at bounding box center [335, 200] width 37 height 11
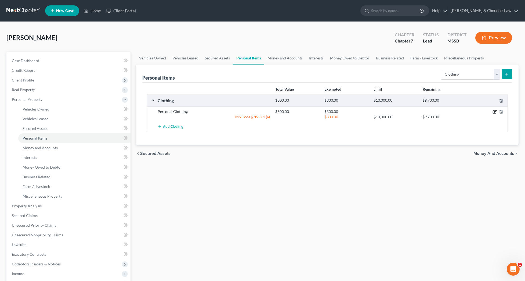
click at [497, 111] on icon "button" at bounding box center [495, 112] width 4 height 4
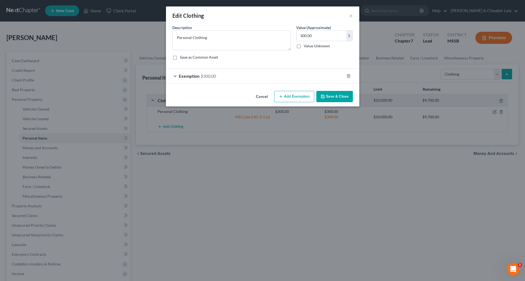
click at [302, 97] on button "Add Exemption" at bounding box center [294, 96] width 40 height 11
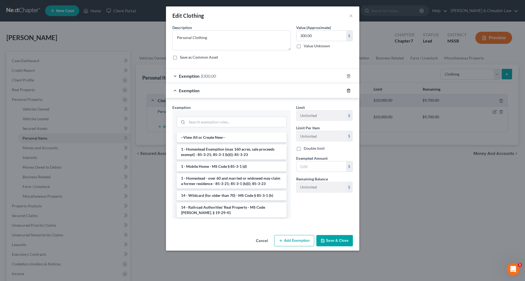
click at [349, 90] on icon "button" at bounding box center [349, 90] width 4 height 4
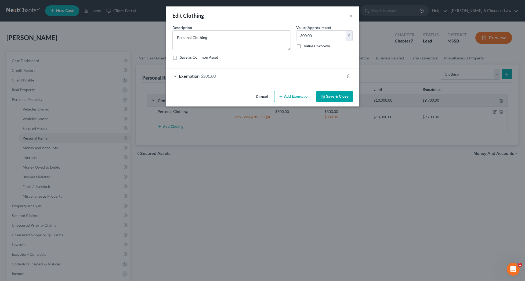
click at [339, 98] on button "Save & Close" at bounding box center [335, 96] width 37 height 11
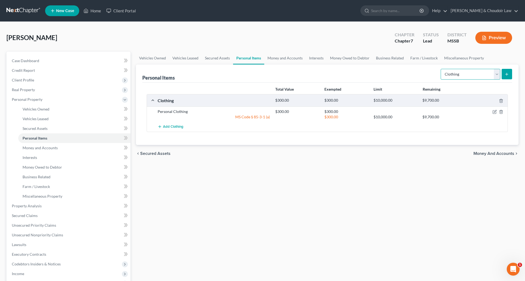
select select "electronics"
click at [509, 71] on button "submit" at bounding box center [507, 74] width 10 height 10
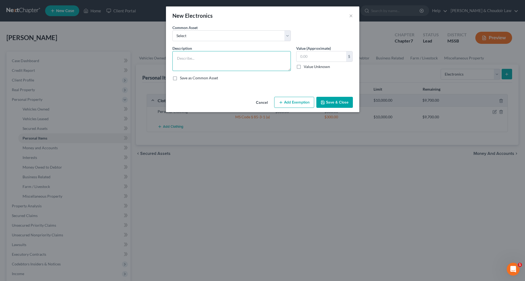
click at [254, 58] on textarea at bounding box center [232, 61] width 119 height 20
drag, startPoint x: 219, startPoint y: 59, endPoint x: 222, endPoint y: 64, distance: 5.4
click at [219, 59] on textarea "Personal and Household electronics" at bounding box center [232, 61] width 119 height 20
type textarea "Personal and Household Electronics"
click at [314, 58] on input "text" at bounding box center [322, 56] width 50 height 10
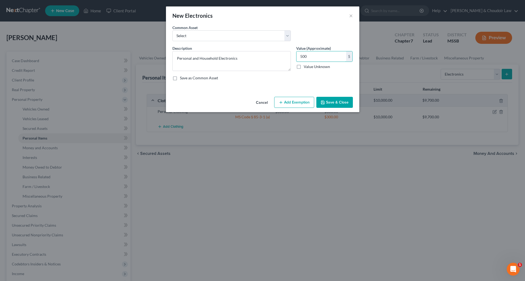
type input "500"
click at [311, 101] on button "Add Exemption" at bounding box center [294, 102] width 40 height 11
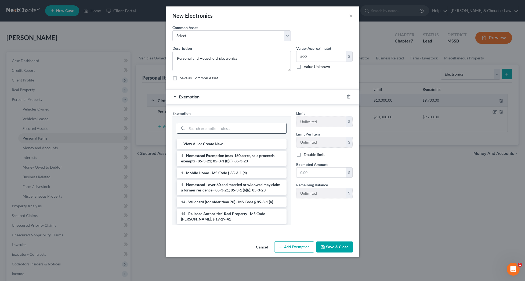
click at [282, 125] on input "search" at bounding box center [236, 128] width 99 height 10
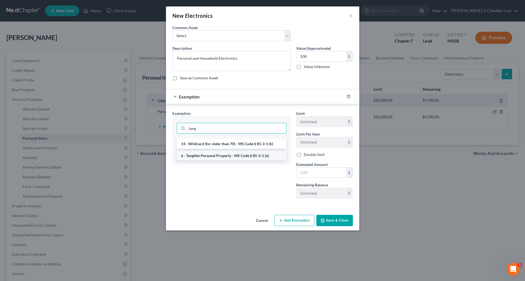
type input "tang"
click at [244, 152] on li "6 - Tangible Personal Property - MS Code § 85-3-1 (a)" at bounding box center [232, 156] width 110 height 10
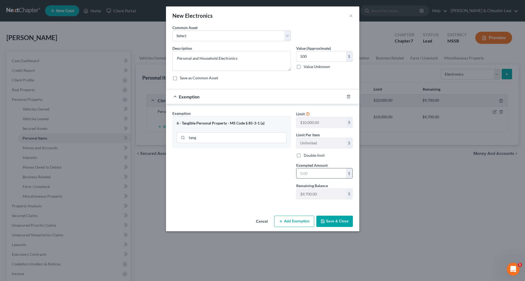
drag, startPoint x: 310, startPoint y: 179, endPoint x: 310, endPoint y: 175, distance: 3.8
click at [310, 179] on div "Limit $10,000.00 $ Limit Per Item Unlimited $ Double limit Exempted Amount * $ …" at bounding box center [325, 156] width 62 height 93
click at [310, 175] on input "text" at bounding box center [322, 173] width 50 height 10
type input "500"
drag, startPoint x: 330, startPoint y: 219, endPoint x: 342, endPoint y: 206, distance: 18.3
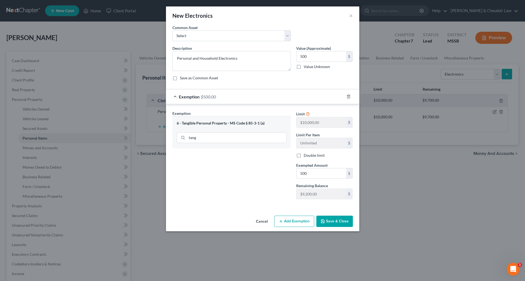
click at [330, 219] on button "Save & Close" at bounding box center [335, 221] width 37 height 11
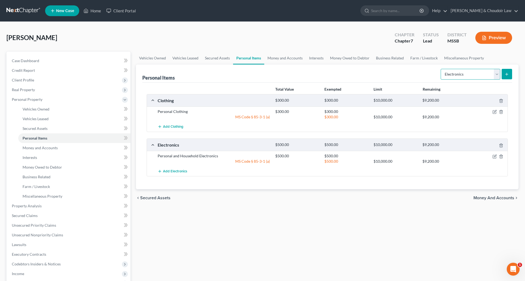
select select "household_goods"
click at [511, 73] on button "submit" at bounding box center [507, 74] width 10 height 10
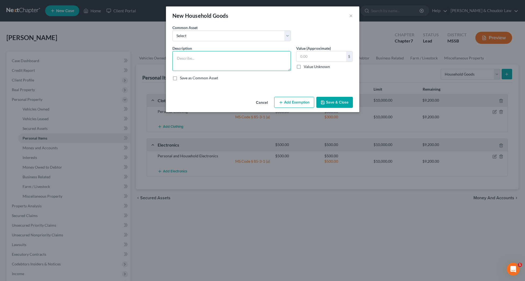
click at [261, 60] on textarea at bounding box center [232, 61] width 119 height 20
type textarea "Household Goods, Furniture, and Appliances"
type input "1,250"
click at [290, 105] on button "Add Exemption" at bounding box center [294, 102] width 40 height 11
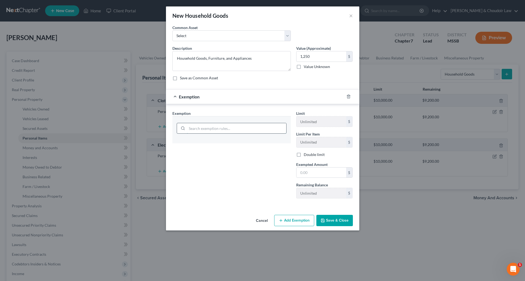
click at [274, 126] on input "search" at bounding box center [236, 128] width 99 height 10
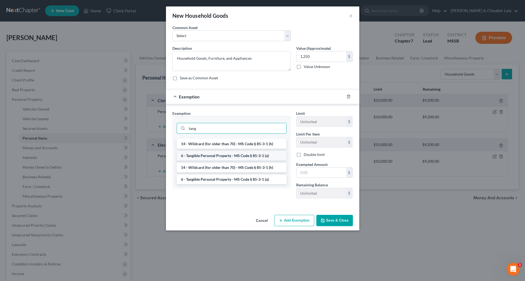
type input "tang"
click at [248, 153] on li "6 - Tangible Personal Property - MS Code § 85-3-1 (a)" at bounding box center [232, 156] width 110 height 10
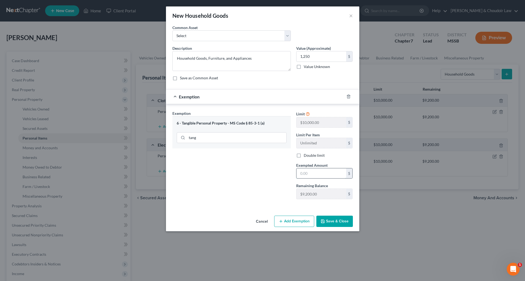
click at [321, 173] on input "text" at bounding box center [322, 173] width 50 height 10
type input "1,250"
click at [335, 223] on button "Save & Close" at bounding box center [335, 221] width 37 height 11
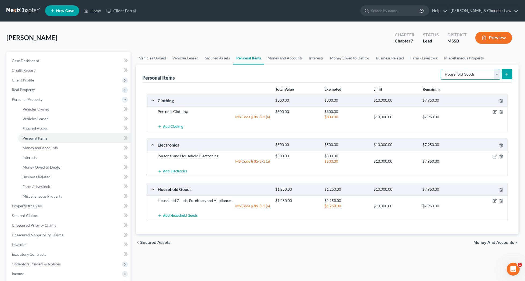
select select "other"
click at [408, 72] on div "Personal Items Select Item Type Clothing Collectibles Of Value Electronics Fire…" at bounding box center [327, 73] width 370 height 18
click at [285, 58] on link "Money and Accounts" at bounding box center [285, 58] width 42 height 13
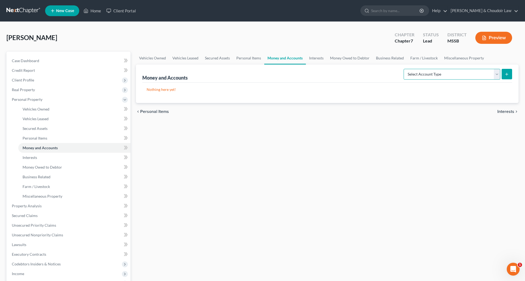
select select "checking"
click at [508, 74] on icon "submit" at bounding box center [507, 74] width 4 height 4
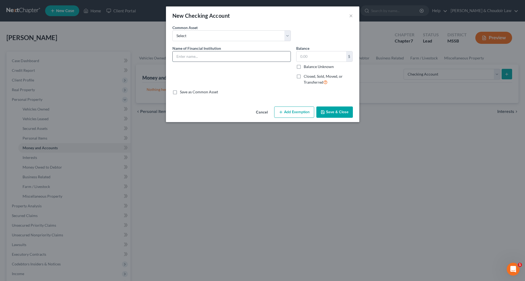
click at [272, 58] on input "text" at bounding box center [232, 56] width 118 height 10
type input "Trustmark (6764)"
type input "0.00"
click at [349, 109] on button "Save & Close" at bounding box center [335, 111] width 37 height 11
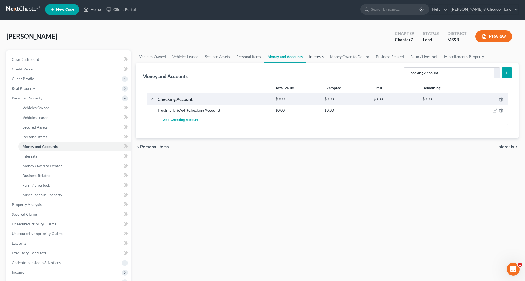
scroll to position [1, 0]
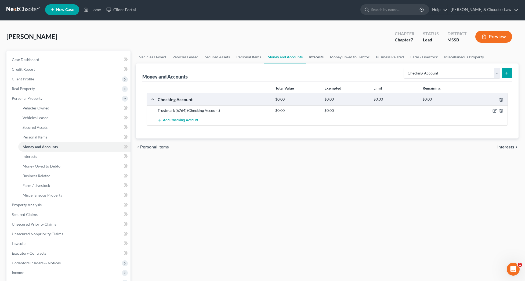
click at [318, 58] on link "Interests" at bounding box center [316, 57] width 21 height 13
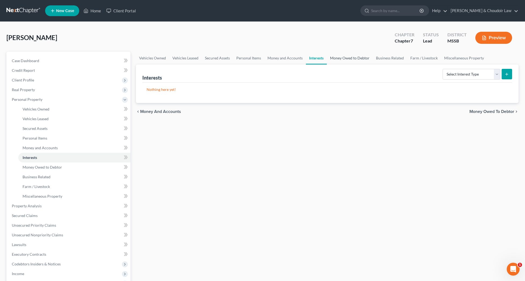
click at [343, 60] on link "Money Owed to Debtor" at bounding box center [350, 58] width 46 height 13
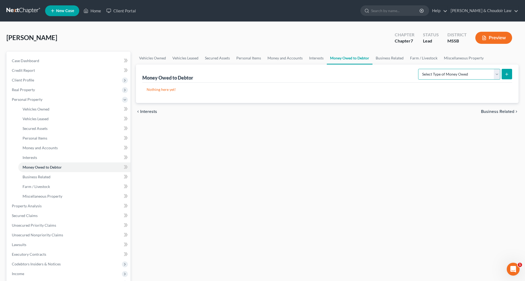
scroll to position [3, 0]
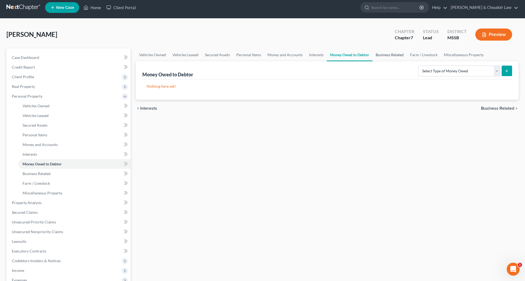
click at [392, 56] on link "Business Related" at bounding box center [390, 54] width 34 height 13
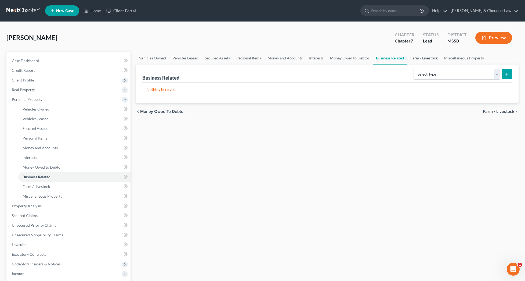
drag, startPoint x: 428, startPoint y: 58, endPoint x: 432, endPoint y: 58, distance: 4.3
click at [428, 58] on link "Farm / Livestock" at bounding box center [424, 58] width 34 height 13
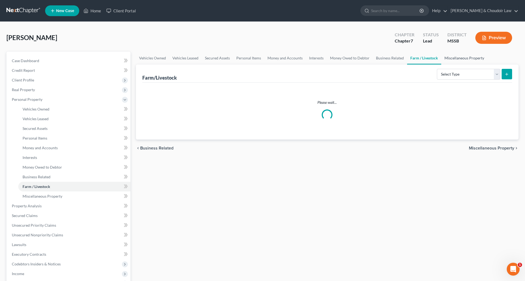
click at [463, 58] on link "Miscellaneous Property" at bounding box center [465, 58] width 46 height 13
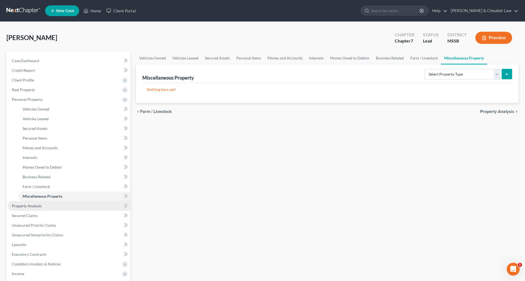
click at [24, 206] on span "Property Analysis" at bounding box center [27, 205] width 30 height 5
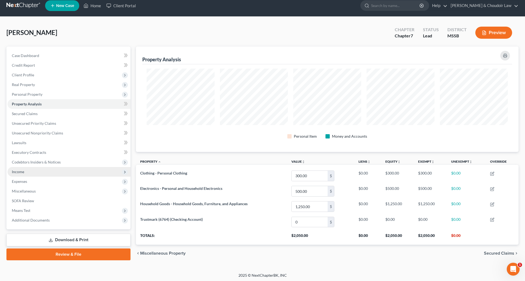
scroll to position [6, 0]
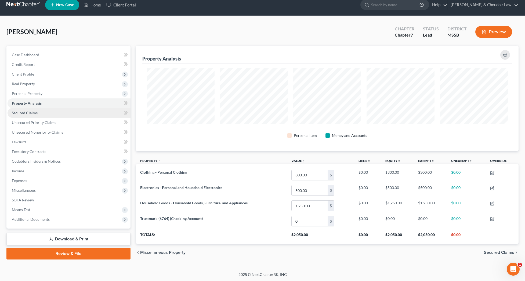
click at [30, 114] on span "Secured Claims" at bounding box center [25, 112] width 26 height 5
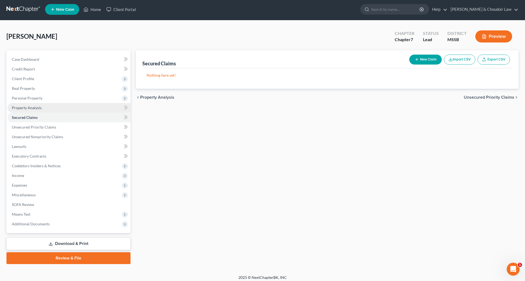
scroll to position [1, 0]
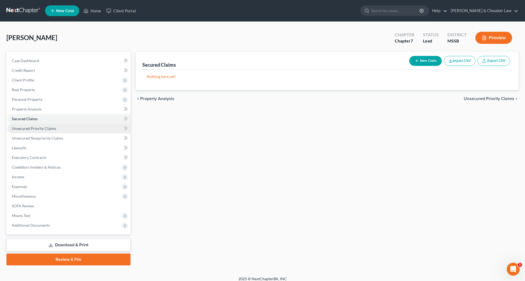
click at [42, 130] on span "Unsecured Priority Claims" at bounding box center [34, 128] width 44 height 5
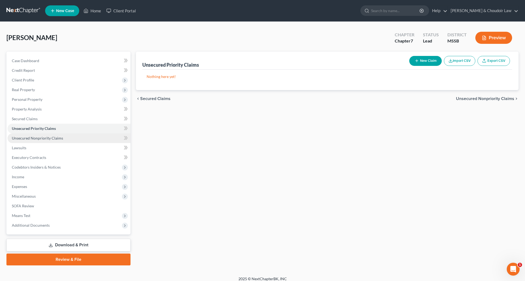
click at [41, 137] on span "Unsecured Nonpriority Claims" at bounding box center [37, 138] width 51 height 5
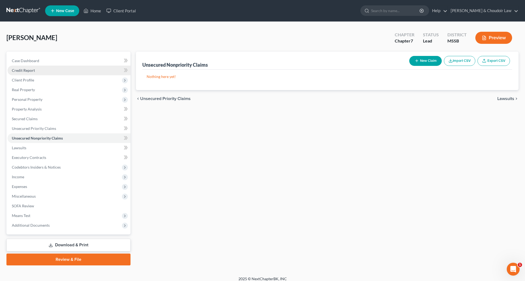
click at [25, 71] on span "Credit Report" at bounding box center [23, 70] width 23 height 5
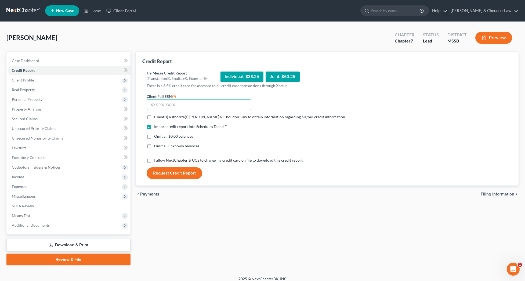
click at [180, 106] on input "text" at bounding box center [199, 104] width 105 height 11
type input "587-86-8424"
click at [181, 117] on span "Client(s) authorize(s) Smith & Choudoir Law to obtain information regarding his…" at bounding box center [250, 116] width 192 height 5
click at [160, 117] on input "Client(s) authorize(s) Smith & Choudoir Law to obtain information regarding his…" at bounding box center [157, 115] width 3 height 3
checkbox input "true"
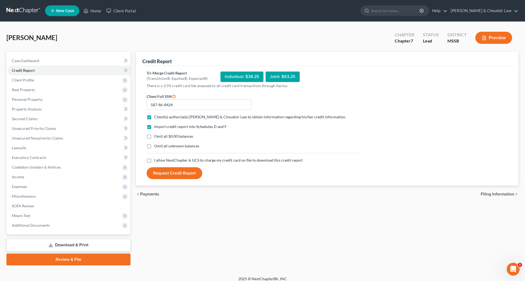
drag, startPoint x: 178, startPoint y: 134, endPoint x: 177, endPoint y: 141, distance: 6.7
click at [177, 135] on span "Omit all $0.00 balances" at bounding box center [173, 136] width 39 height 5
click at [160, 135] on input "Omit all $0.00 balances" at bounding box center [157, 135] width 3 height 3
checkbox input "true"
click at [177, 143] on div "Import credit report into Schedules D and F Omit all $0.00 balances Omit all un…" at bounding box center [254, 141] width 220 height 34
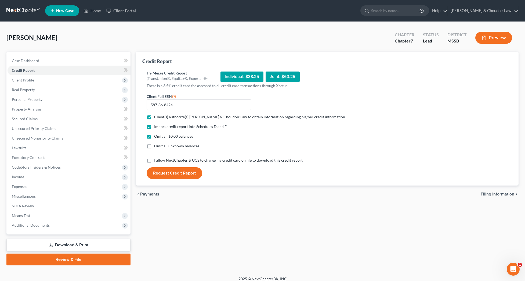
click at [178, 148] on span "Omit all unknown balances" at bounding box center [176, 146] width 45 height 5
click at [160, 147] on input "Omit all unknown balances" at bounding box center [157, 144] width 3 height 3
checkbox input "true"
click at [179, 160] on span "I allow NextChapter & UCS to charge my credit card on file to download this cre…" at bounding box center [228, 160] width 149 height 5
click at [160, 160] on input "I allow NextChapter & UCS to charge my credit card on file to download this cre…" at bounding box center [157, 158] width 3 height 3
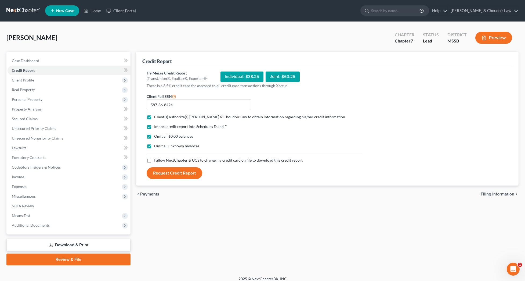
checkbox input "true"
click at [182, 175] on button "Request Credit Report" at bounding box center [175, 173] width 56 height 12
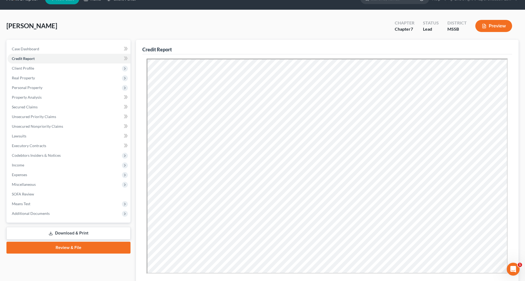
scroll to position [13, 0]
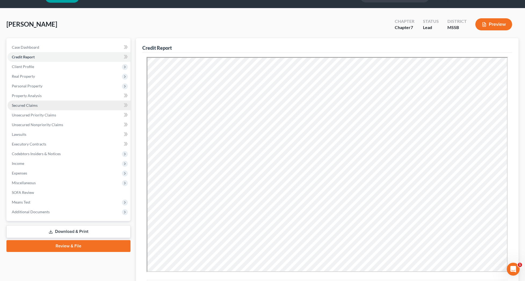
click at [21, 106] on span "Secured Claims" at bounding box center [25, 105] width 26 height 5
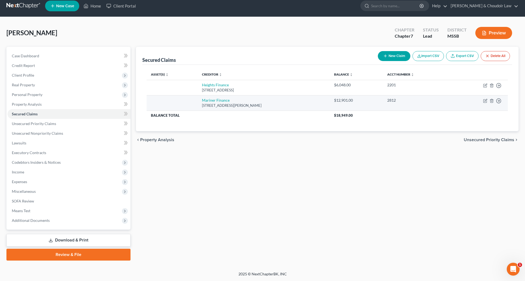
scroll to position [5, 0]
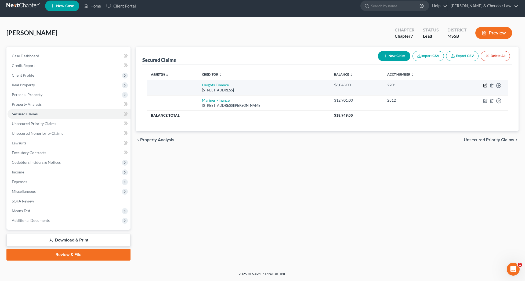
click at [485, 85] on icon "button" at bounding box center [485, 85] width 4 height 4
select select "42"
select select "0"
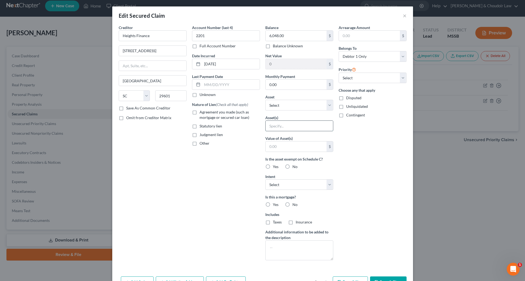
click at [309, 125] on input "text" at bounding box center [299, 126] width 67 height 10
type input "HHG"
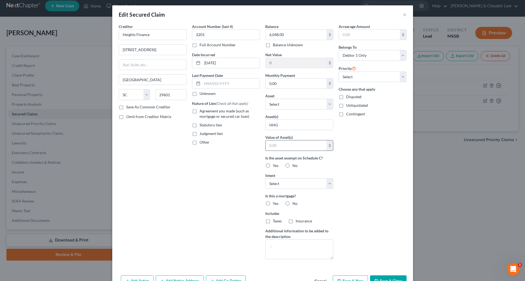
click at [295, 146] on input "text" at bounding box center [296, 145] width 61 height 10
type input "0"
click at [293, 166] on label "No" at bounding box center [295, 165] width 5 height 5
click at [295, 166] on input "No" at bounding box center [296, 164] width 3 height 3
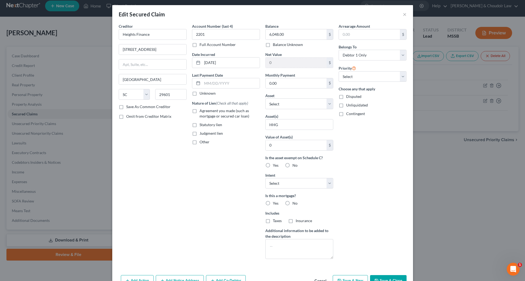
radio input "true"
select select "0"
click at [293, 204] on label "No" at bounding box center [295, 202] width 5 height 5
click at [295, 204] on input "No" at bounding box center [296, 201] width 3 height 3
radio input "true"
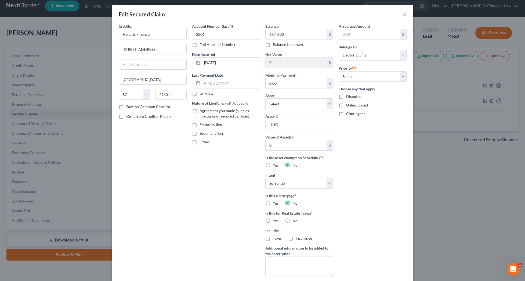
scroll to position [0, 0]
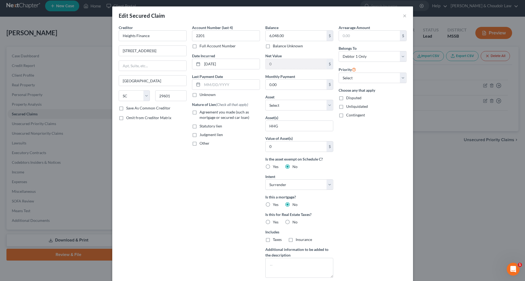
click at [293, 221] on label "No" at bounding box center [295, 221] width 5 height 5
click at [295, 221] on input "No" at bounding box center [296, 220] width 3 height 3
radio input "true"
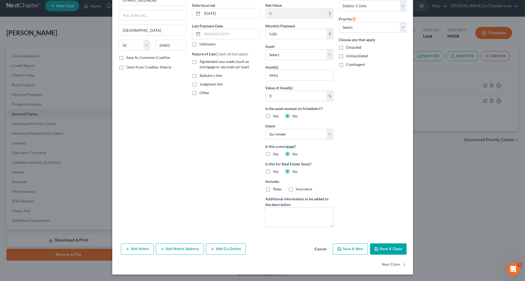
scroll to position [51, 0]
click at [381, 251] on button "Save & Close" at bounding box center [388, 248] width 37 height 11
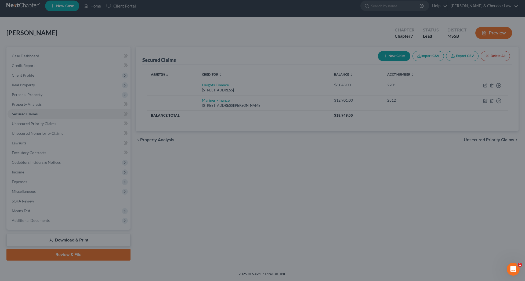
scroll to position [0, 0]
type input "0"
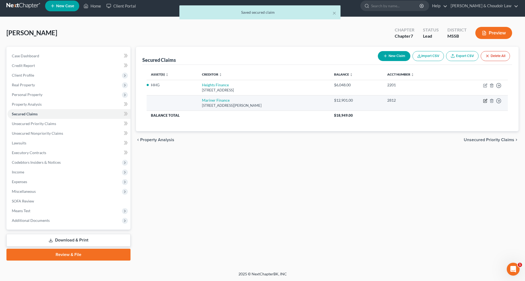
click at [485, 99] on icon "button" at bounding box center [485, 101] width 4 height 4
select select "21"
select select "0"
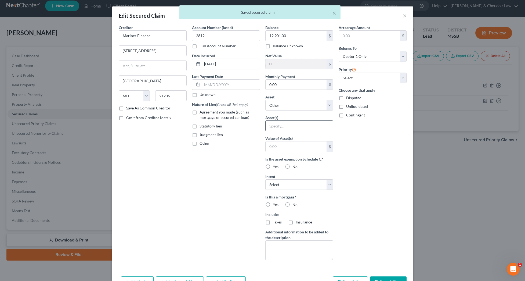
click at [318, 121] on input "text" at bounding box center [299, 126] width 67 height 10
type input "HHG"
click at [309, 147] on input "text" at bounding box center [296, 146] width 61 height 10
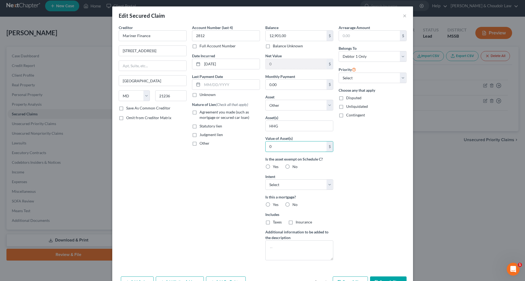
type input "0"
click at [293, 166] on span "No" at bounding box center [295, 166] width 5 height 5
click at [295, 166] on input "No" at bounding box center [296, 165] width 3 height 3
radio input "true"
select select "0"
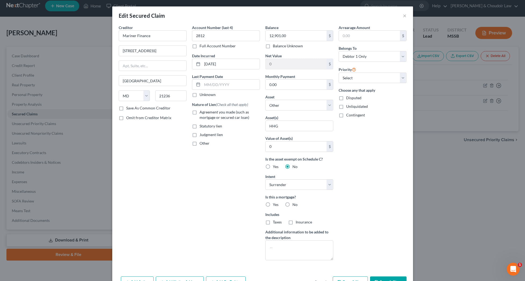
click at [293, 204] on label "No" at bounding box center [295, 204] width 5 height 5
click at [295, 204] on input "No" at bounding box center [296, 203] width 3 height 3
radio input "true"
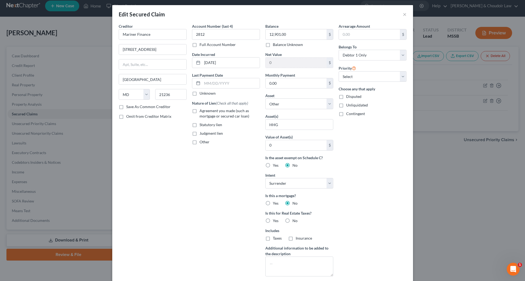
drag, startPoint x: 289, startPoint y: 220, endPoint x: 300, endPoint y: 221, distance: 11.6
click at [293, 220] on label "No" at bounding box center [295, 220] width 5 height 5
click at [295, 220] on input "No" at bounding box center [296, 219] width 3 height 3
radio input "true"
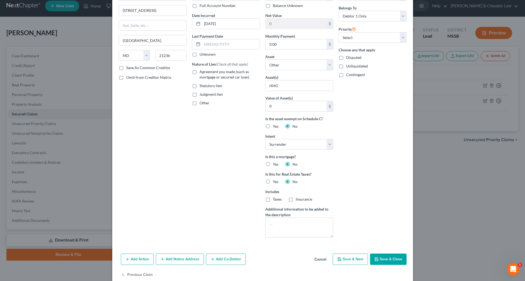
scroll to position [42, 0]
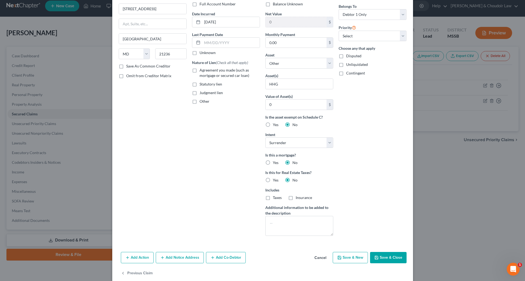
click at [381, 254] on button "Save & Close" at bounding box center [388, 257] width 37 height 11
select select
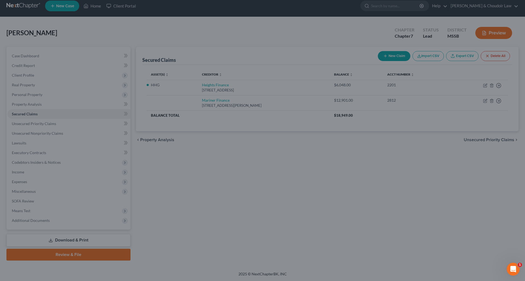
type input "0"
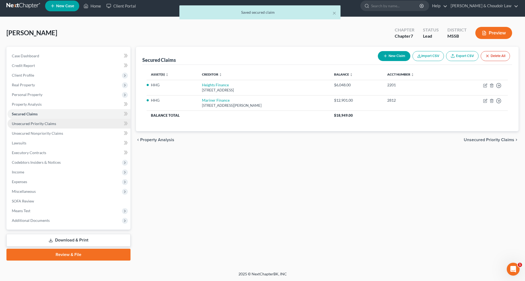
click at [47, 125] on span "Unsecured Priority Claims" at bounding box center [34, 123] width 44 height 5
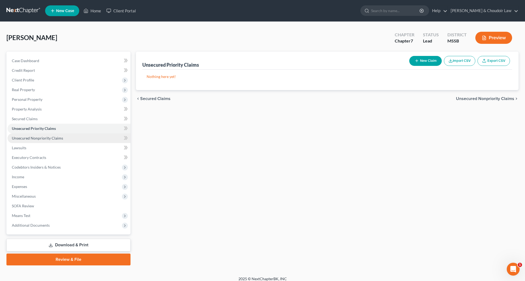
click at [61, 142] on link "Unsecured Nonpriority Claims" at bounding box center [69, 138] width 123 height 10
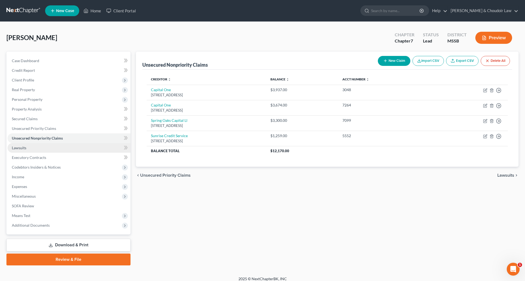
click at [28, 151] on link "Lawsuits" at bounding box center [69, 148] width 123 height 10
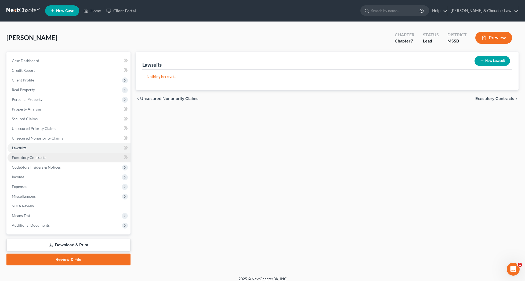
click at [29, 157] on span "Executory Contracts" at bounding box center [29, 157] width 34 height 5
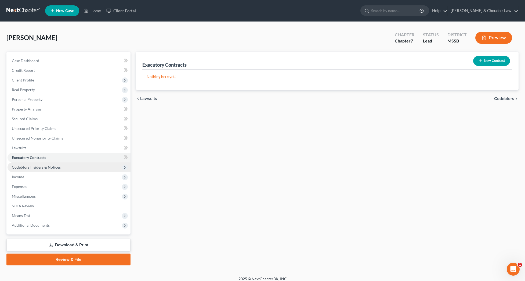
click at [30, 165] on span "Codebtors Insiders & Notices" at bounding box center [36, 167] width 49 height 5
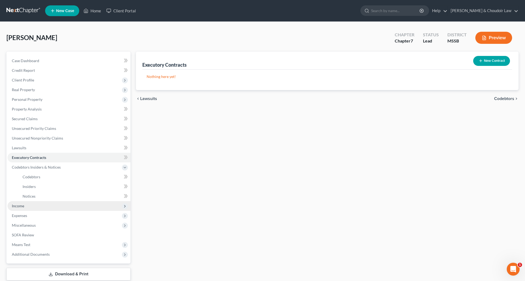
click at [25, 209] on span "Income" at bounding box center [69, 206] width 123 height 10
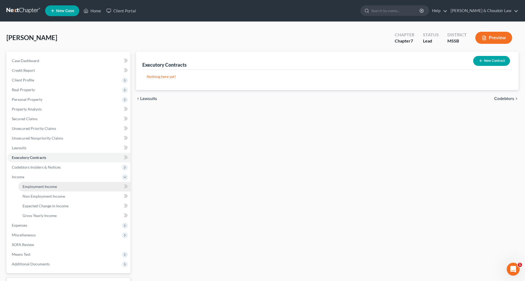
click at [41, 186] on span "Employment Income" at bounding box center [40, 186] width 34 height 5
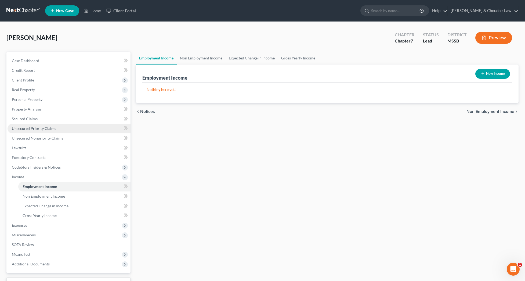
click at [49, 130] on span "Unsecured Priority Claims" at bounding box center [34, 128] width 44 height 5
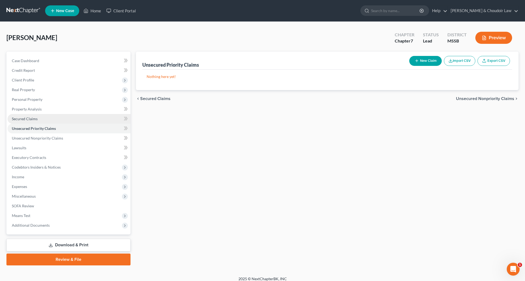
click at [39, 121] on link "Secured Claims" at bounding box center [69, 119] width 123 height 10
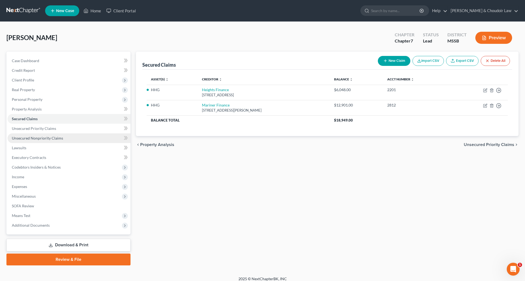
click at [42, 138] on span "Unsecured Nonpriority Claims" at bounding box center [37, 138] width 51 height 5
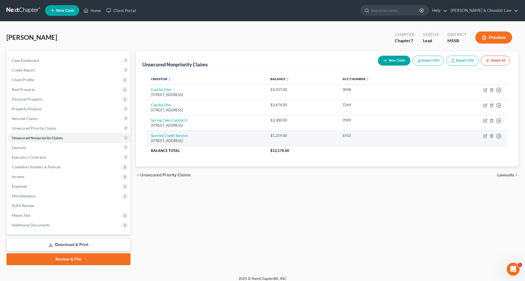
scroll to position [1, 0]
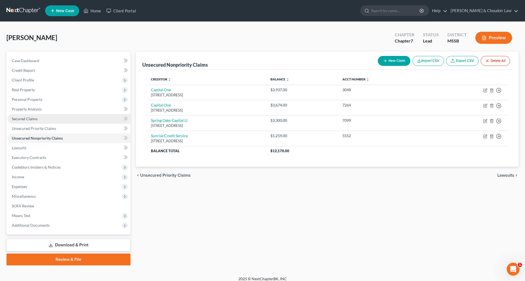
click at [34, 118] on span "Secured Claims" at bounding box center [25, 118] width 26 height 5
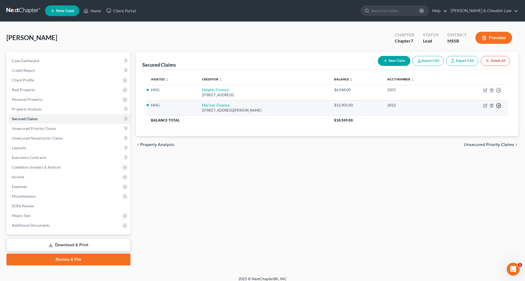
click at [500, 105] on icon "button" at bounding box center [498, 105] width 5 height 5
click at [475, 119] on link "Move to F" at bounding box center [474, 118] width 45 height 9
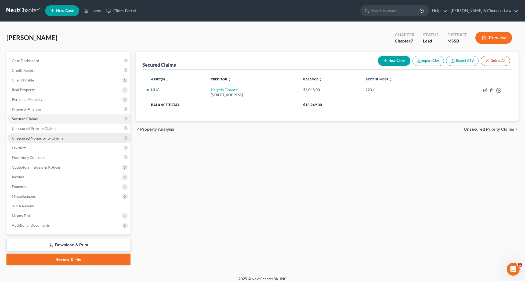
click at [47, 139] on span "Unsecured Nonpriority Claims" at bounding box center [37, 138] width 51 height 5
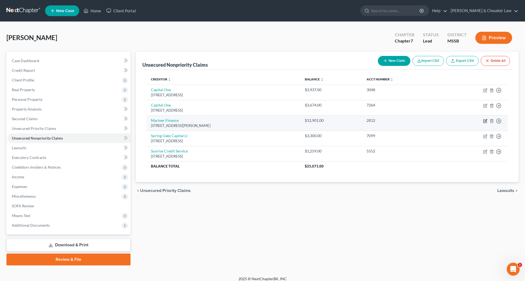
click at [485, 121] on icon "button" at bounding box center [486, 120] width 2 height 2
select select "21"
select select "0"
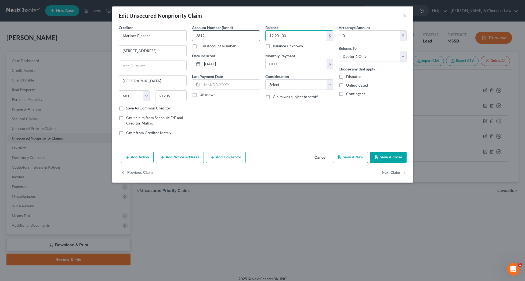
drag, startPoint x: 295, startPoint y: 37, endPoint x: 245, endPoint y: 37, distance: 49.7
click at [245, 37] on div "Creditor * Mariner Finance 8211 Town Center Dr Nottingham State AL AK AR AZ CA …" at bounding box center [262, 82] width 293 height 115
click at [388, 158] on button "Save & Close" at bounding box center [388, 157] width 37 height 11
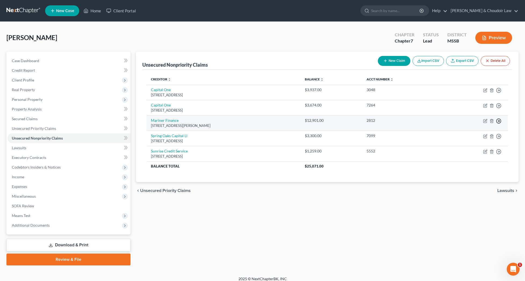
click at [500, 121] on line "button" at bounding box center [499, 121] width 2 height 0
click at [477, 124] on link "Move to D" at bounding box center [474, 124] width 45 height 9
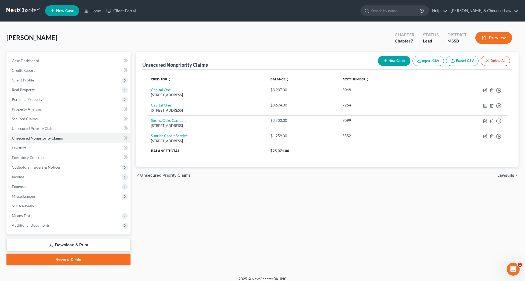
click at [401, 59] on button "New Claim" at bounding box center [394, 61] width 33 height 10
select select "0"
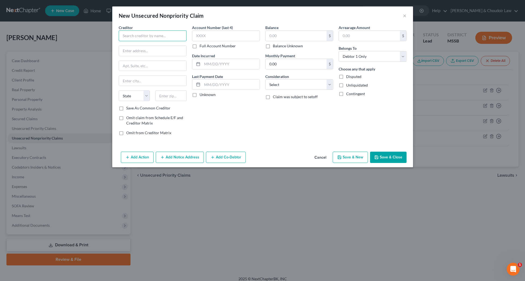
click at [162, 38] on input "text" at bounding box center [153, 35] width 68 height 11
type input "Mariner Finance"
type input "8211 Town Center Dr."
type input "Baltimore"
select select "21"
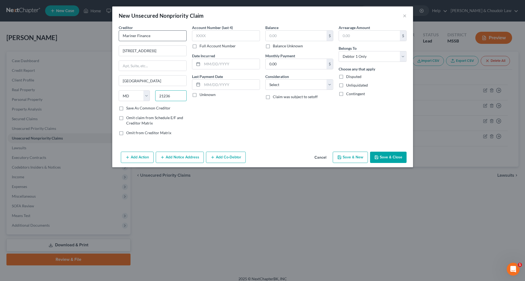
type input "21236"
type input "Nottingham"
type input "19,301.59"
click at [210, 40] on input "text" at bounding box center [226, 35] width 68 height 11
type input "2228"
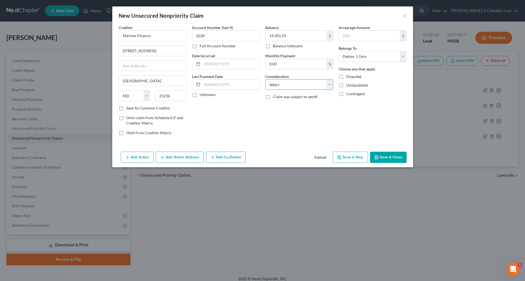
select select "4"
click at [385, 153] on button "Save & Close" at bounding box center [388, 157] width 37 height 11
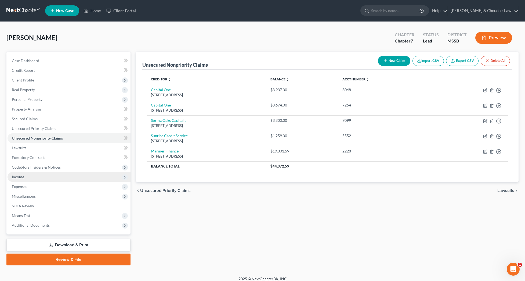
click at [26, 180] on span "Income" at bounding box center [69, 177] width 123 height 10
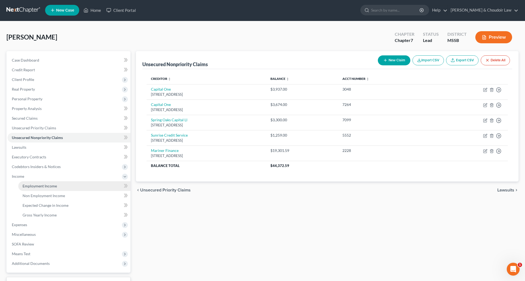
click at [27, 182] on link "Employment Income" at bounding box center [74, 186] width 112 height 10
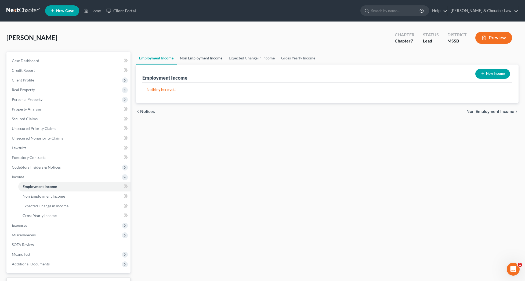
click at [208, 59] on link "Non Employment Income" at bounding box center [201, 58] width 49 height 13
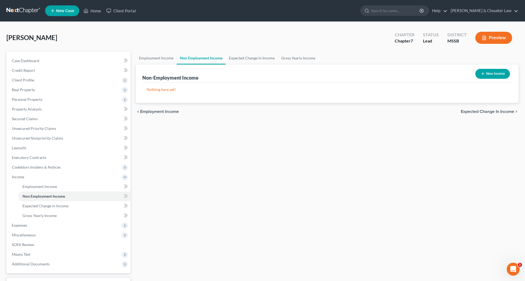
click at [500, 74] on button "New Income" at bounding box center [493, 74] width 35 height 10
select select "0"
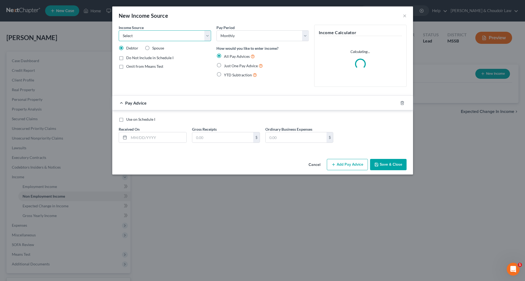
select select "4"
click at [229, 65] on span "Just One Pay Advice" at bounding box center [241, 65] width 34 height 5
click at [229, 65] on input "Just One Pay Advice" at bounding box center [227, 64] width 3 height 3
radio input "true"
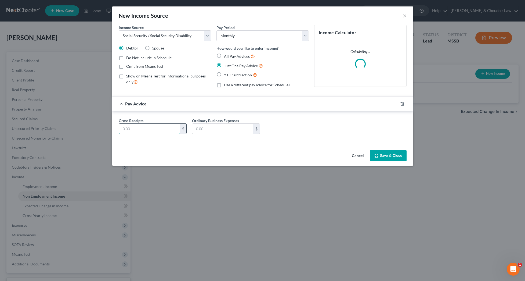
click at [164, 128] on input "text" at bounding box center [149, 129] width 61 height 10
type input "2,757"
click at [387, 158] on button "Save & Close" at bounding box center [388, 155] width 37 height 11
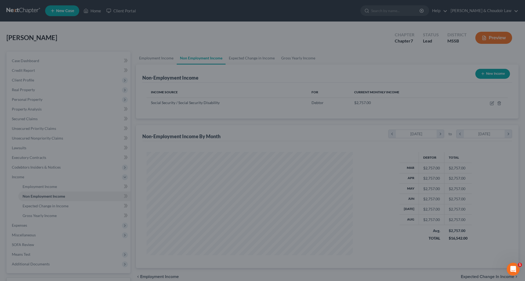
scroll to position [103, 217]
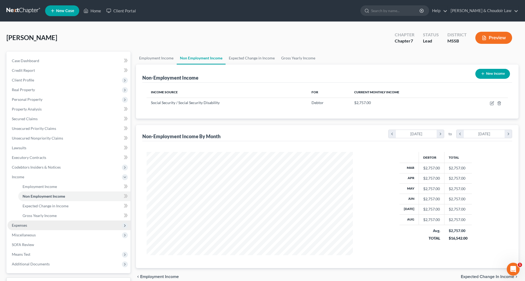
click at [19, 226] on span "Expenses" at bounding box center [19, 225] width 15 height 5
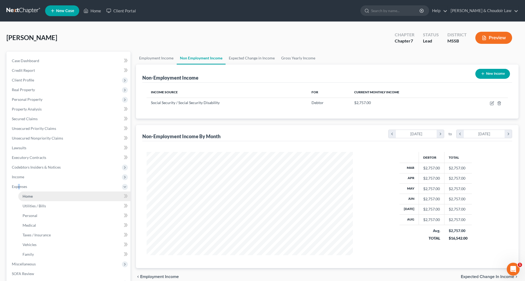
click at [36, 198] on link "Home" at bounding box center [74, 196] width 112 height 10
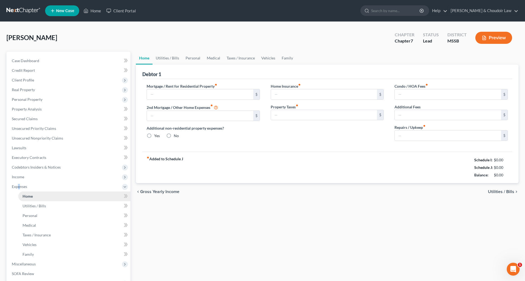
type input "0.00"
radio input "true"
type input "0.00"
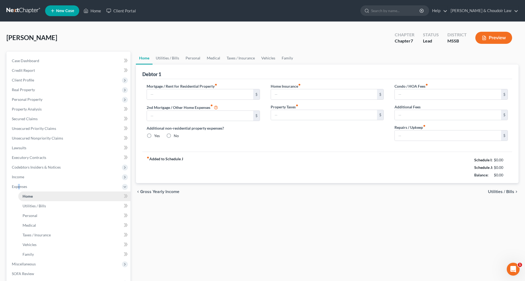
type input "0.00"
click at [198, 92] on input "text" at bounding box center [200, 94] width 106 height 10
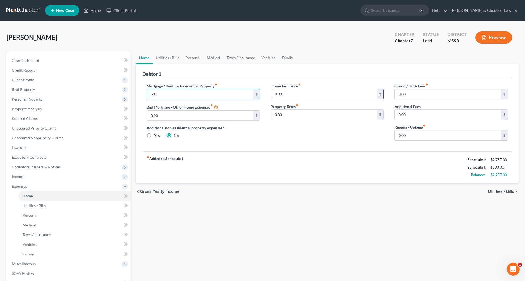
type input "500"
drag, startPoint x: 292, startPoint y: 94, endPoint x: 263, endPoint y: 94, distance: 29.0
click at [263, 94] on div "Mortgage / Rent for Residential Property fiber_manual_record 500 $ 2nd Mortgage…" at bounding box center [327, 114] width 372 height 62
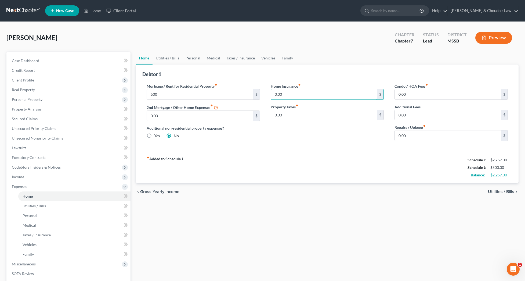
scroll to position [0, 0]
type input "16.67"
drag, startPoint x: 417, startPoint y: 137, endPoint x: 390, endPoint y: 134, distance: 26.7
click at [390, 134] on div "Condo / HOA Fees fiber_manual_record 0.00 $ Additional Fees 0.00 $ Repairs / Up…" at bounding box center [451, 114] width 124 height 62
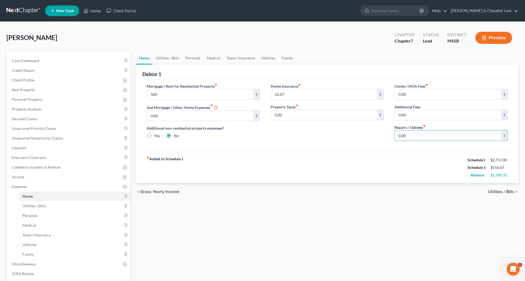
scroll to position [0, 0]
click at [154, 59] on link "Utilities / Bills" at bounding box center [168, 58] width 30 height 13
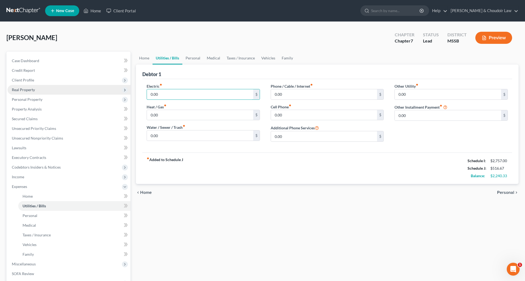
drag, startPoint x: 154, startPoint y: 95, endPoint x: 124, endPoint y: 94, distance: 29.9
click at [124, 94] on div "Petition Navigation Case Dashboard Payments Invoices Payments Payments Credit R…" at bounding box center [263, 192] width 518 height 281
type input "100"
type input "60"
type input "98"
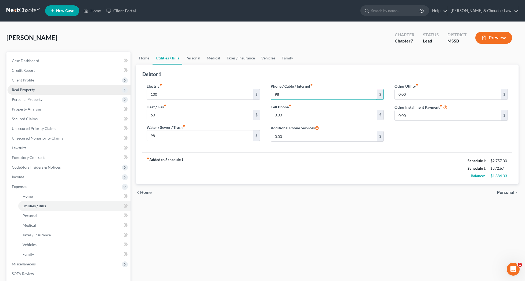
type input "98"
type input "50"
click at [192, 56] on link "Personal" at bounding box center [192, 58] width 21 height 13
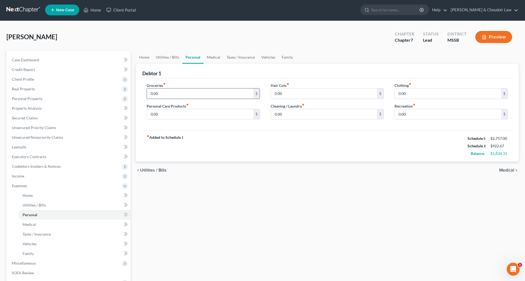
scroll to position [1, 0]
drag, startPoint x: 185, startPoint y: 90, endPoint x: 143, endPoint y: 91, distance: 42.5
click at [143, 91] on div "Groceries fiber_manual_record 0.00 $ Personal Care Products fiber_manual_record…" at bounding box center [203, 102] width 124 height 41
drag, startPoint x: 167, startPoint y: 92, endPoint x: 137, endPoint y: 90, distance: 30.4
click at [137, 90] on div "Debtor 1 Groceries fiber_manual_record 0.00 $ Personal Care Products fiber_manu…" at bounding box center [327, 113] width 383 height 98
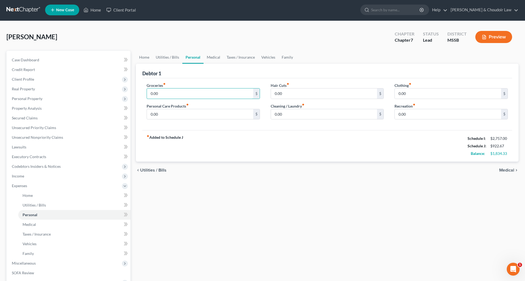
type input "2"
type input "500"
type input "100"
type input "40"
type input "8"
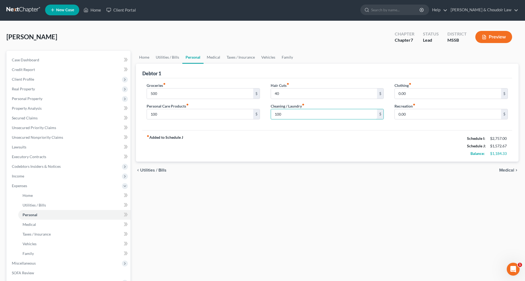
type input "100"
type input "50"
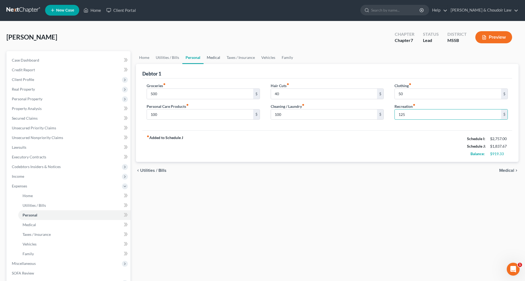
scroll to position [1, 0]
type input "125"
click at [214, 58] on link "Medical" at bounding box center [214, 57] width 20 height 13
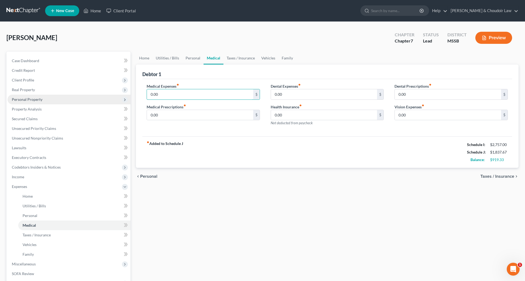
drag, startPoint x: 176, startPoint y: 98, endPoint x: 123, endPoint y: 94, distance: 53.3
click at [123, 94] on div "Petition Navigation Case Dashboard Payments Invoices Payments Payments Credit R…" at bounding box center [263, 192] width 518 height 281
type input "100.00"
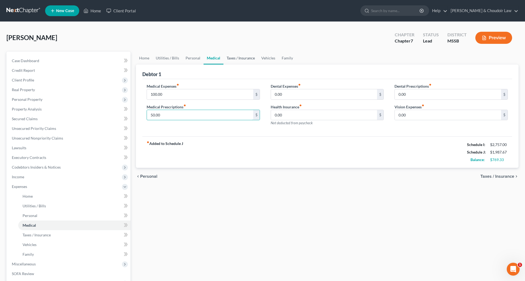
scroll to position [0, 0]
type input "50.00"
drag, startPoint x: 235, startPoint y: 54, endPoint x: 237, endPoint y: 57, distance: 3.1
click at [235, 54] on link "Taxes / Insurance" at bounding box center [241, 58] width 35 height 13
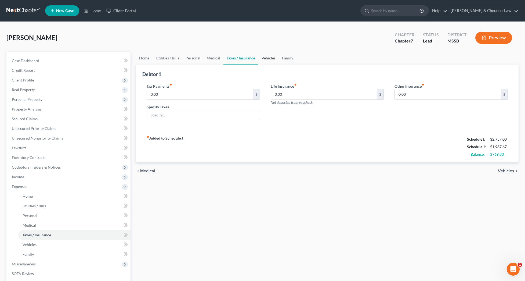
click at [263, 59] on link "Vehicles" at bounding box center [269, 58] width 20 height 13
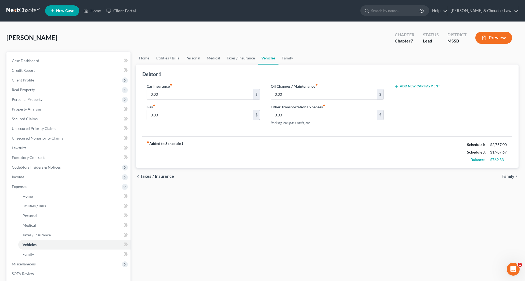
scroll to position [1, 0]
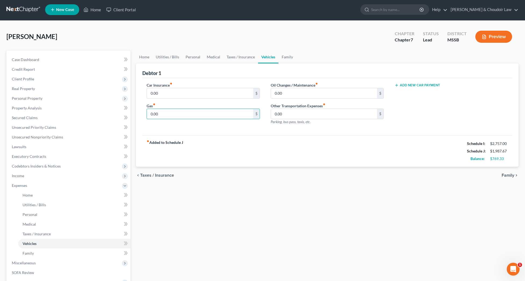
drag, startPoint x: 164, startPoint y: 116, endPoint x: 127, endPoint y: 115, distance: 36.8
click at [127, 115] on div "Petition Navigation Case Dashboard Payments Invoices Payments Payments Credit R…" at bounding box center [263, 191] width 518 height 281
type input "150"
drag, startPoint x: 295, startPoint y: 93, endPoint x: 259, endPoint y: 92, distance: 35.8
click at [259, 92] on div "Car Insurance fiber_manual_record 0.00 $ Gas fiber_manual_record 150 $ Oil Chan…" at bounding box center [327, 105] width 372 height 47
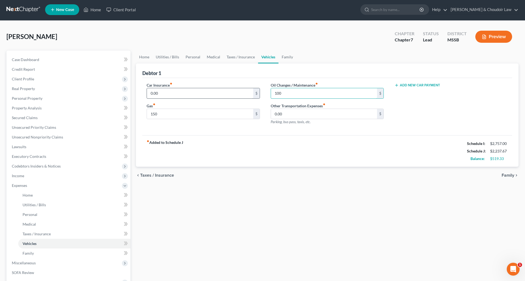
type input "100"
drag, startPoint x: 168, startPoint y: 93, endPoint x: 131, endPoint y: 93, distance: 36.8
click at [131, 93] on div "Petition Navigation Case Dashboard Payments Invoices Payments Payments Credit R…" at bounding box center [263, 191] width 518 height 281
type input "50"
click at [232, 129] on div "Car Insurance fiber_manual_record 50 $ Gas fiber_manual_record 150 $ Oil Change…" at bounding box center [327, 107] width 370 height 58
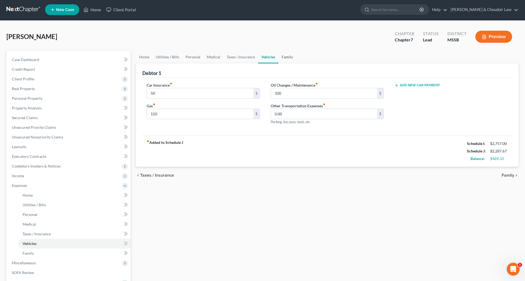
click at [281, 56] on link "Family" at bounding box center [288, 57] width 18 height 13
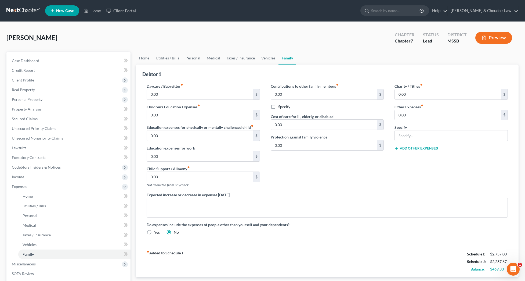
click at [294, 172] on div "Contributions to other family members fiber_manual_record 0.00 $ Specify Cost o…" at bounding box center [328, 137] width 124 height 109
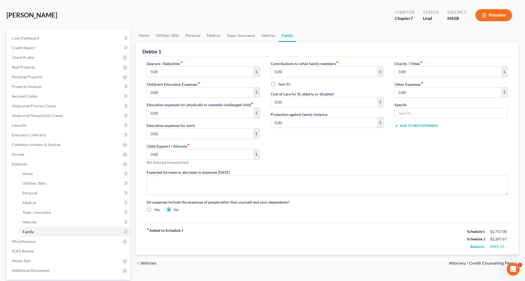
scroll to position [19, 0]
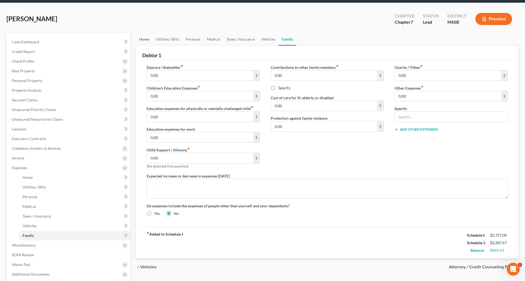
click at [148, 42] on link "Home" at bounding box center [144, 39] width 17 height 13
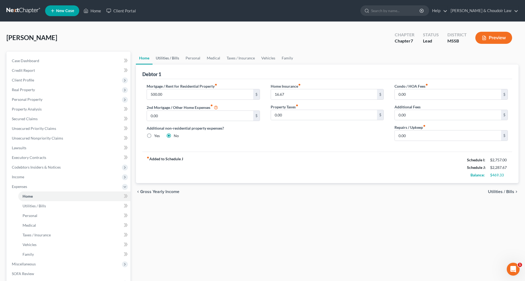
click at [166, 56] on link "Utilities / Bills" at bounding box center [168, 58] width 30 height 13
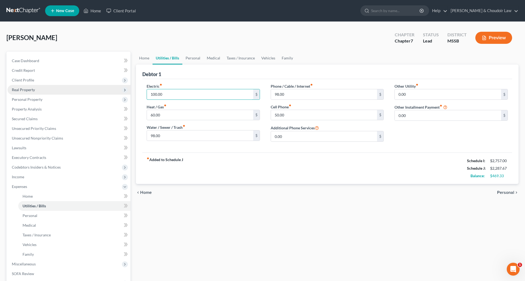
drag, startPoint x: 165, startPoint y: 94, endPoint x: 127, endPoint y: 93, distance: 37.9
click at [127, 93] on div "Petition Navigation Case Dashboard Payments Invoices Payments Payments Credit R…" at bounding box center [263, 192] width 518 height 281
type input "200"
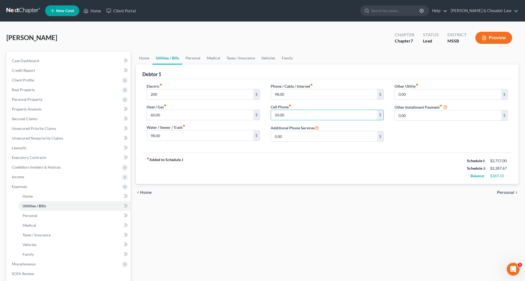
drag, startPoint x: 290, startPoint y: 116, endPoint x: 260, endPoint y: 116, distance: 30.1
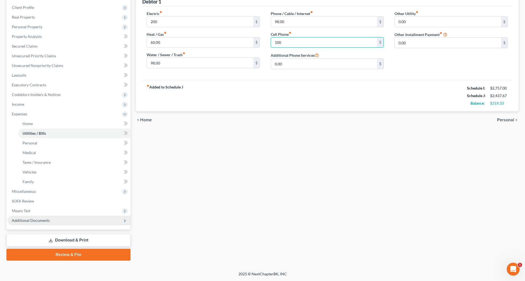
scroll to position [73, 0]
type input "100"
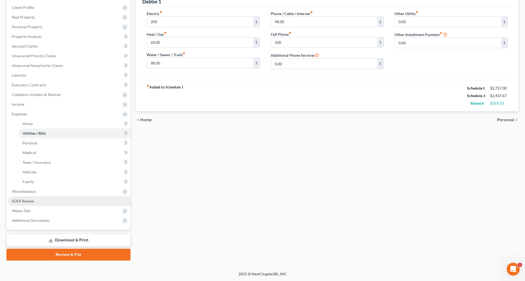
click at [31, 202] on span "SOFA Review" at bounding box center [23, 201] width 22 height 5
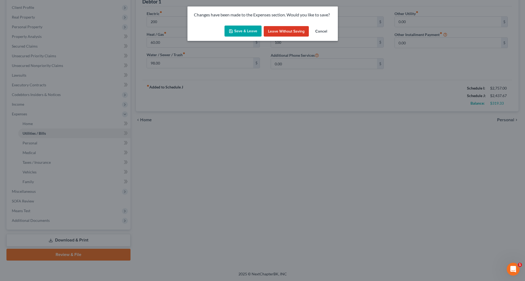
click at [254, 32] on button "Save & Leave" at bounding box center [243, 31] width 37 height 11
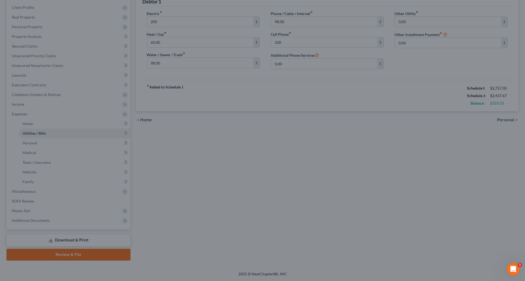
type input "200.00"
type input "100.00"
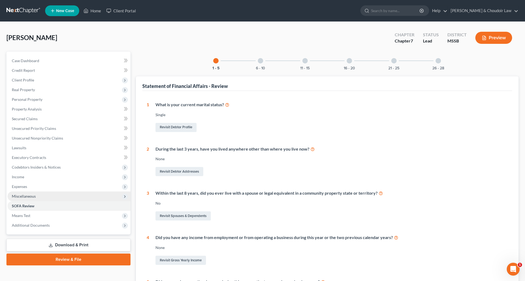
click at [27, 196] on span "Miscellaneous" at bounding box center [24, 196] width 24 height 5
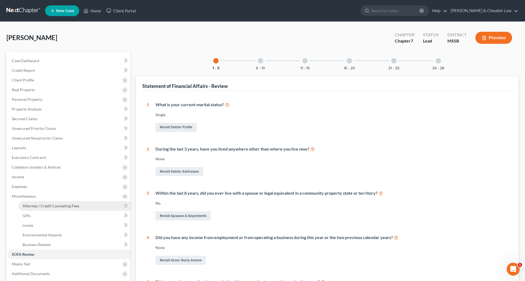
click at [34, 204] on span "Attorney / Credit Counseling Fees" at bounding box center [51, 205] width 57 height 5
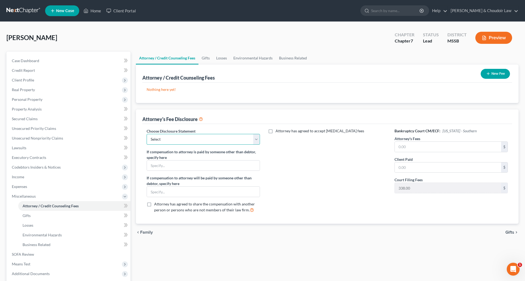
select select "1"
click at [432, 147] on input "text" at bounding box center [448, 147] width 106 height 10
type input "1,177.00"
type input "0"
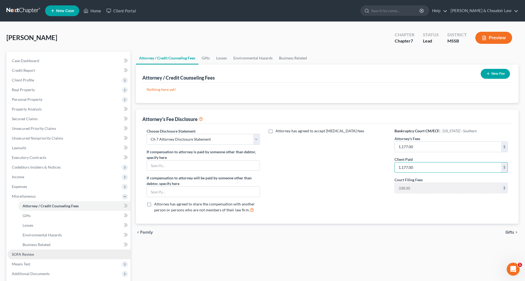
type input "1,177.00"
click at [36, 253] on link "SOFA Review" at bounding box center [69, 254] width 123 height 10
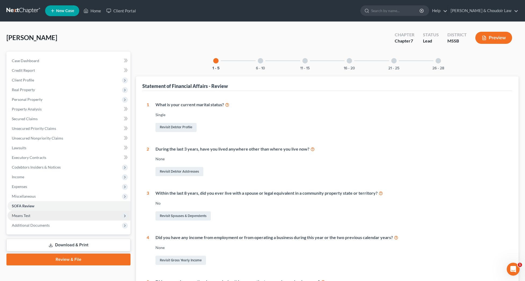
click at [28, 216] on span "Means Test" at bounding box center [21, 215] width 19 height 5
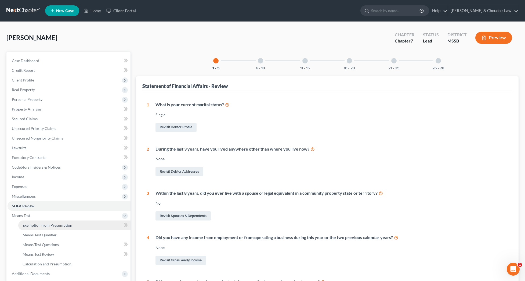
click at [31, 224] on span "Exemption from Presumption" at bounding box center [48, 225] width 50 height 5
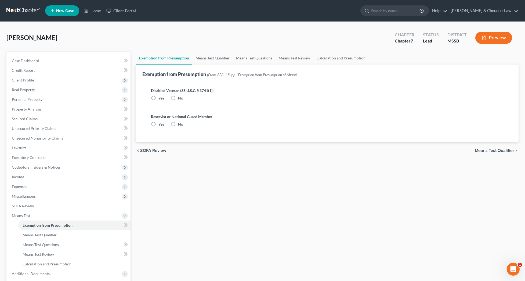
drag, startPoint x: 173, startPoint y: 98, endPoint x: 176, endPoint y: 117, distance: 19.9
click at [178, 98] on label "No" at bounding box center [180, 97] width 5 height 5
click at [180, 98] on input "No" at bounding box center [181, 96] width 3 height 3
radio input "true"
click at [178, 124] on label "No" at bounding box center [180, 123] width 5 height 5
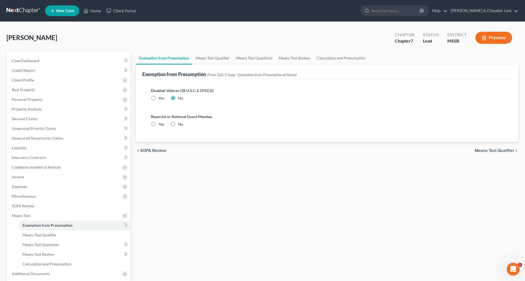
click at [180, 124] on input "No" at bounding box center [181, 122] width 3 height 3
radio input "true"
click at [208, 58] on link "Means Test Qualifier" at bounding box center [212, 58] width 41 height 13
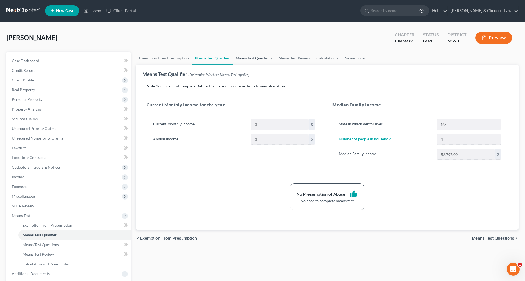
click at [256, 58] on link "Means Test Questions" at bounding box center [254, 58] width 43 height 13
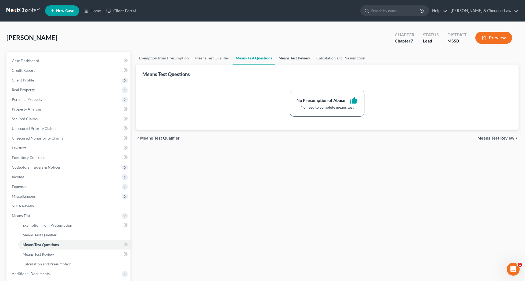
click at [292, 57] on link "Means Test Review" at bounding box center [294, 58] width 38 height 13
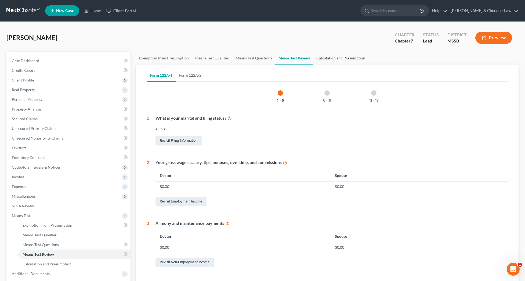
click at [329, 57] on link "Calculation and Presumption" at bounding box center [340, 58] width 55 height 13
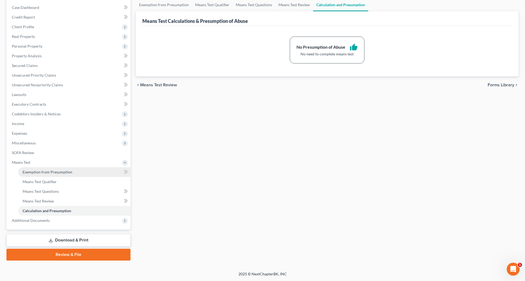
scroll to position [53, 0]
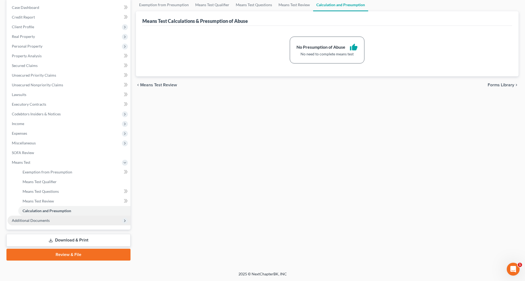
click at [37, 218] on span "Additional Documents" at bounding box center [31, 220] width 38 height 5
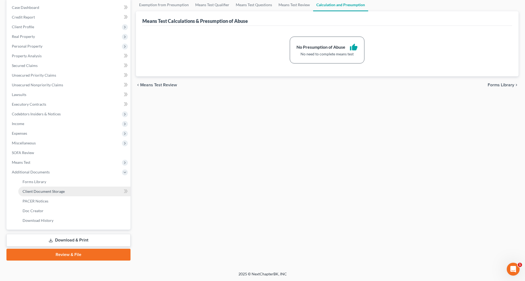
click at [48, 192] on span "Client Document Storage" at bounding box center [44, 191] width 42 height 5
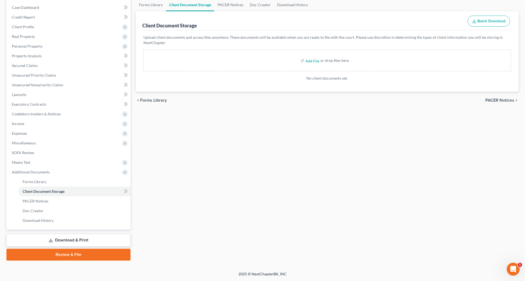
click at [96, 238] on link "Download & Print" at bounding box center [68, 240] width 124 height 13
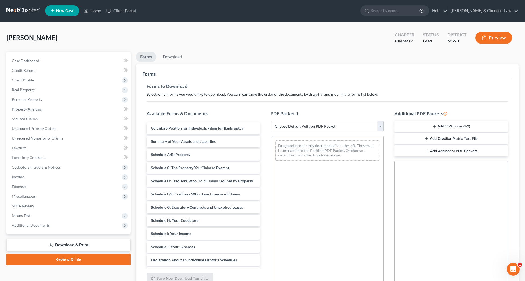
select select "0"
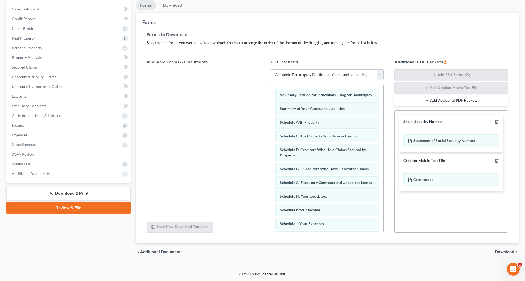
click at [504, 253] on span "Download" at bounding box center [504, 252] width 19 height 4
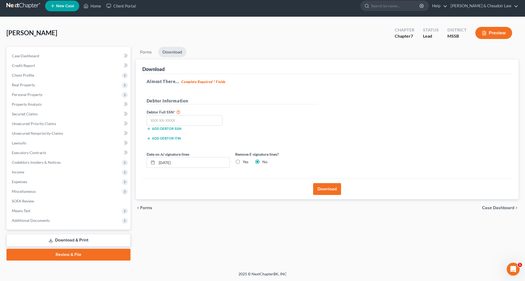
scroll to position [5, 0]
click at [209, 120] on input "text" at bounding box center [185, 120] width 76 height 11
type input "587-86-8424"
drag, startPoint x: 191, startPoint y: 163, endPoint x: 130, endPoint y: 163, distance: 60.2
click at [130, 163] on div "Petition Navigation Case Dashboard Payments Invoices Payments Payments Credit R…" at bounding box center [263, 154] width 518 height 214
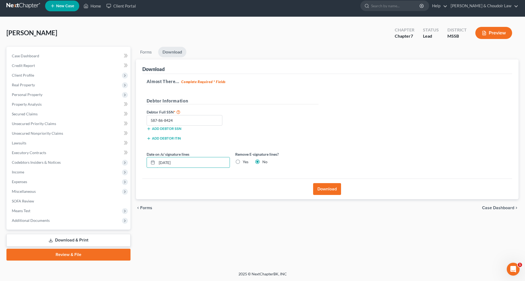
type input "09/12/2025"
click at [247, 162] on label "Yes" at bounding box center [246, 161] width 6 height 5
click at [247, 162] on input "Yes" at bounding box center [246, 160] width 3 height 3
radio input "true"
radio input "false"
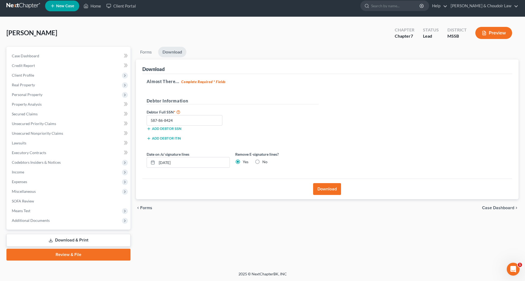
click at [325, 189] on button "Download" at bounding box center [327, 189] width 28 height 12
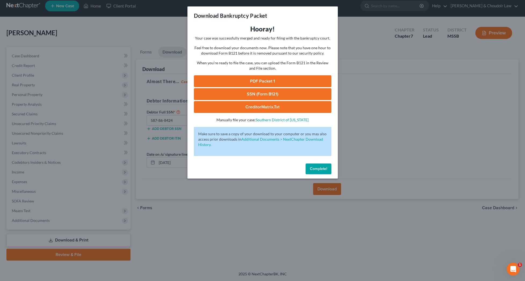
click at [310, 78] on link "PDF Packet 1" at bounding box center [263, 81] width 138 height 12
click at [286, 98] on link "SSN (Form B121)" at bounding box center [263, 94] width 138 height 12
click at [322, 165] on button "Complete!" at bounding box center [319, 168] width 26 height 11
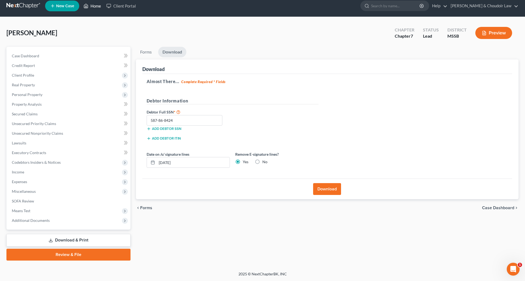
click at [90, 4] on link "Home" at bounding box center [92, 6] width 23 height 10
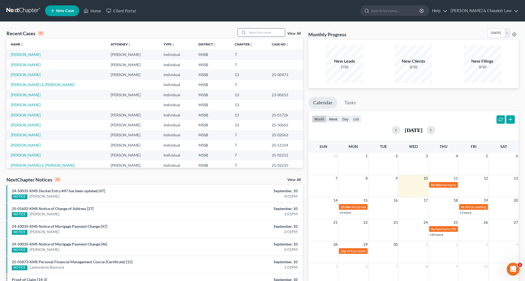
click at [251, 31] on input "search" at bounding box center [266, 32] width 38 height 8
type input "coon"
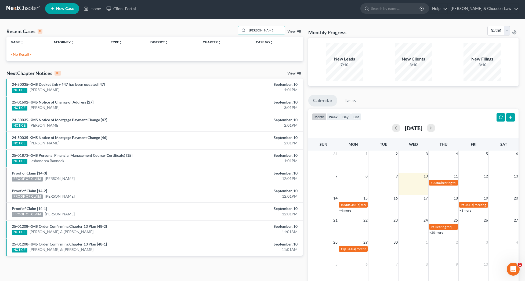
click at [63, 8] on span "New Case" at bounding box center [65, 9] width 18 height 4
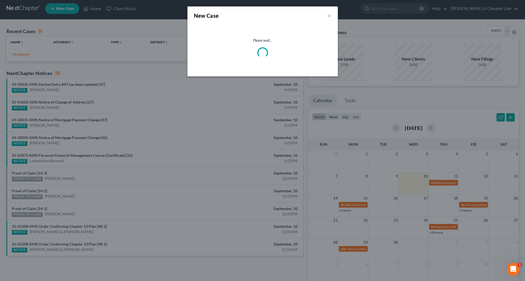
scroll to position [1, 0]
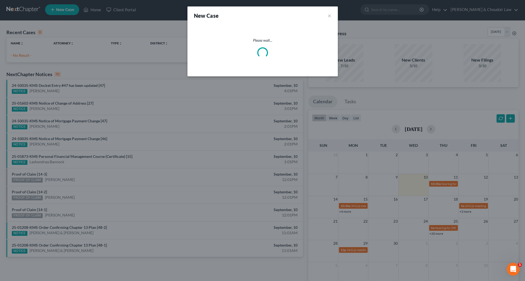
select select "44"
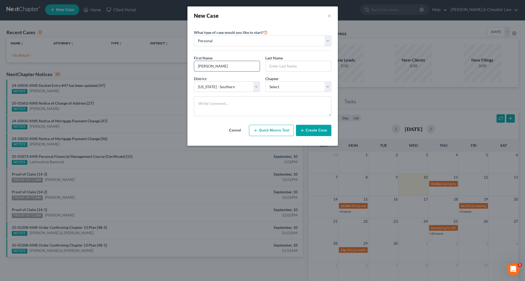
type input "Darrel"
type input "Coon"
select select "0"
click at [307, 127] on button "Create Case" at bounding box center [313, 130] width 35 height 11
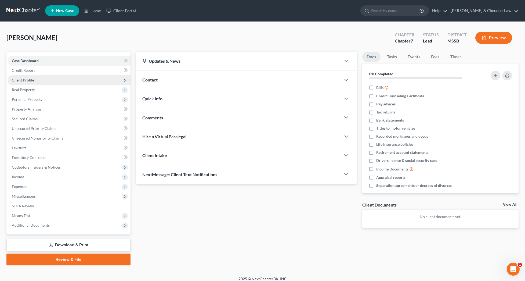
click at [33, 79] on span "Client Profile" at bounding box center [23, 80] width 22 height 5
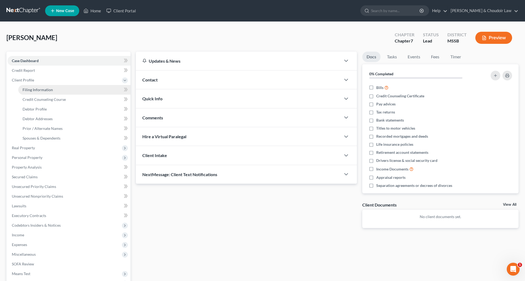
click at [34, 88] on span "Filing Information" at bounding box center [38, 89] width 30 height 5
select select "1"
select select "0"
select select "44"
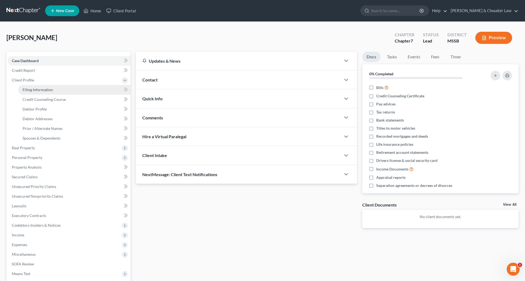
select select "25"
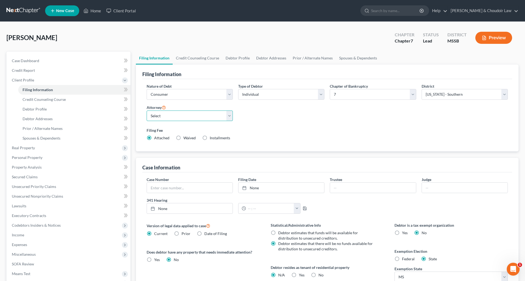
select select "0"
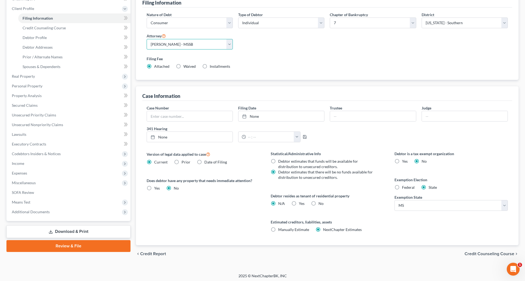
scroll to position [71, 0]
click at [319, 203] on label "No" at bounding box center [321, 203] width 5 height 5
click at [321, 203] on input "No" at bounding box center [322, 202] width 3 height 3
radio input "true"
radio input "false"
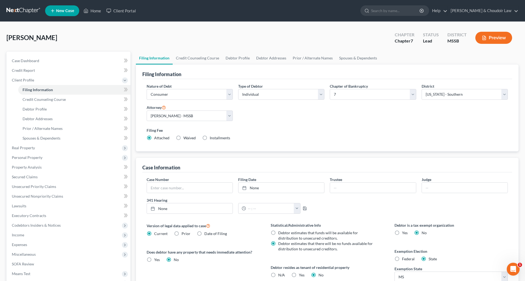
scroll to position [0, 0]
click at [204, 56] on link "Credit Counseling Course" at bounding box center [198, 58] width 50 height 13
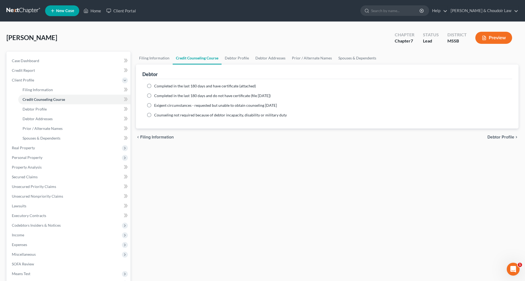
click at [174, 87] on span "Completed in the last 180 days and have certificate (attached)" at bounding box center [205, 86] width 102 height 5
click at [160, 87] on input "Completed in the last 180 days and have certificate (attached)" at bounding box center [157, 84] width 3 height 3
radio input "true"
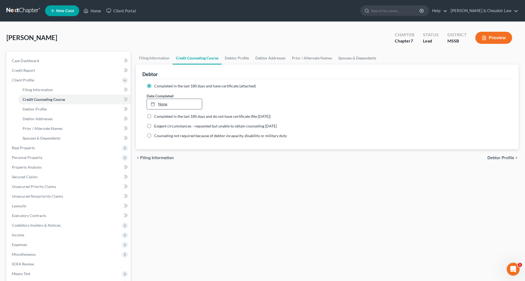
click at [170, 104] on link "None" at bounding box center [174, 104] width 55 height 10
click at [241, 57] on link "Debtor Profile" at bounding box center [237, 58] width 31 height 13
select select "0"
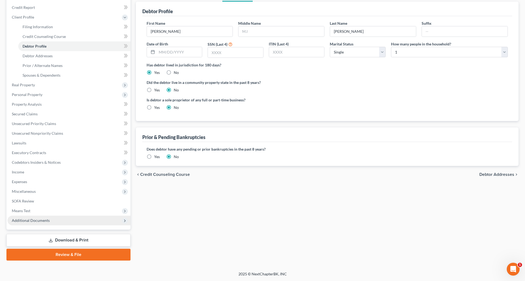
scroll to position [63, 0]
click at [38, 220] on span "Additional Documents" at bounding box center [31, 220] width 38 height 5
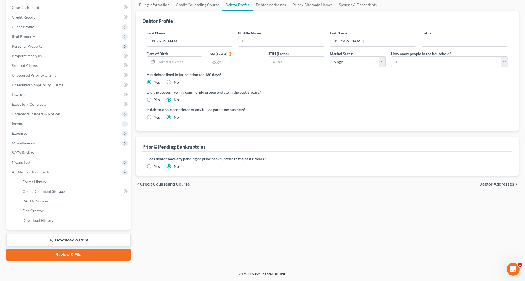
scroll to position [53, 0]
click at [52, 193] on link "Client Document Storage" at bounding box center [74, 191] width 112 height 10
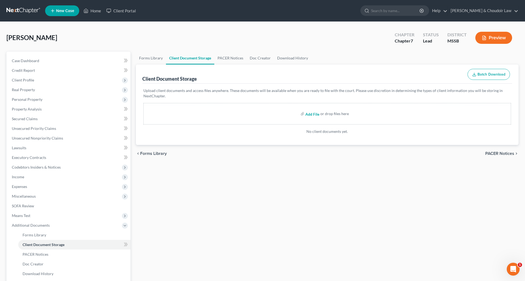
click at [313, 114] on input "file" at bounding box center [312, 114] width 13 height 10
type input "C:\fakepath\Coon, Billy D 17572-MSS-CC-040053205.pdf"
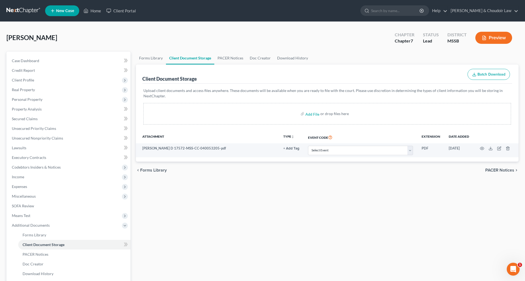
scroll to position [0, 0]
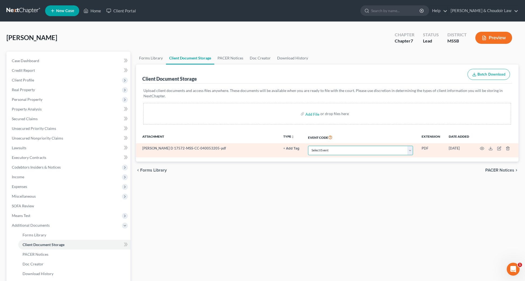
select select "4"
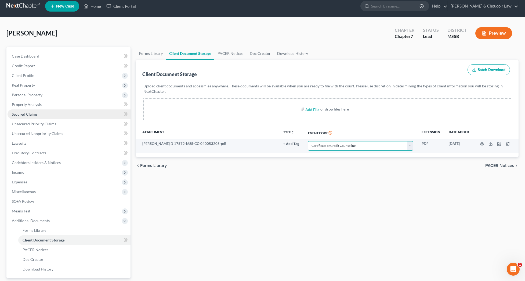
scroll to position [5, 0]
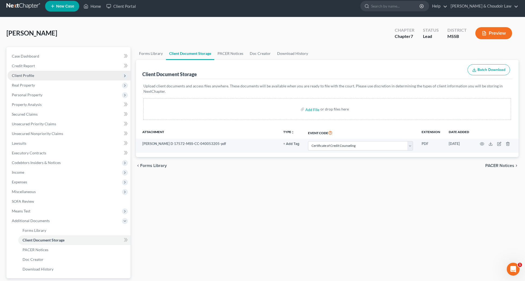
click at [23, 76] on span "Client Profile" at bounding box center [23, 75] width 22 height 5
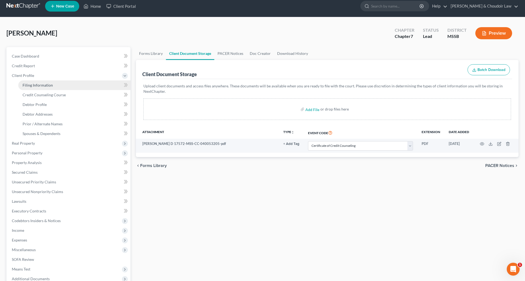
click at [32, 85] on span "Filing Information" at bounding box center [38, 85] width 30 height 5
select select "1"
select select "0"
select select "44"
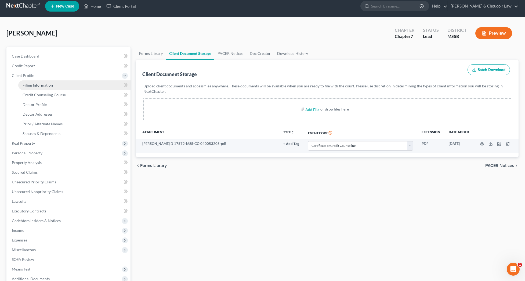
select select "0"
select select "25"
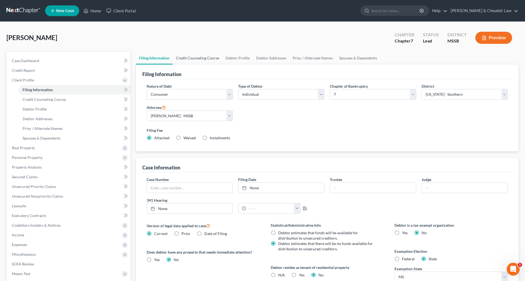
click at [199, 58] on link "Credit Counseling Course" at bounding box center [198, 58] width 50 height 13
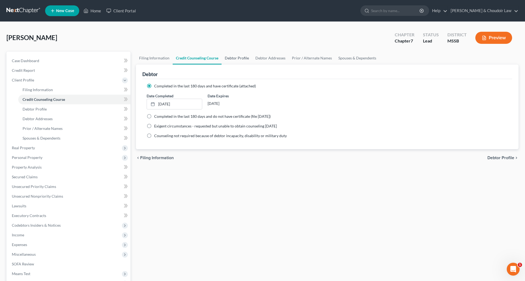
click at [232, 57] on link "Debtor Profile" at bounding box center [237, 58] width 31 height 13
select select "0"
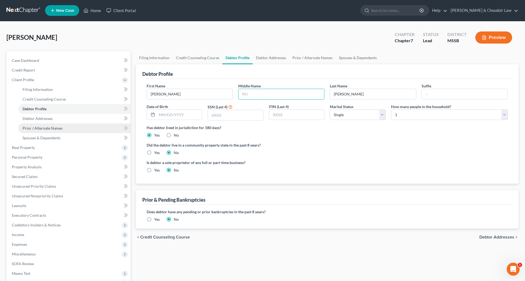
scroll to position [0, 0]
type input "12/28/1936"
click at [257, 118] on input "text" at bounding box center [235, 115] width 55 height 10
type input "7750"
click at [300, 125] on label "Has debtor lived in jurisdiction for 180 days?" at bounding box center [327, 128] width 361 height 6
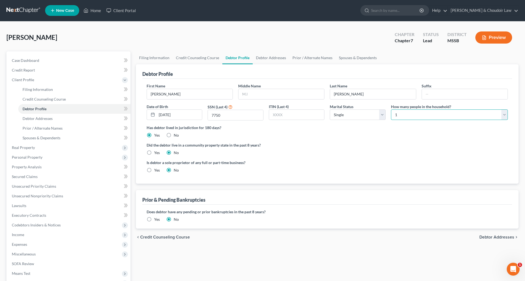
select select "1"
click at [392, 134] on div "Has debtor lived in jurisdiction for 180 days? Yes No Debtor must reside in jur…" at bounding box center [327, 131] width 361 height 13
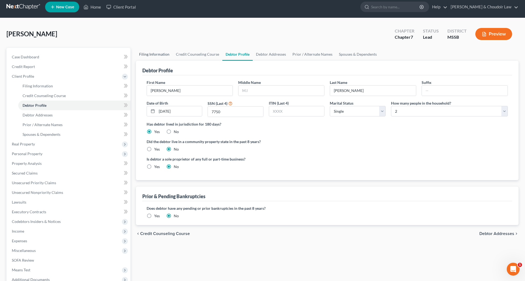
click at [158, 54] on link "Filing Information" at bounding box center [154, 54] width 37 height 13
select select "1"
select select "0"
select select "44"
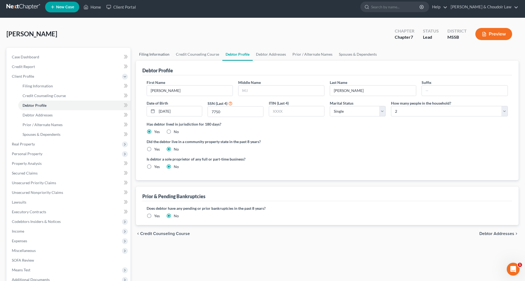
select select "0"
select select "25"
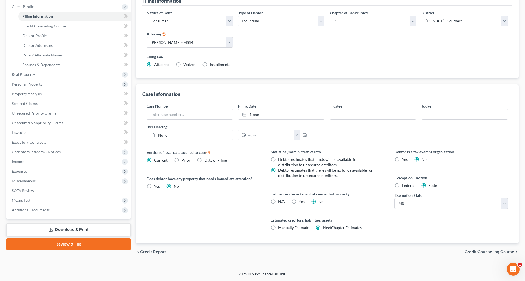
scroll to position [73, 0]
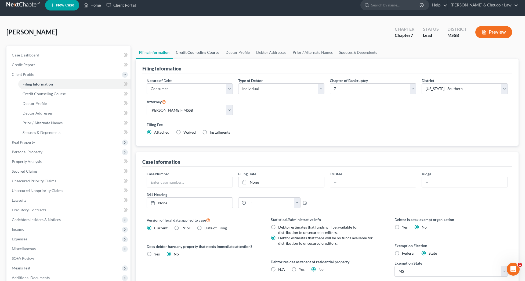
click at [196, 52] on link "Credit Counseling Course" at bounding box center [198, 52] width 50 height 13
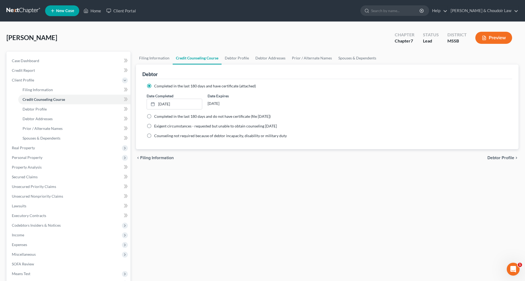
scroll to position [3, 0]
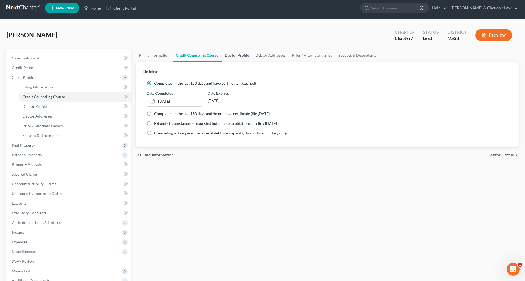
click at [235, 57] on link "Debtor Profile" at bounding box center [237, 55] width 31 height 13
select select "0"
select select "1"
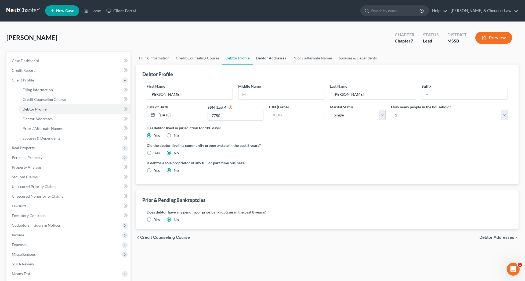
click at [271, 59] on link "Debtor Addresses" at bounding box center [271, 58] width 37 height 13
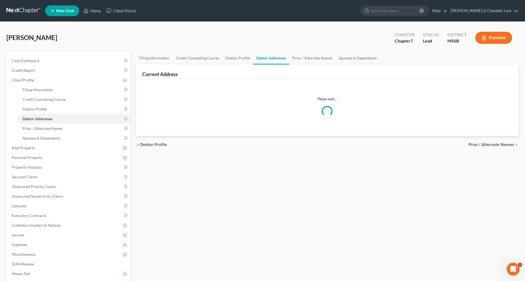
select select "0"
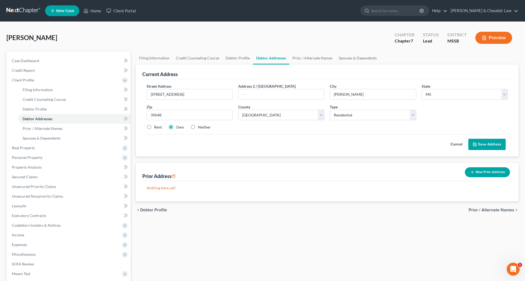
click at [207, 126] on label "Neither" at bounding box center [204, 126] width 13 height 5
click at [204, 126] on input "Neither" at bounding box center [201, 125] width 3 height 3
click at [493, 144] on button "Save Address" at bounding box center [487, 144] width 37 height 11
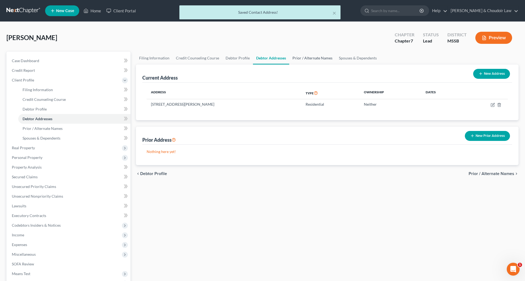
click at [310, 59] on link "Prior / Alternate Names" at bounding box center [312, 58] width 46 height 13
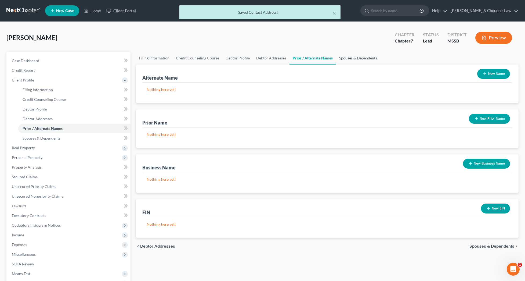
click at [357, 58] on link "Spouses & Dependents" at bounding box center [358, 58] width 44 height 13
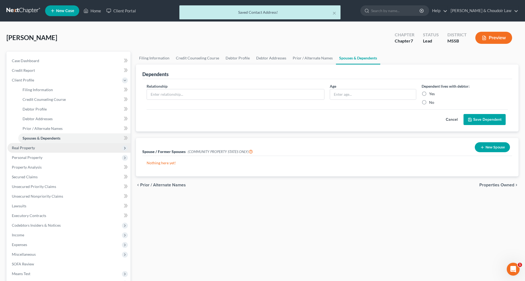
click at [42, 149] on span "Real Property" at bounding box center [69, 148] width 123 height 10
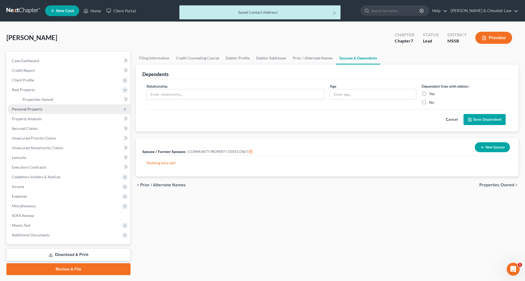
click at [31, 112] on span "Personal Property" at bounding box center [69, 109] width 123 height 10
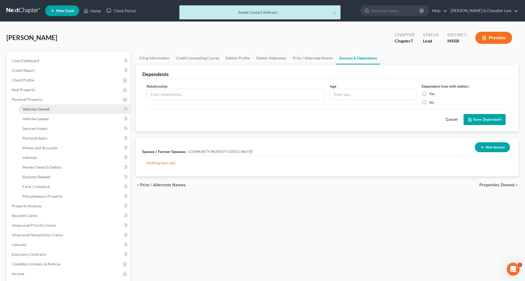
click at [35, 111] on span "Vehicles Owned" at bounding box center [36, 109] width 27 height 5
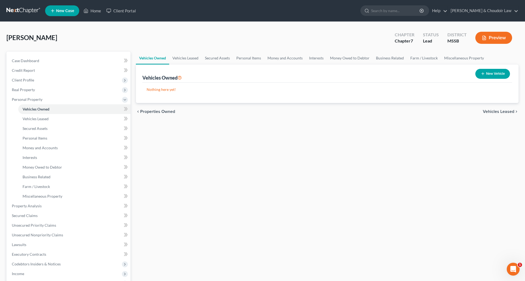
click at [493, 70] on button "New Vehicle" at bounding box center [493, 74] width 35 height 10
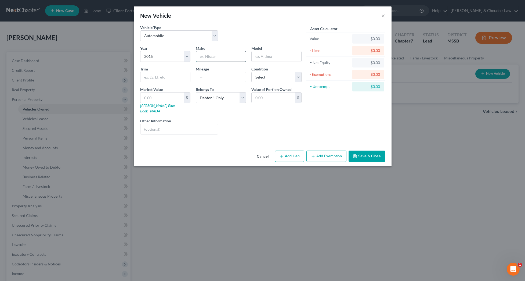
click at [237, 55] on input "text" at bounding box center [221, 56] width 50 height 10
click at [151, 106] on link "Kelly Blue Book" at bounding box center [157, 108] width 34 height 10
click at [175, 98] on input "text" at bounding box center [162, 97] width 43 height 10
click at [325, 152] on button "Add Exemption" at bounding box center [327, 155] width 40 height 11
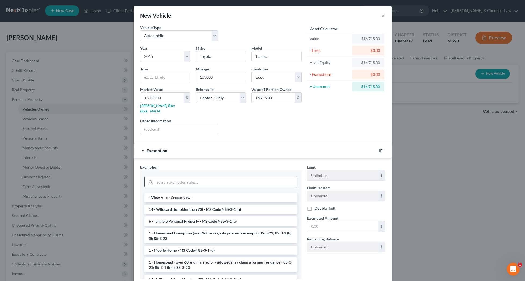
click at [292, 177] on input "search" at bounding box center [226, 182] width 142 height 10
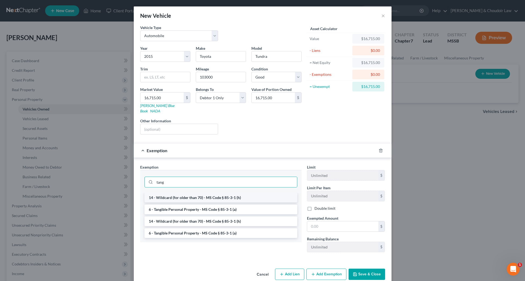
click at [173, 193] on li "14 - Wildcard (for older than 70) - MS Code § 85-3-1 (h)" at bounding box center [221, 198] width 153 height 10
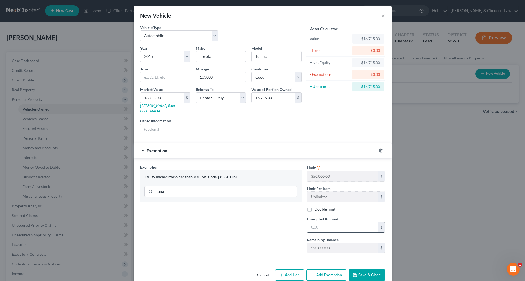
click at [339, 222] on input "text" at bounding box center [342, 227] width 71 height 10
click at [373, 269] on button "Save & Close" at bounding box center [367, 274] width 37 height 11
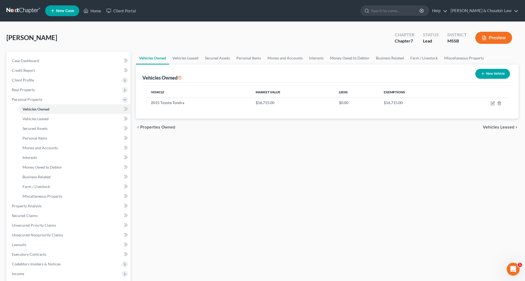
scroll to position [0, 0]
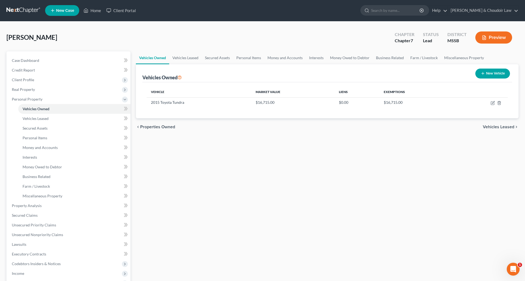
click at [490, 76] on button "New Vehicle" at bounding box center [493, 74] width 35 height 10
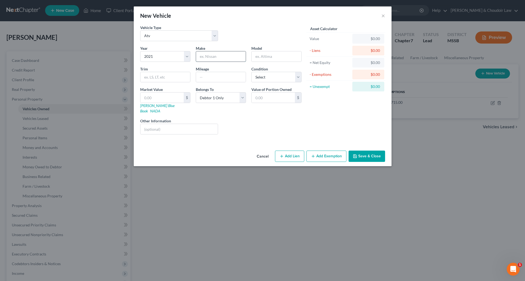
click at [215, 54] on input "text" at bounding box center [221, 56] width 50 height 10
click at [156, 97] on input "text" at bounding box center [162, 97] width 43 height 10
click at [339, 150] on button "Add Exemption" at bounding box center [327, 155] width 40 height 11
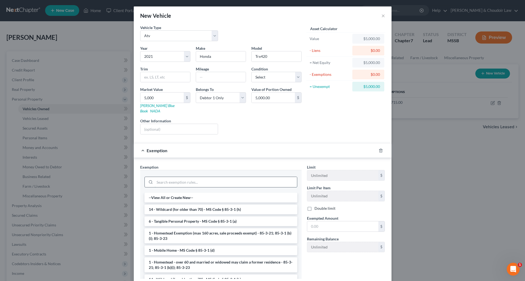
click at [246, 179] on input "search" at bounding box center [226, 182] width 142 height 10
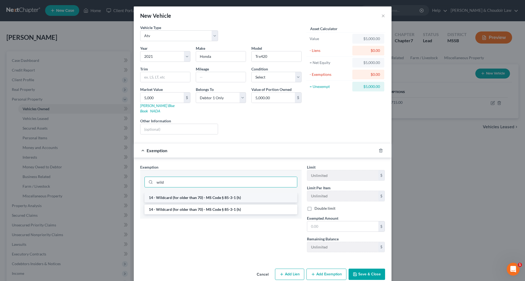
click at [238, 193] on li "14 - Wildcard (for older than 70) - MS Code § 85-3-1 (h)" at bounding box center [221, 198] width 153 height 10
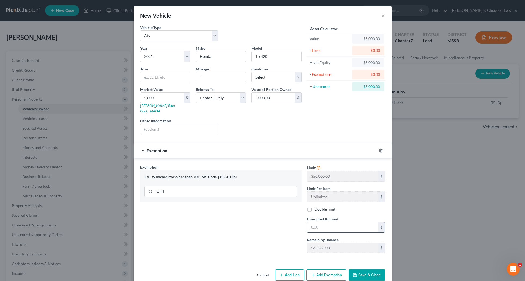
click at [322, 222] on input "text" at bounding box center [342, 227] width 71 height 10
click at [367, 273] on button "Save & Close" at bounding box center [367, 274] width 37 height 11
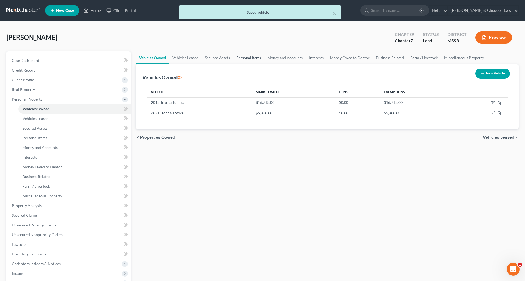
click at [246, 57] on link "Personal Items" at bounding box center [248, 57] width 31 height 13
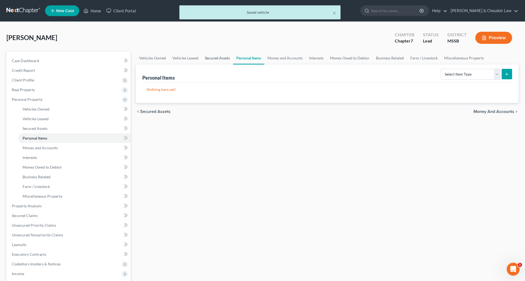
click at [213, 59] on link "Secured Assets" at bounding box center [217, 58] width 31 height 13
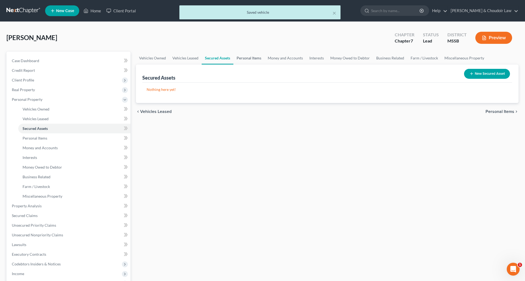
click at [256, 58] on link "Personal Items" at bounding box center [249, 58] width 31 height 13
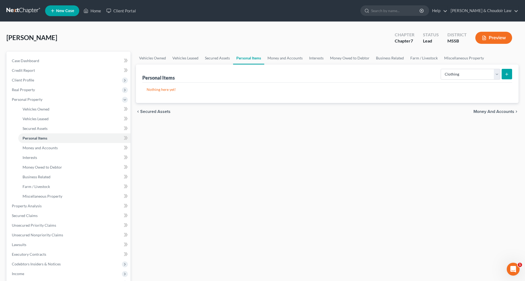
click at [506, 76] on icon "submit" at bounding box center [507, 74] width 4 height 4
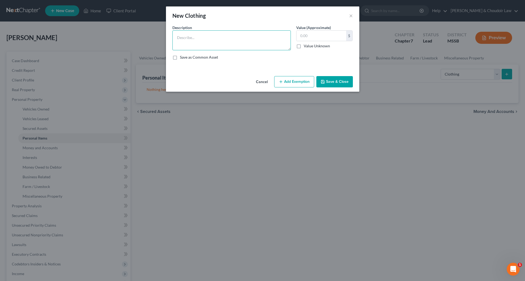
click at [263, 38] on textarea at bounding box center [232, 40] width 119 height 20
click at [302, 82] on button "Add Exemption" at bounding box center [294, 81] width 40 height 11
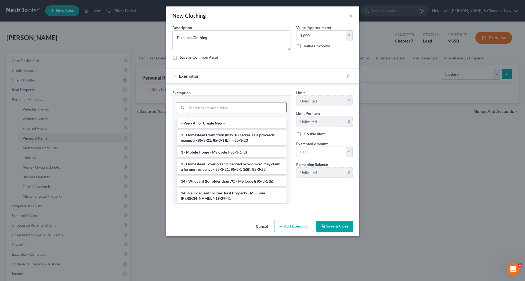
click at [278, 107] on input "search" at bounding box center [236, 107] width 99 height 10
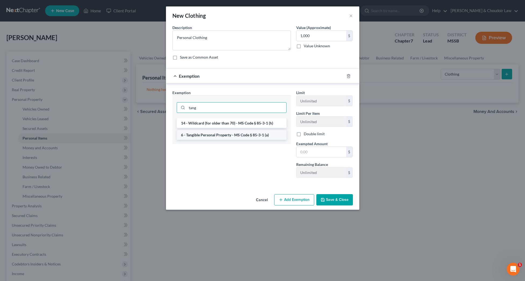
click at [232, 133] on li "6 - Tangible Personal Property - MS Code § 85-3-1 (a)" at bounding box center [232, 135] width 110 height 10
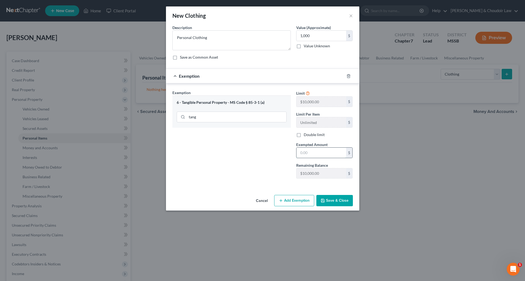
click at [315, 153] on input "text" at bounding box center [322, 153] width 50 height 10
click at [330, 198] on button "Save & Close" at bounding box center [335, 200] width 37 height 11
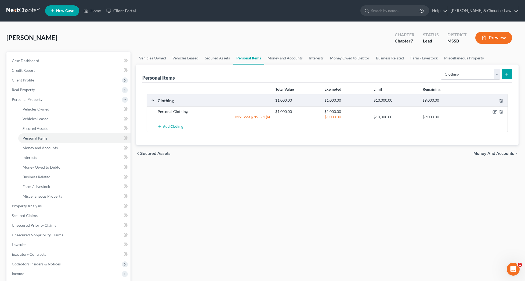
scroll to position [9, 0]
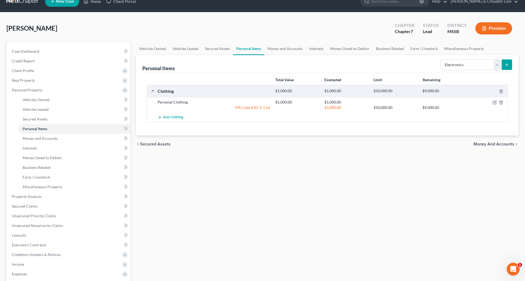
click at [510, 64] on button "submit" at bounding box center [507, 64] width 10 height 10
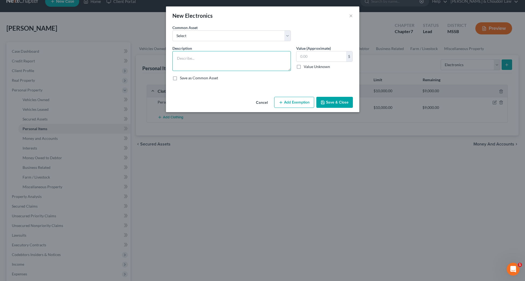
click at [231, 58] on textarea at bounding box center [232, 61] width 119 height 20
click at [288, 101] on button "Add Exemption" at bounding box center [294, 102] width 40 height 11
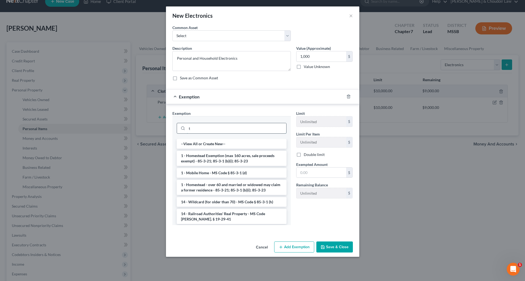
click at [270, 125] on input "t" at bounding box center [236, 128] width 99 height 10
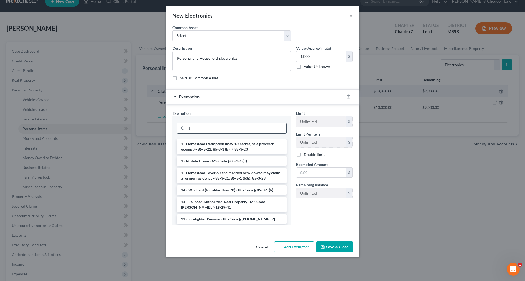
click at [267, 130] on input "t" at bounding box center [236, 128] width 99 height 10
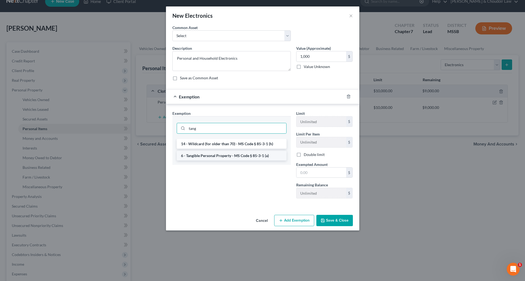
click at [243, 153] on li "6 - Tangible Personal Property - MS Code § 85-3-1 (a)" at bounding box center [232, 156] width 110 height 10
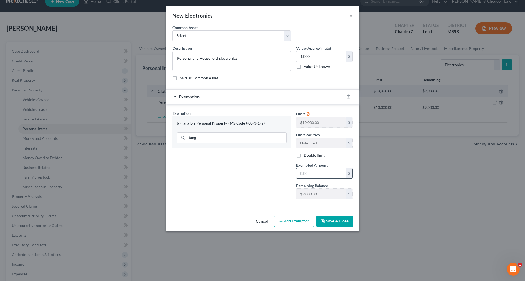
click at [313, 173] on input "text" at bounding box center [322, 173] width 50 height 10
click at [331, 217] on button "Save & Close" at bounding box center [335, 221] width 37 height 11
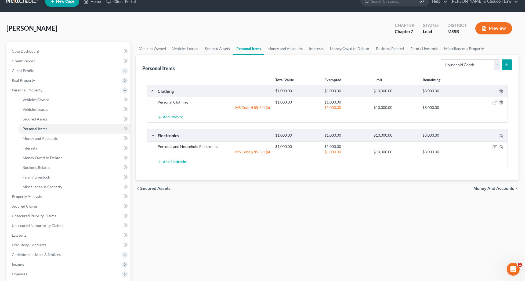
click at [505, 66] on button "submit" at bounding box center [507, 64] width 10 height 10
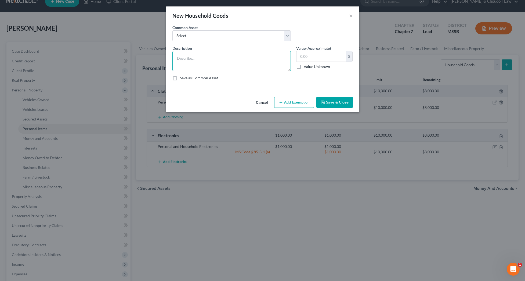
click at [249, 56] on textarea at bounding box center [232, 61] width 119 height 20
click at [292, 107] on button "Add Exemption" at bounding box center [294, 102] width 40 height 11
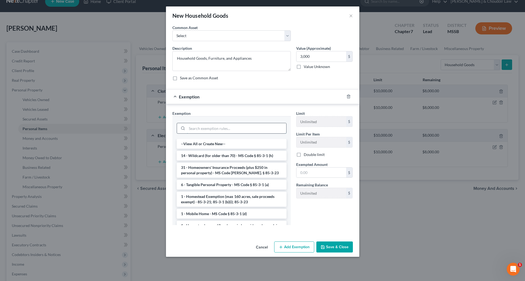
click at [269, 126] on input "search" at bounding box center [236, 128] width 99 height 10
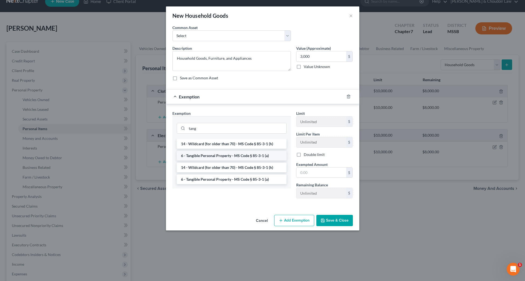
click at [244, 155] on li "6 - Tangible Personal Property - MS Code § 85-3-1 (a)" at bounding box center [232, 156] width 110 height 10
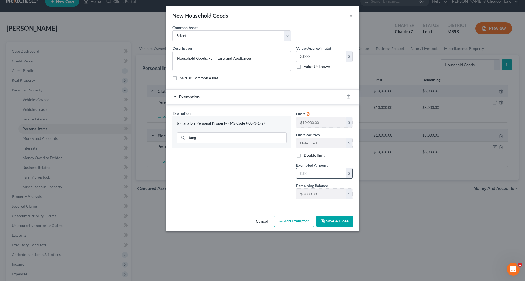
click at [312, 170] on input "text" at bounding box center [322, 173] width 50 height 10
click at [329, 220] on button "Save & Close" at bounding box center [335, 221] width 37 height 11
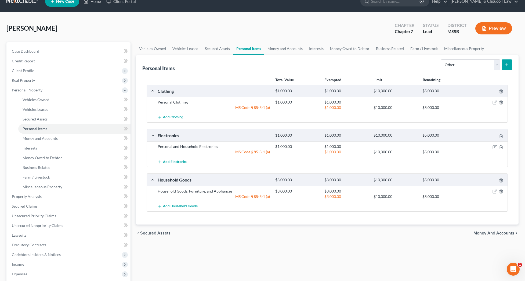
click at [505, 63] on icon "submit" at bounding box center [507, 65] width 4 height 4
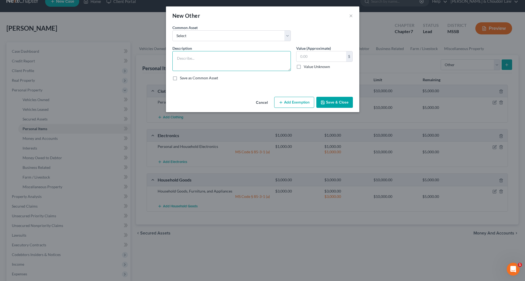
click at [262, 56] on textarea at bounding box center [232, 61] width 119 height 20
click at [284, 101] on button "Add Exemption" at bounding box center [294, 102] width 40 height 11
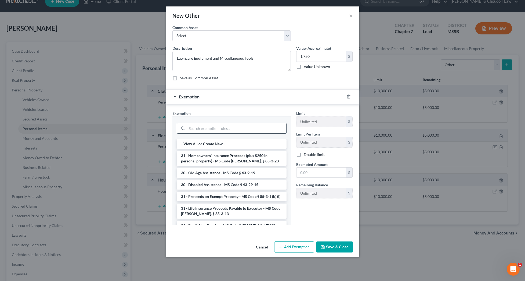
click at [274, 124] on input "search" at bounding box center [236, 128] width 99 height 10
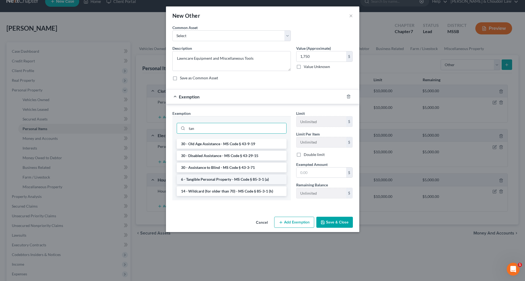
click at [239, 179] on li "6 - Tangible Personal Property - MS Code § 85-3-1 (a)" at bounding box center [232, 179] width 110 height 10
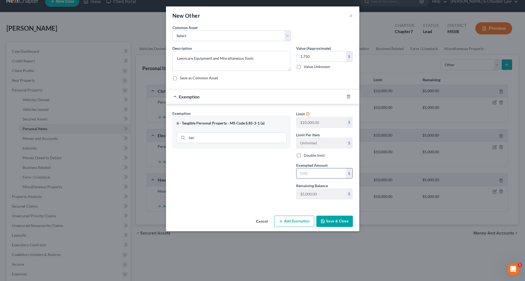
click at [305, 175] on input "text" at bounding box center [322, 173] width 50 height 10
click at [324, 220] on icon "button" at bounding box center [323, 221] width 4 height 4
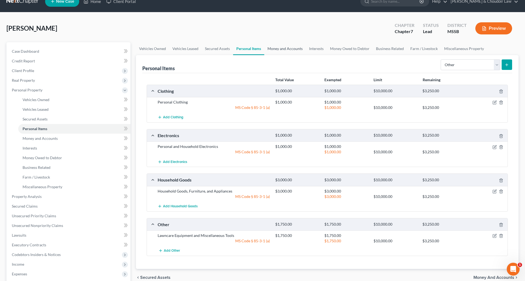
click at [279, 47] on link "Money and Accounts" at bounding box center [285, 48] width 42 height 13
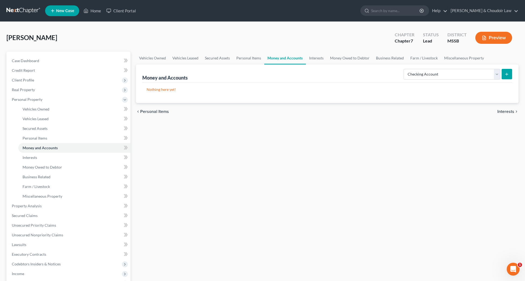
click at [505, 74] on icon "submit" at bounding box center [507, 74] width 4 height 4
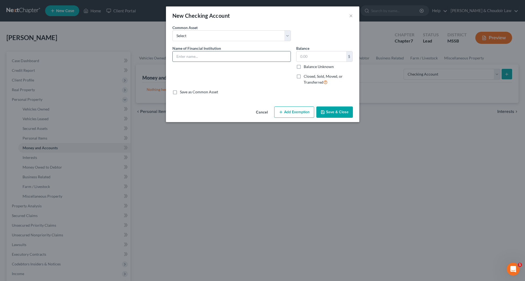
click at [252, 59] on input "text" at bounding box center [232, 56] width 118 height 10
click at [341, 111] on button "Save & Close" at bounding box center [335, 111] width 37 height 11
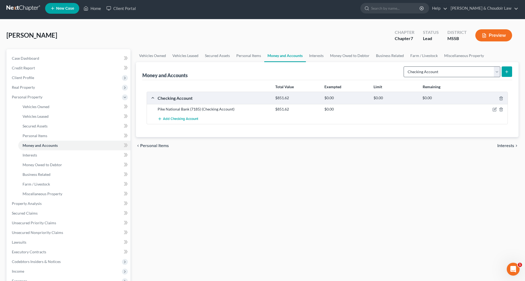
scroll to position [2, 0]
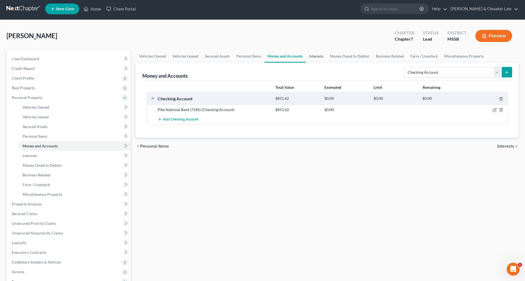
click at [317, 56] on link "Interests" at bounding box center [316, 56] width 21 height 13
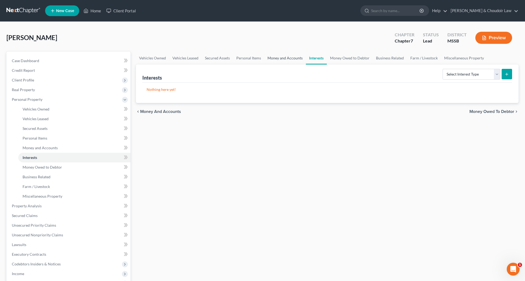
click at [278, 59] on link "Money and Accounts" at bounding box center [285, 58] width 42 height 13
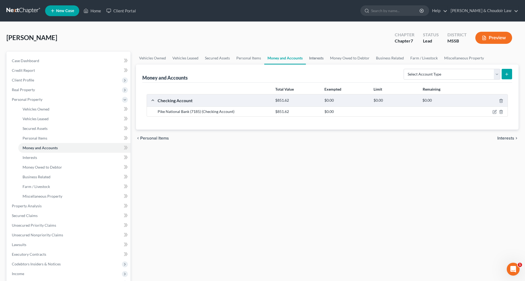
click at [315, 59] on link "Interests" at bounding box center [316, 58] width 21 height 13
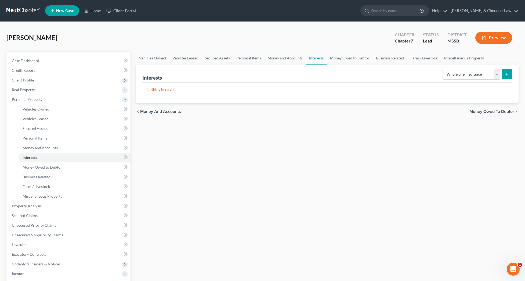
click at [506, 74] on icon "submit" at bounding box center [507, 74] width 4 height 4
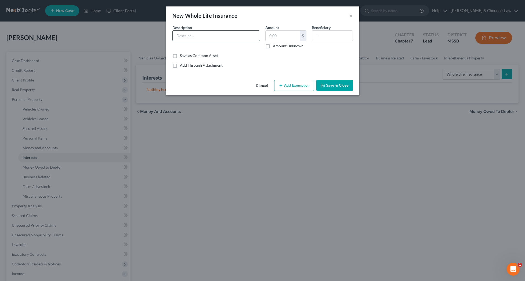
click at [243, 34] on input "text" at bounding box center [216, 36] width 87 height 10
click at [282, 47] on label "Amount Unknown" at bounding box center [288, 45] width 31 height 5
click at [279, 47] on input "Amount Unknown" at bounding box center [276, 44] width 3 height 3
drag, startPoint x: 282, startPoint y: 79, endPoint x: 284, endPoint y: 87, distance: 8.3
click at [282, 79] on div "Cancel Add Exemption Save & Close" at bounding box center [262, 87] width 193 height 18
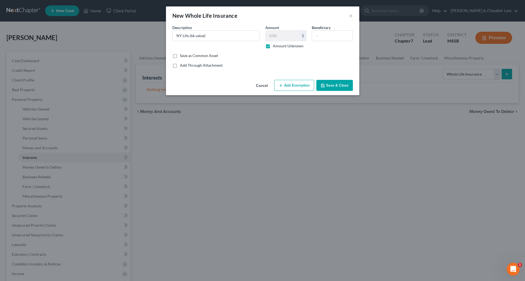
click at [284, 87] on button "Add Exemption" at bounding box center [294, 85] width 40 height 11
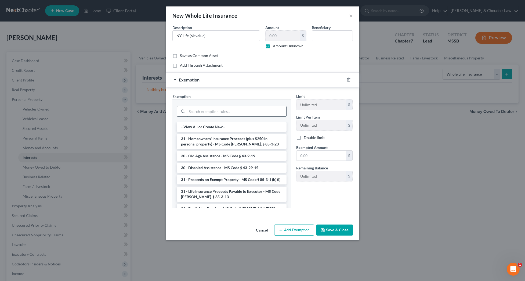
click at [264, 112] on input "search" at bounding box center [236, 111] width 99 height 10
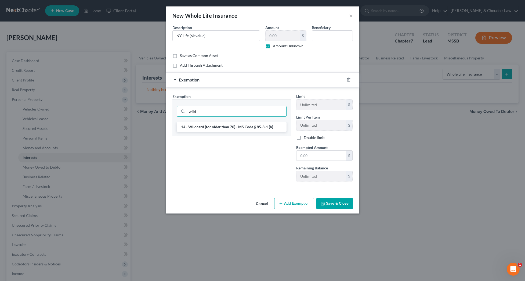
drag, startPoint x: 271, startPoint y: 128, endPoint x: 275, endPoint y: 132, distance: 5.9
click at [271, 129] on li "14 - Wildcard (for older than 70) - MS Code § 85-3-1 (h)" at bounding box center [232, 127] width 110 height 10
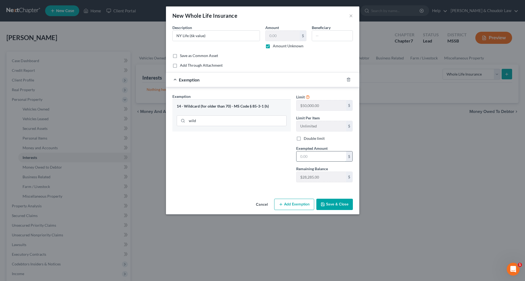
click at [303, 156] on input "text" at bounding box center [322, 156] width 50 height 10
click at [332, 207] on button "Save & Close" at bounding box center [335, 204] width 37 height 11
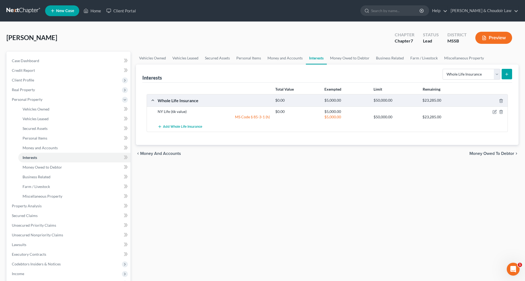
scroll to position [2, 0]
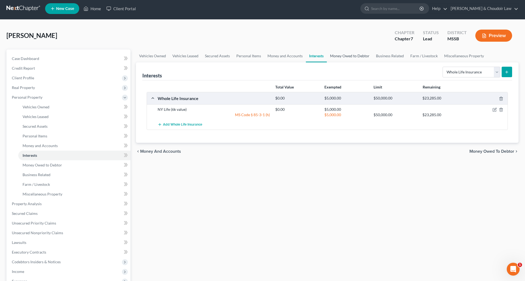
click at [354, 56] on link "Money Owed to Debtor" at bounding box center [350, 55] width 46 height 13
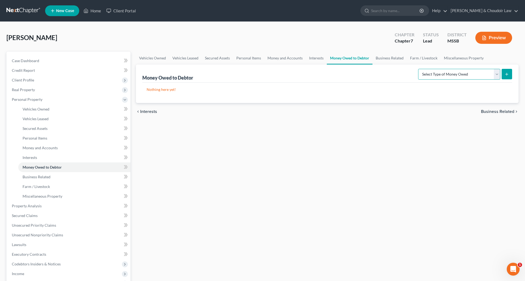
scroll to position [1, 0]
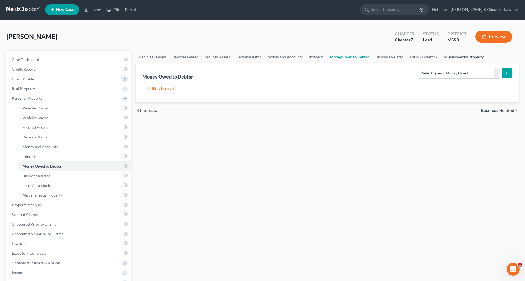
click at [464, 59] on link "Miscellaneous Property" at bounding box center [464, 57] width 46 height 13
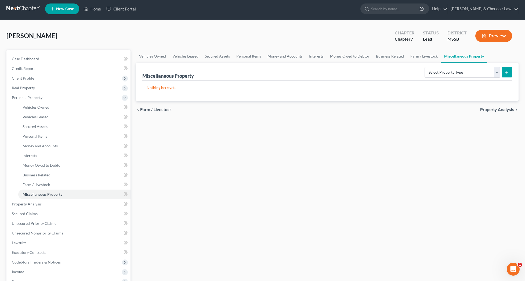
scroll to position [5, 0]
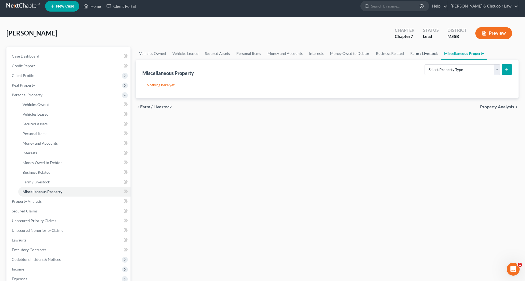
click at [424, 55] on link "Farm / Livestock" at bounding box center [424, 53] width 34 height 13
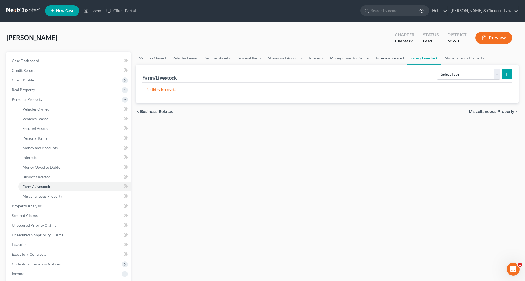
click at [392, 54] on link "Business Related" at bounding box center [390, 58] width 34 height 13
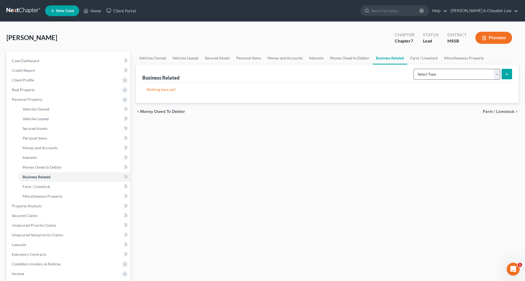
drag, startPoint x: 450, startPoint y: 67, endPoint x: 452, endPoint y: 70, distance: 4.2
click at [450, 67] on div "Select Type Customer Lists Franchises Inventory Licenses Machinery Office Equip…" at bounding box center [462, 74] width 101 height 14
click at [433, 56] on link "Farm / Livestock" at bounding box center [424, 58] width 34 height 13
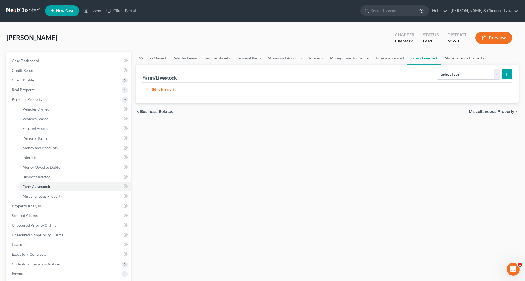
click at [469, 55] on link "Miscellaneous Property" at bounding box center [465, 58] width 46 height 13
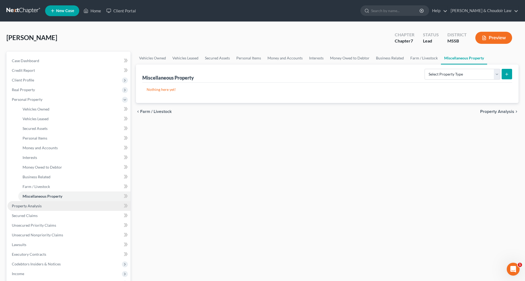
click at [38, 209] on link "Property Analysis" at bounding box center [69, 206] width 123 height 10
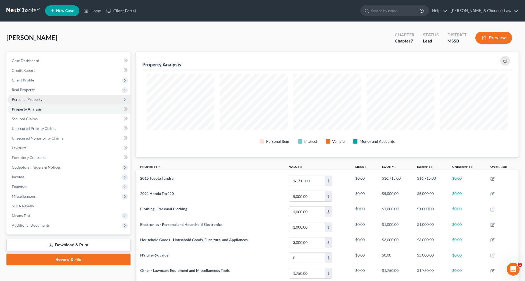
click at [21, 97] on span "Personal Property" at bounding box center [27, 99] width 31 height 5
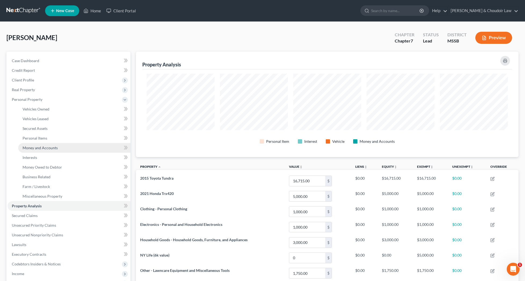
click at [44, 145] on span "Money and Accounts" at bounding box center [40, 147] width 35 height 5
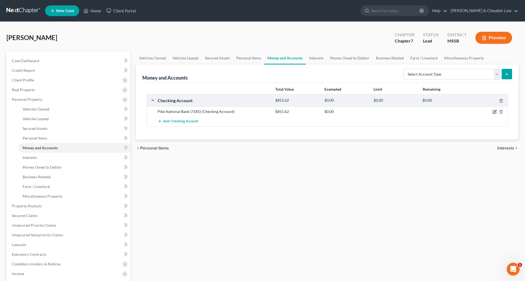
click at [496, 112] on icon "button" at bounding box center [495, 112] width 4 height 4
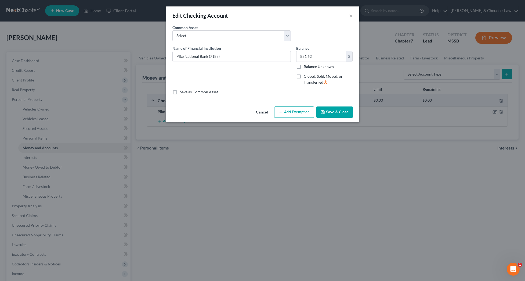
click at [290, 113] on button "Add Exemption" at bounding box center [294, 111] width 40 height 11
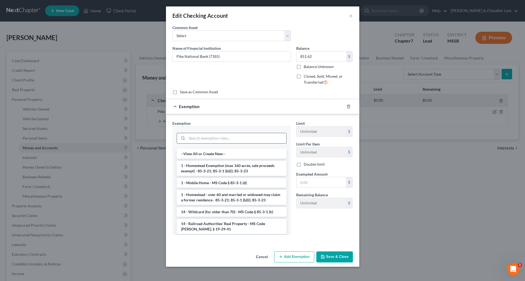
click at [262, 138] on input "search" at bounding box center [236, 138] width 99 height 10
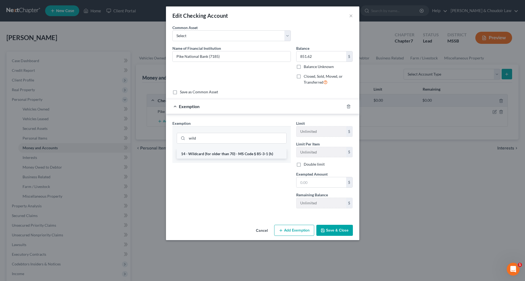
click at [262, 153] on li "14 - Wildcard (for older than 70) - MS Code § 85-3-1 (h)" at bounding box center [232, 154] width 110 height 10
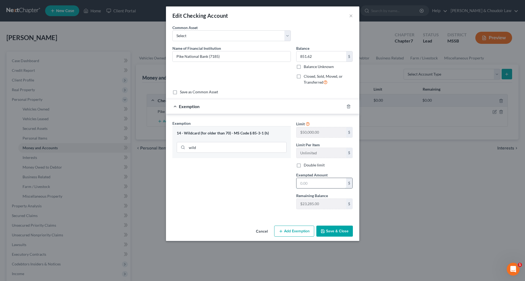
click at [310, 183] on input "text" at bounding box center [322, 183] width 50 height 10
click at [340, 230] on button "Save & Close" at bounding box center [335, 230] width 37 height 11
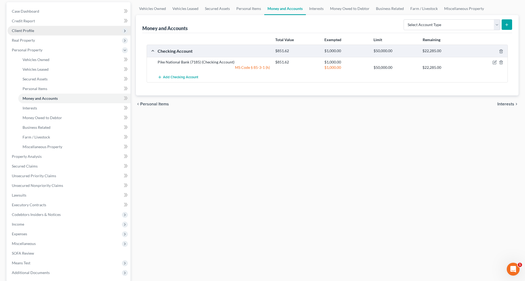
scroll to position [51, 0]
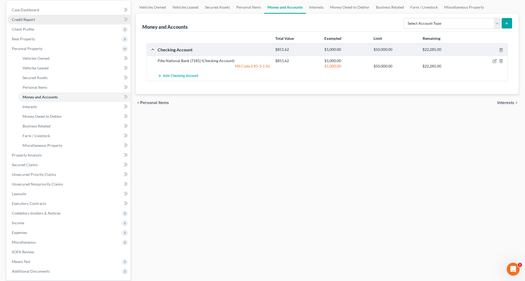
click at [25, 21] on span "Credit Report" at bounding box center [23, 19] width 23 height 5
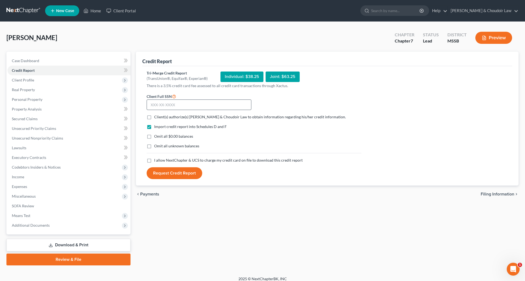
scroll to position [2, 0]
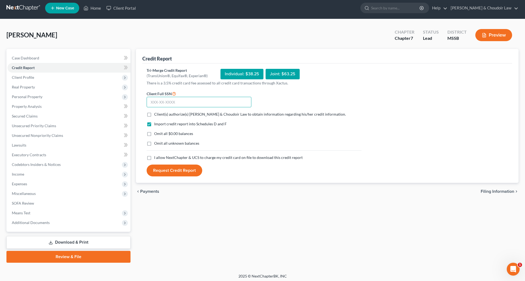
click at [208, 103] on input "text" at bounding box center [199, 102] width 105 height 11
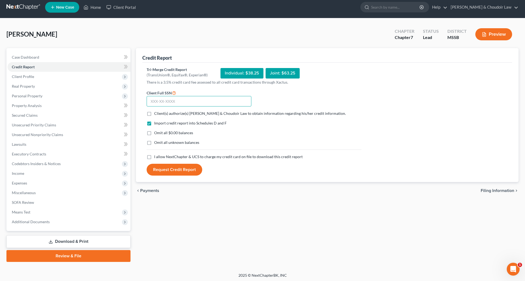
scroll to position [4, 0]
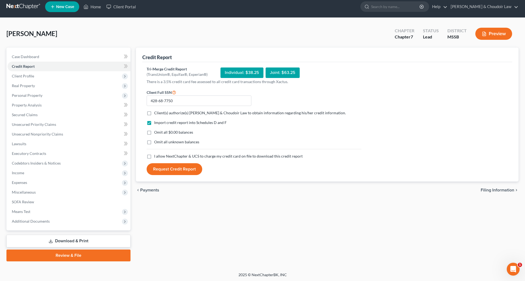
drag, startPoint x: 206, startPoint y: 113, endPoint x: 205, endPoint y: 116, distance: 4.2
click at [206, 113] on span "Client(s) authorize(s) Smith & Choudoir Law to obtain information regarding his…" at bounding box center [250, 112] width 192 height 5
click at [160, 113] on input "Client(s) authorize(s) Smith & Choudoir Law to obtain information regarding his…" at bounding box center [157, 111] width 3 height 3
drag, startPoint x: 184, startPoint y: 131, endPoint x: 182, endPoint y: 140, distance: 9.3
click at [184, 131] on span "Omit all $0.00 balances" at bounding box center [173, 132] width 39 height 5
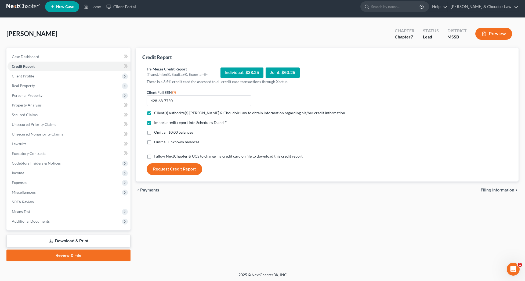
click at [160, 131] on input "Omit all $0.00 balances" at bounding box center [157, 131] width 3 height 3
click at [182, 140] on span "Omit all unknown balances" at bounding box center [176, 141] width 45 height 5
click at [160, 140] on input "Omit all unknown balances" at bounding box center [157, 140] width 3 height 3
click at [185, 155] on span "I allow NextChapter & UCS to charge my credit card on file to download this cre…" at bounding box center [228, 156] width 149 height 5
click at [160, 155] on input "I allow NextChapter & UCS to charge my credit card on file to download this cre…" at bounding box center [157, 154] width 3 height 3
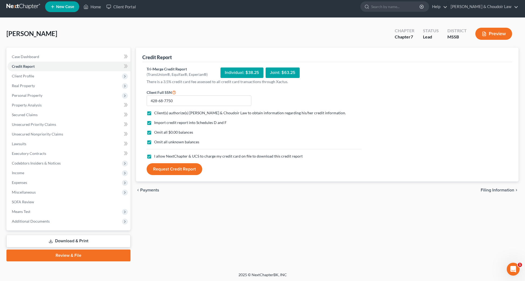
click at [184, 169] on button "Request Credit Report" at bounding box center [175, 169] width 56 height 12
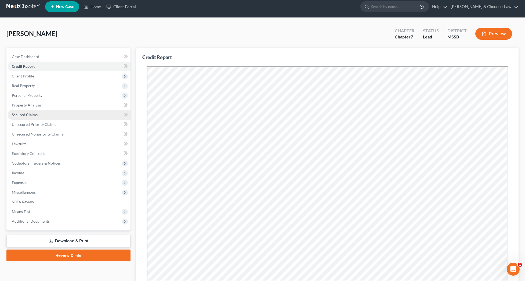
click at [27, 114] on span "Secured Claims" at bounding box center [25, 114] width 26 height 5
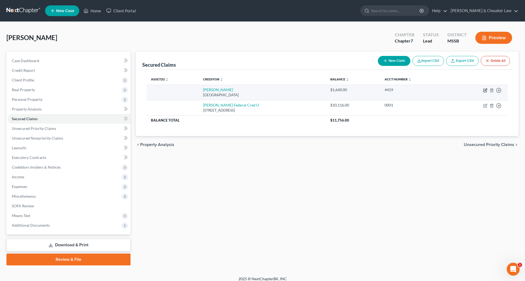
click at [484, 89] on icon "button" at bounding box center [485, 90] width 3 height 3
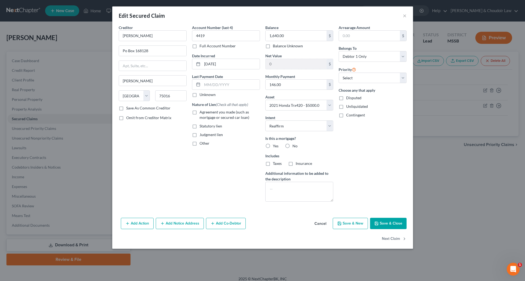
click at [293, 146] on label "No" at bounding box center [295, 145] width 5 height 5
click at [295, 146] on input "No" at bounding box center [296, 144] width 3 height 3
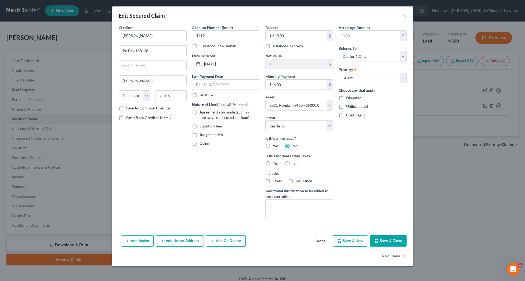
click at [294, 164] on span "No" at bounding box center [295, 163] width 5 height 5
click at [295, 164] on input "No" at bounding box center [296, 162] width 3 height 3
click at [383, 241] on button "Save & Close" at bounding box center [388, 240] width 37 height 11
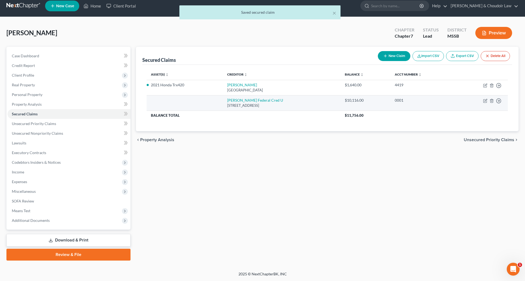
scroll to position [5, 0]
click at [485, 100] on icon "button" at bounding box center [485, 101] width 4 height 4
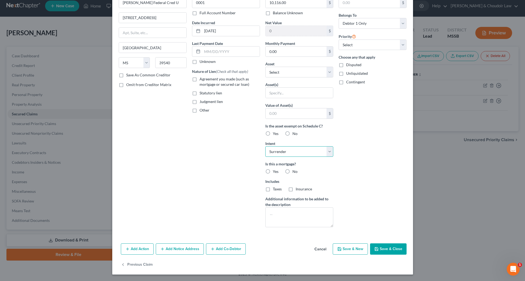
scroll to position [33, 0]
click at [393, 252] on button "Save & Close" at bounding box center [388, 248] width 37 height 11
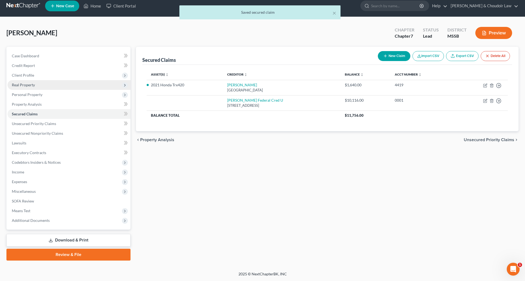
scroll to position [5, 0]
click at [30, 92] on span "Personal Property" at bounding box center [69, 95] width 123 height 10
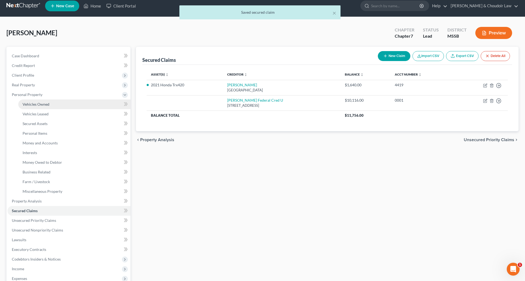
click at [34, 106] on span "Vehicles Owned" at bounding box center [36, 104] width 27 height 5
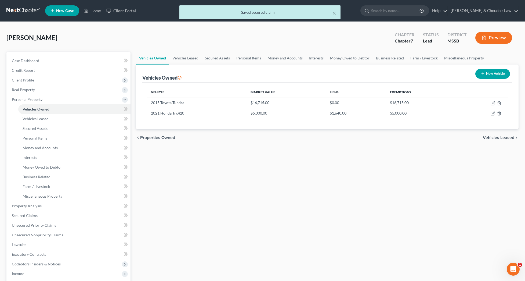
click at [485, 72] on button "New Vehicle" at bounding box center [493, 74] width 35 height 10
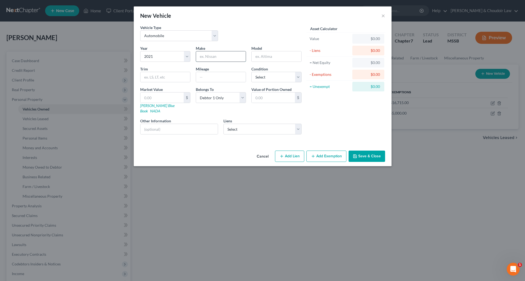
click at [214, 58] on input "text" at bounding box center [221, 56] width 50 height 10
click at [170, 99] on input "text" at bounding box center [162, 97] width 43 height 10
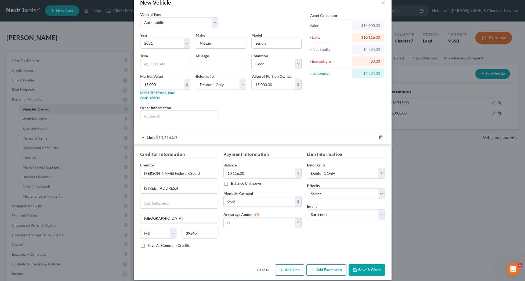
scroll to position [13, 0]
click at [362, 264] on button "Save & Close" at bounding box center [367, 269] width 37 height 11
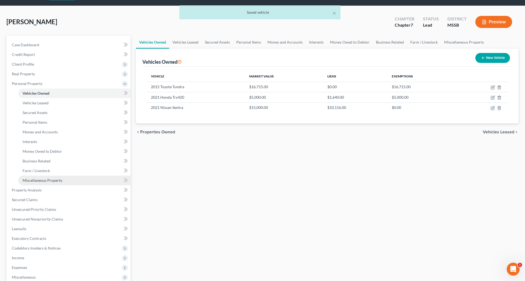
scroll to position [6, 0]
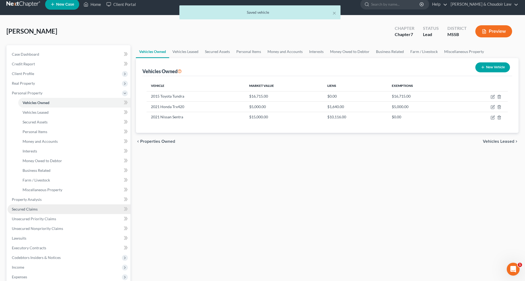
click at [36, 211] on link "Secured Claims" at bounding box center [69, 209] width 123 height 10
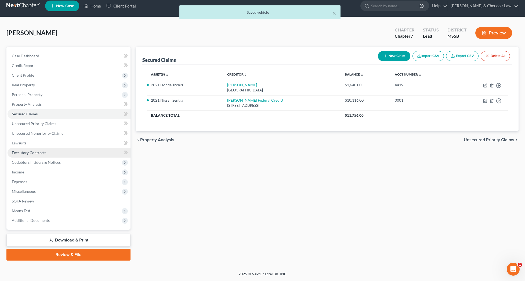
scroll to position [6, 0]
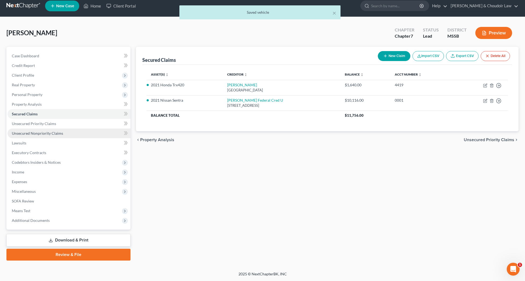
click at [42, 131] on span "Unsecured Nonpriority Claims" at bounding box center [37, 133] width 51 height 5
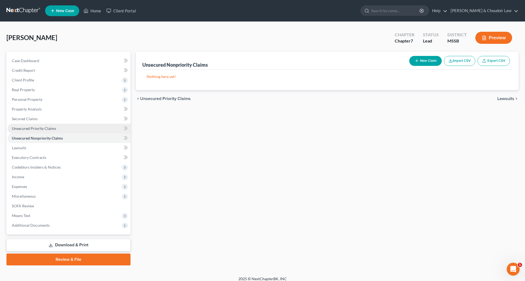
click at [46, 129] on span "Unsecured Priority Claims" at bounding box center [34, 128] width 44 height 5
click at [46, 138] on span "Unsecured Nonpriority Claims" at bounding box center [37, 138] width 51 height 5
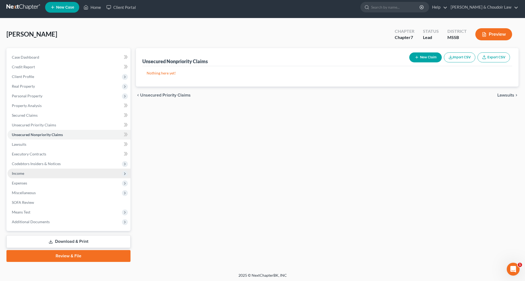
scroll to position [3, 0]
click at [26, 147] on link "Lawsuits" at bounding box center [69, 144] width 123 height 10
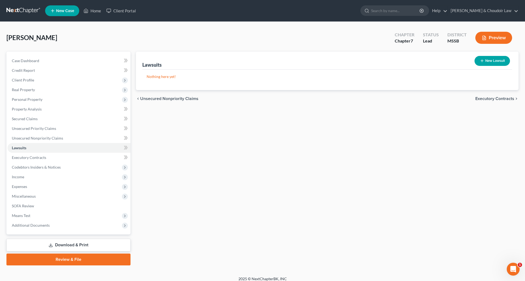
click at [491, 62] on button "New Lawsuit" at bounding box center [492, 61] width 35 height 10
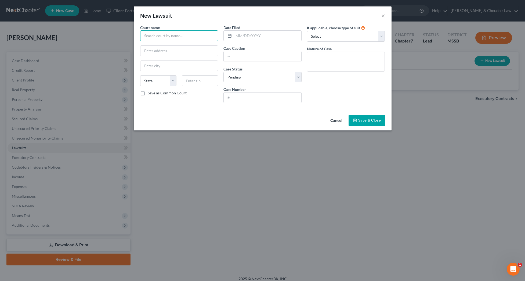
click at [187, 35] on input "text" at bounding box center [179, 35] width 78 height 11
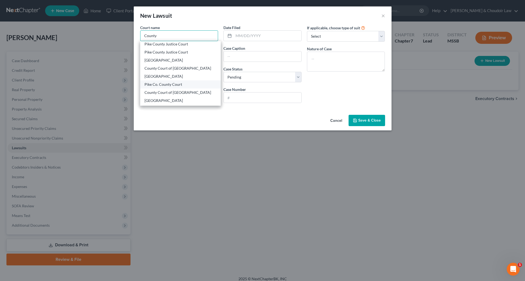
scroll to position [1, 0]
click at [178, 92] on div "County Court of Pike County" at bounding box center [181, 92] width 72 height 5
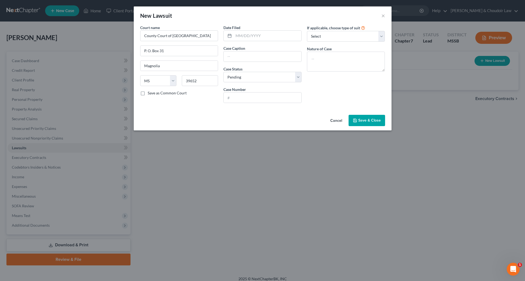
scroll to position [0, 0]
click at [247, 36] on input "text" at bounding box center [268, 36] width 68 height 10
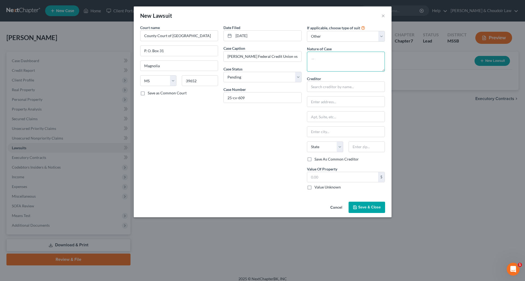
click at [335, 61] on textarea at bounding box center [346, 62] width 78 height 20
click at [363, 206] on span "Save & Close" at bounding box center [369, 207] width 23 height 5
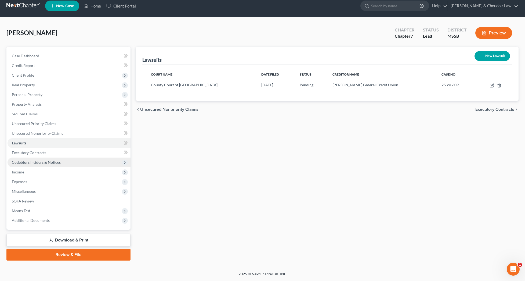
scroll to position [2, 0]
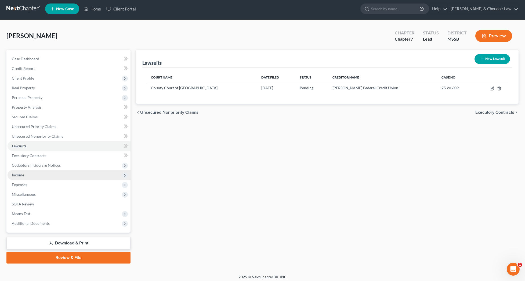
click at [30, 174] on span "Income" at bounding box center [69, 175] width 123 height 10
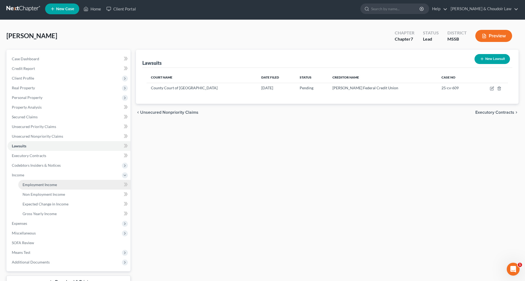
click at [30, 182] on span "Employment Income" at bounding box center [40, 184] width 34 height 5
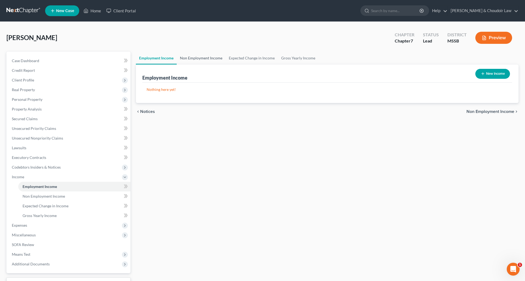
click at [209, 58] on link "Non Employment Income" at bounding box center [201, 58] width 49 height 13
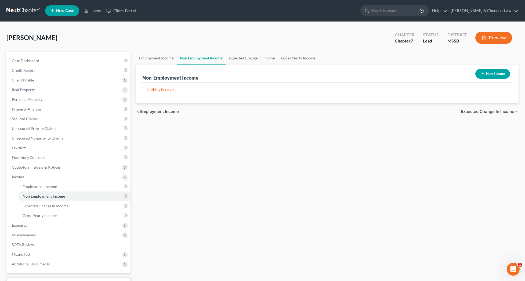
click at [494, 73] on button "New Income" at bounding box center [493, 74] width 35 height 10
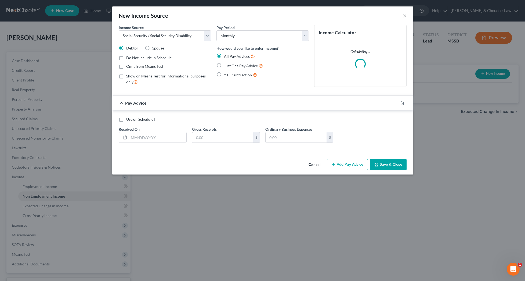
click at [242, 66] on span "Just One Pay Advice" at bounding box center [241, 65] width 34 height 5
click at [230, 66] on input "Just One Pay Advice" at bounding box center [227, 64] width 3 height 3
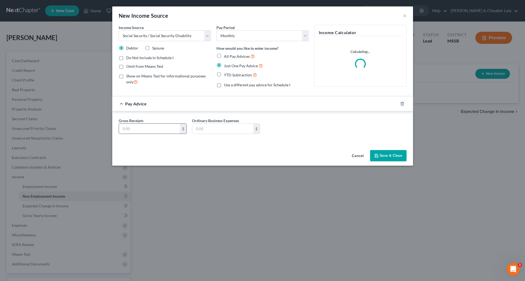
click at [163, 126] on input "text" at bounding box center [149, 129] width 61 height 10
click at [390, 156] on button "Save & Close" at bounding box center [388, 155] width 37 height 11
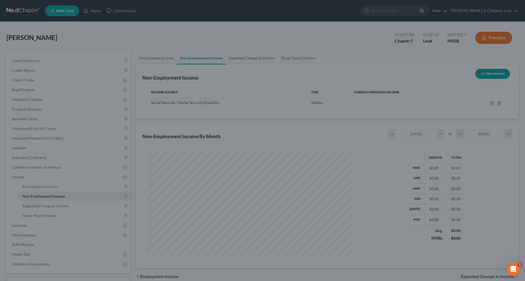
scroll to position [103, 217]
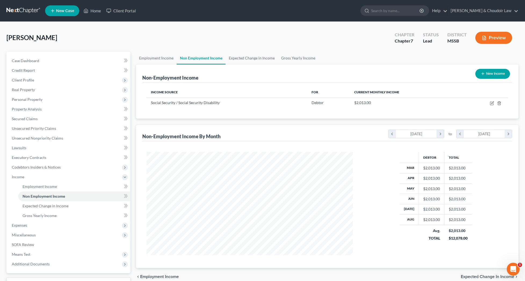
click at [496, 76] on button "New Income" at bounding box center [493, 74] width 35 height 10
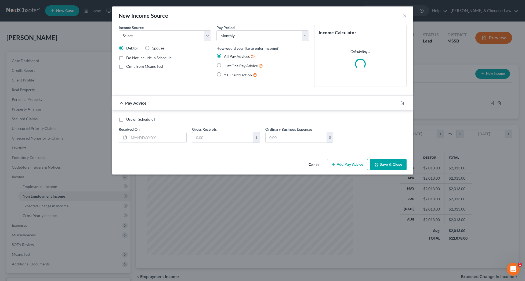
click at [160, 50] on span "Spouse" at bounding box center [158, 48] width 12 height 5
click at [158, 49] on input "Spouse" at bounding box center [156, 46] width 3 height 3
click at [226, 64] on span "Just One Pay Advice" at bounding box center [241, 65] width 34 height 5
click at [226, 64] on input "Just One Pay Advice" at bounding box center [227, 64] width 3 height 3
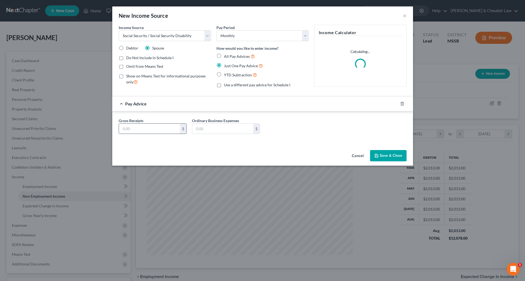
click at [165, 126] on input "text" at bounding box center [149, 129] width 61 height 10
click at [383, 153] on button "Save & Close" at bounding box center [388, 155] width 37 height 11
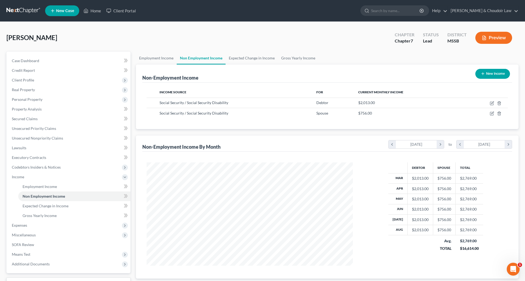
click at [486, 73] on button "New Income" at bounding box center [493, 74] width 35 height 10
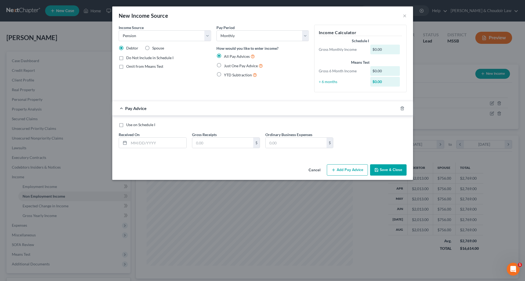
click at [230, 65] on span "Just One Pay Advice" at bounding box center [241, 65] width 34 height 5
click at [230, 65] on input "Just One Pay Advice" at bounding box center [227, 64] width 3 height 3
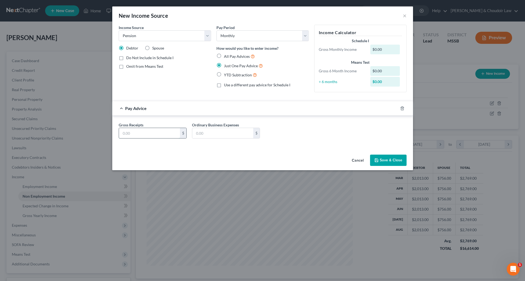
click at [154, 134] on input "text" at bounding box center [149, 133] width 61 height 10
click at [378, 160] on icon "button" at bounding box center [377, 160] width 4 height 4
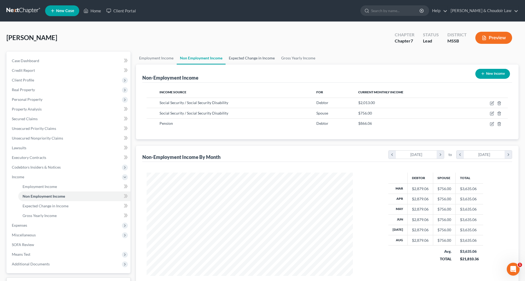
click at [257, 57] on link "Expected Change in Income" at bounding box center [252, 58] width 52 height 13
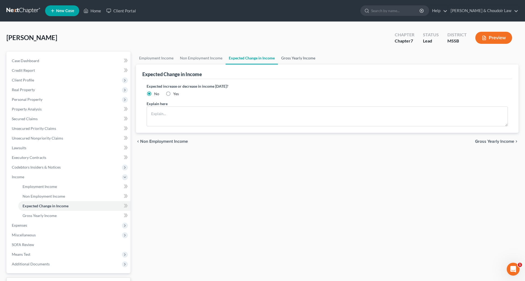
click at [303, 58] on link "Gross Yearly Income" at bounding box center [298, 58] width 41 height 13
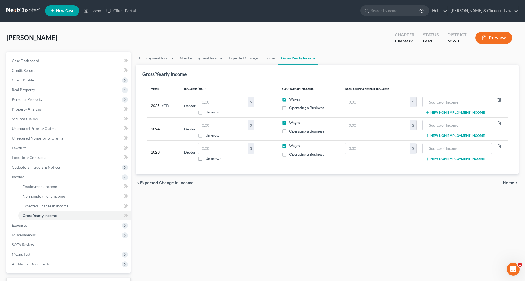
click at [210, 112] on label "Unknown" at bounding box center [214, 111] width 16 height 5
click at [210, 112] on input "Unknown" at bounding box center [209, 110] width 3 height 3
click at [211, 126] on input "text" at bounding box center [222, 125] width 49 height 10
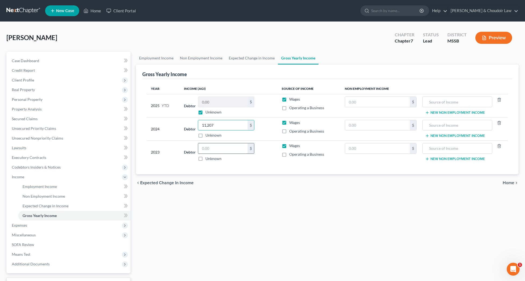
click at [215, 148] on input "text" at bounding box center [222, 148] width 49 height 10
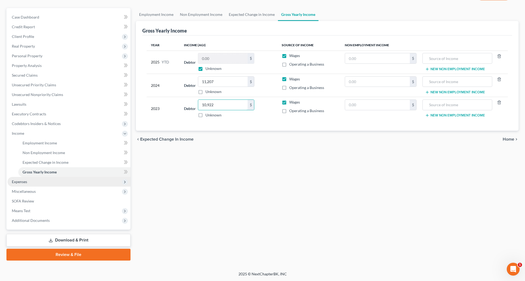
scroll to position [44, 0]
click at [23, 181] on span "Expenses" at bounding box center [19, 181] width 15 height 5
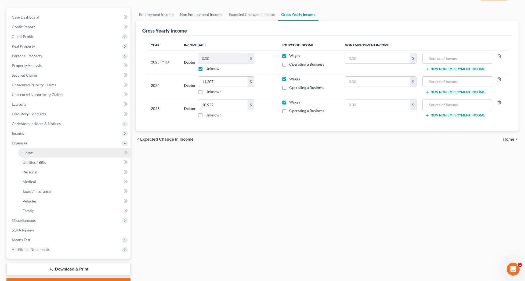
click at [32, 153] on span "Home" at bounding box center [28, 152] width 10 height 5
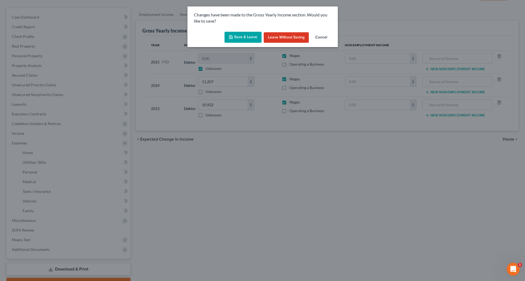
click at [245, 37] on button "Save & Leave" at bounding box center [243, 37] width 37 height 11
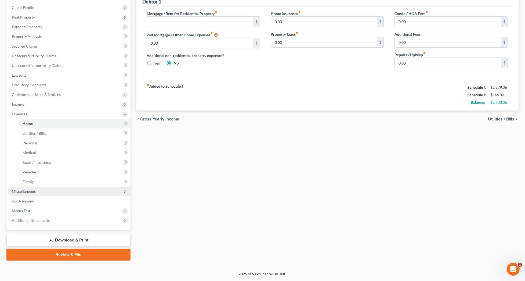
scroll to position [73, 0]
click at [38, 191] on span "Miscellaneous" at bounding box center [69, 191] width 123 height 10
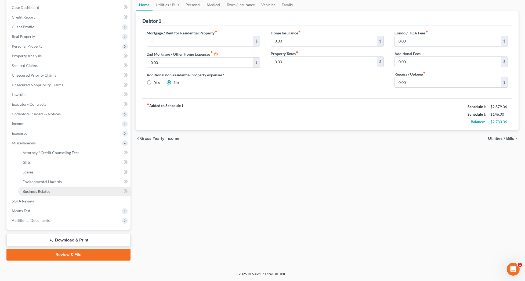
scroll to position [53, 0]
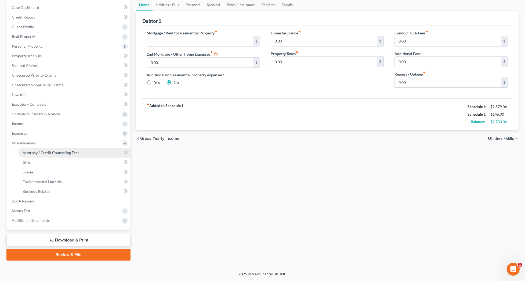
click at [54, 152] on span "Attorney / Credit Counseling Fees" at bounding box center [51, 152] width 57 height 5
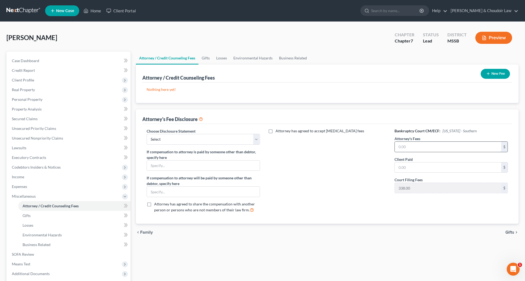
click at [422, 145] on input "text" at bounding box center [448, 147] width 106 height 10
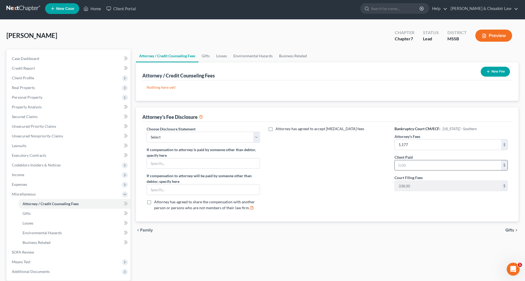
click at [421, 166] on input "text" at bounding box center [448, 165] width 106 height 10
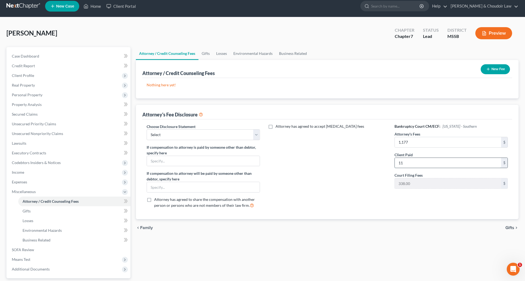
scroll to position [5, 0]
click at [340, 160] on div "Attorney has agreed to accept retainer fees" at bounding box center [328, 168] width 124 height 89
click at [249, 141] on div "Choose Disclosure Statement Select Ch 13 Attorney Fee Disclosure Statement Ch 7…" at bounding box center [203, 168] width 124 height 89
drag, startPoint x: 244, startPoint y: 138, endPoint x: 299, endPoint y: 151, distance: 56.4
click at [299, 151] on div "Choose Disclosure Statement Select Ch 13 Attorney Fee Disclosure Statement Ch 7…" at bounding box center [327, 168] width 372 height 89
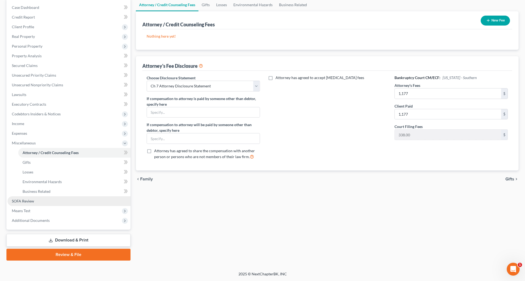
click at [33, 201] on span "SOFA Review" at bounding box center [23, 201] width 22 height 5
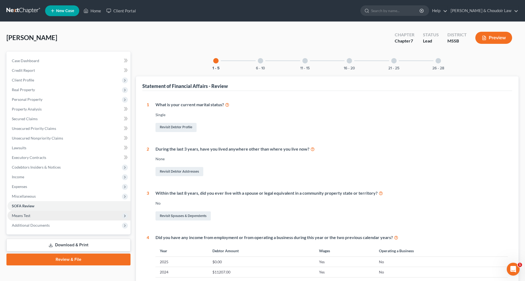
click at [26, 217] on span "Means Test" at bounding box center [21, 215] width 19 height 5
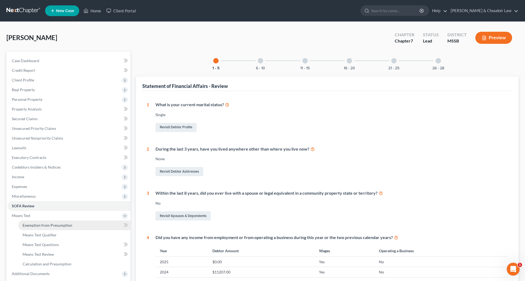
click at [31, 223] on span "Exemption from Presumption" at bounding box center [48, 225] width 50 height 5
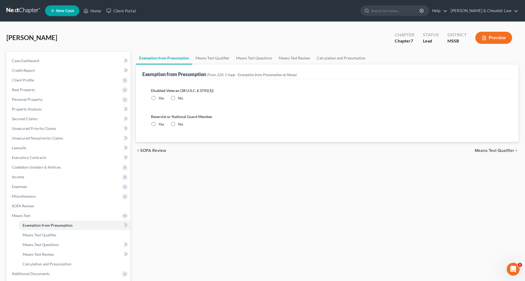
click at [178, 98] on label "No" at bounding box center [180, 97] width 5 height 5
click at [180, 98] on input "No" at bounding box center [181, 96] width 3 height 3
click at [178, 123] on label "No" at bounding box center [180, 123] width 5 height 5
click at [180, 123] on input "No" at bounding box center [181, 122] width 3 height 3
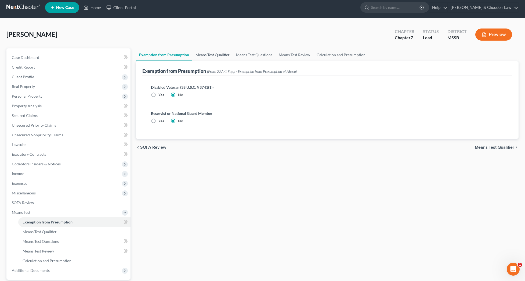
click at [225, 57] on link "Means Test Qualifier" at bounding box center [212, 54] width 41 height 13
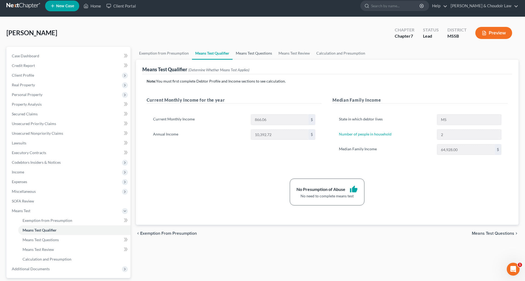
scroll to position [6, 0]
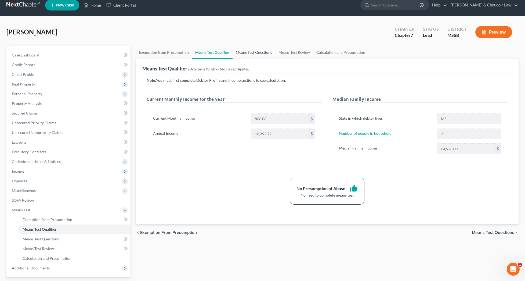
click at [252, 53] on link "Means Test Questions" at bounding box center [254, 52] width 43 height 13
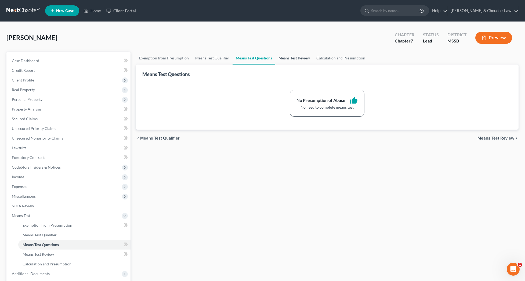
click at [292, 58] on link "Means Test Review" at bounding box center [294, 58] width 38 height 13
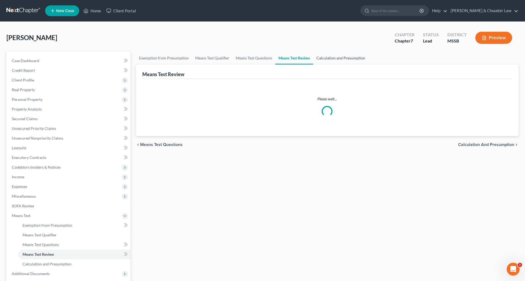
scroll to position [2, 0]
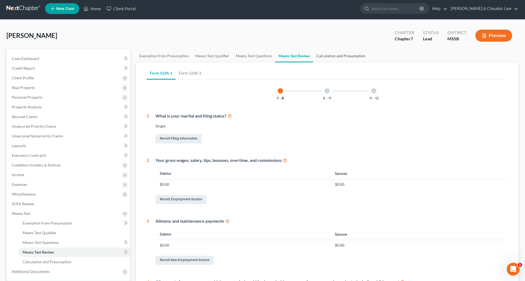
click at [332, 59] on link "Calculation and Presumption" at bounding box center [340, 55] width 55 height 13
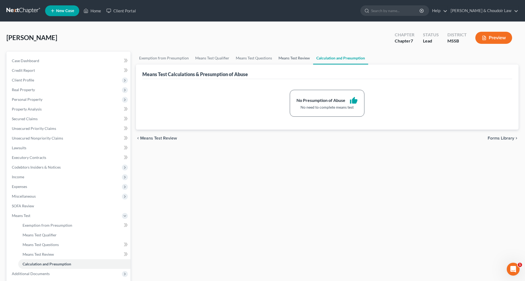
click at [291, 58] on link "Means Test Review" at bounding box center [294, 58] width 38 height 13
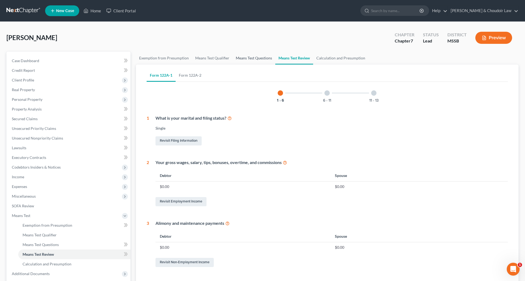
click at [257, 59] on link "Means Test Questions" at bounding box center [254, 58] width 43 height 13
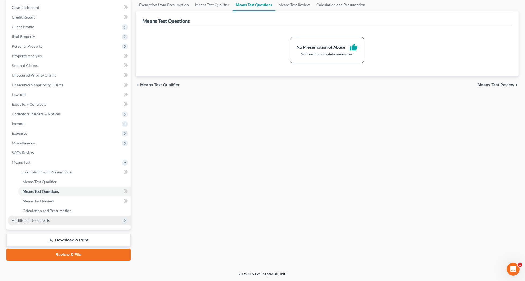
scroll to position [53, 0]
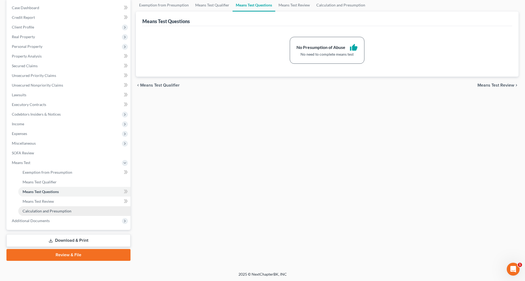
click at [40, 211] on span "Calculation and Presumption" at bounding box center [47, 211] width 49 height 5
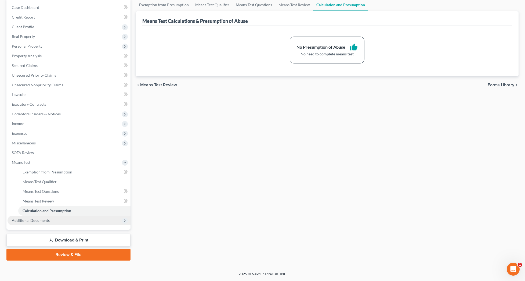
scroll to position [53, 0]
click at [41, 218] on span "Additional Documents" at bounding box center [31, 220] width 38 height 5
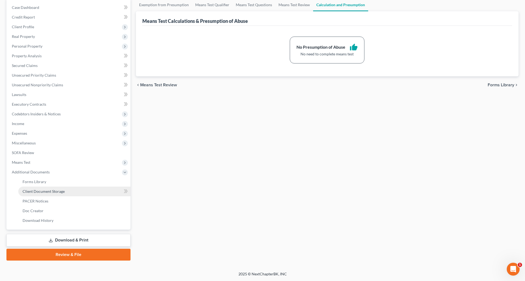
click at [44, 192] on span "Client Document Storage" at bounding box center [44, 191] width 42 height 5
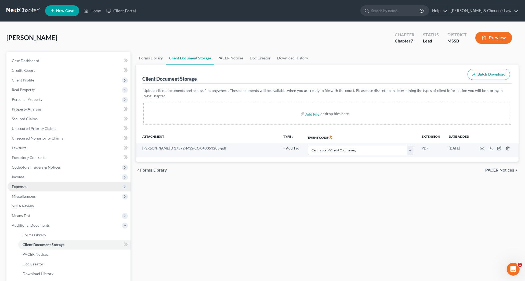
click at [28, 189] on span "Expenses" at bounding box center [69, 187] width 123 height 10
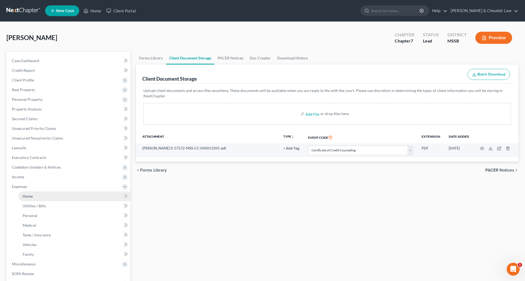
click at [31, 196] on span "Home" at bounding box center [28, 196] width 10 height 5
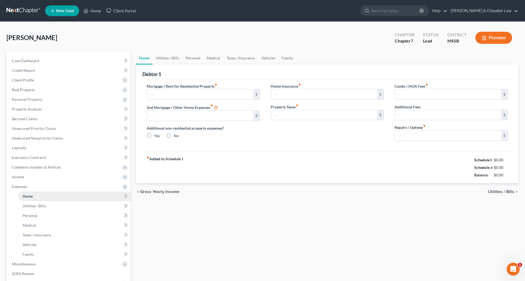
click at [38, 199] on link "Home" at bounding box center [74, 196] width 112 height 10
